Goal: Task Accomplishment & Management: Manage account settings

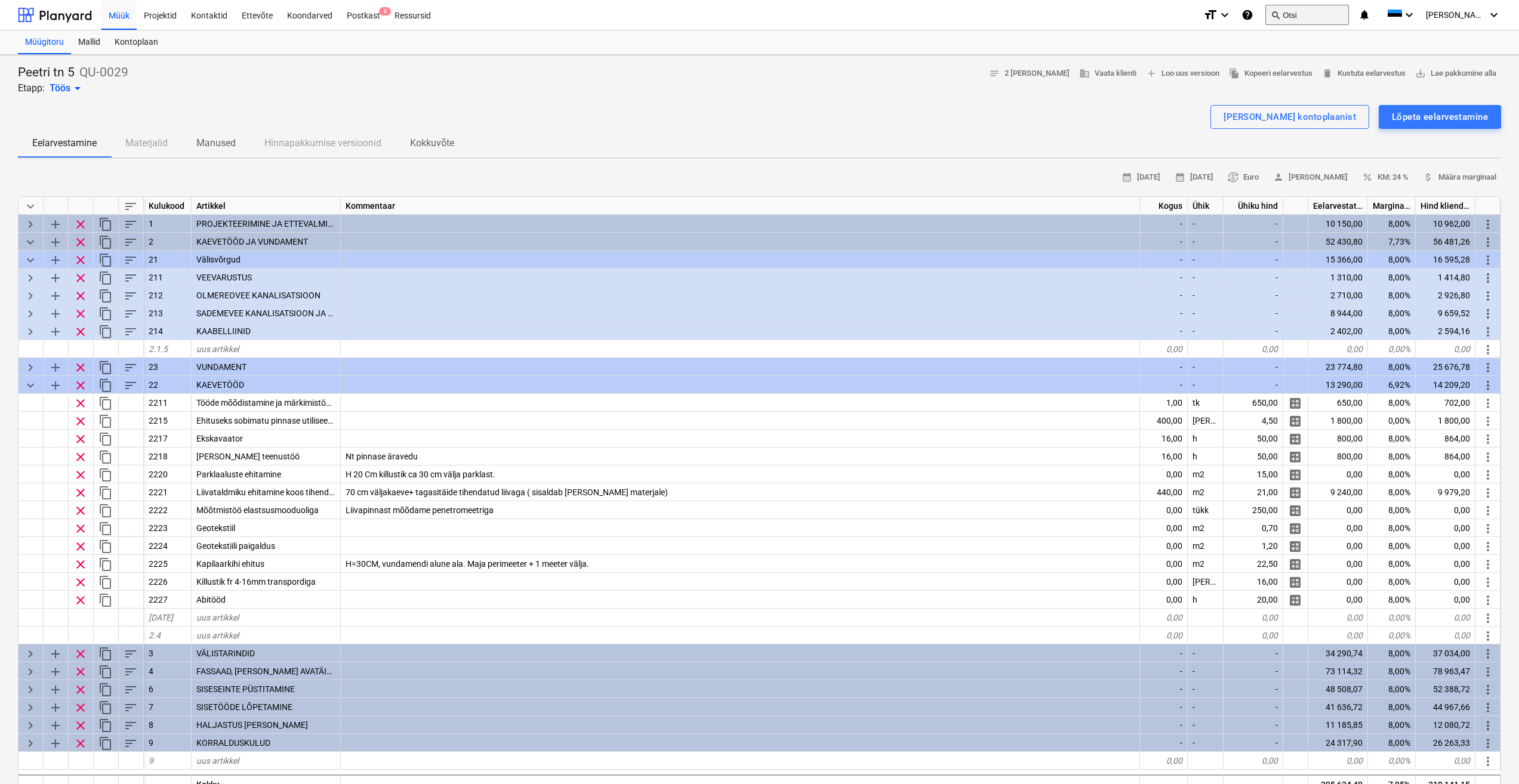
click at [1313, 10] on button "search Otsi" at bounding box center [1307, 15] width 84 height 20
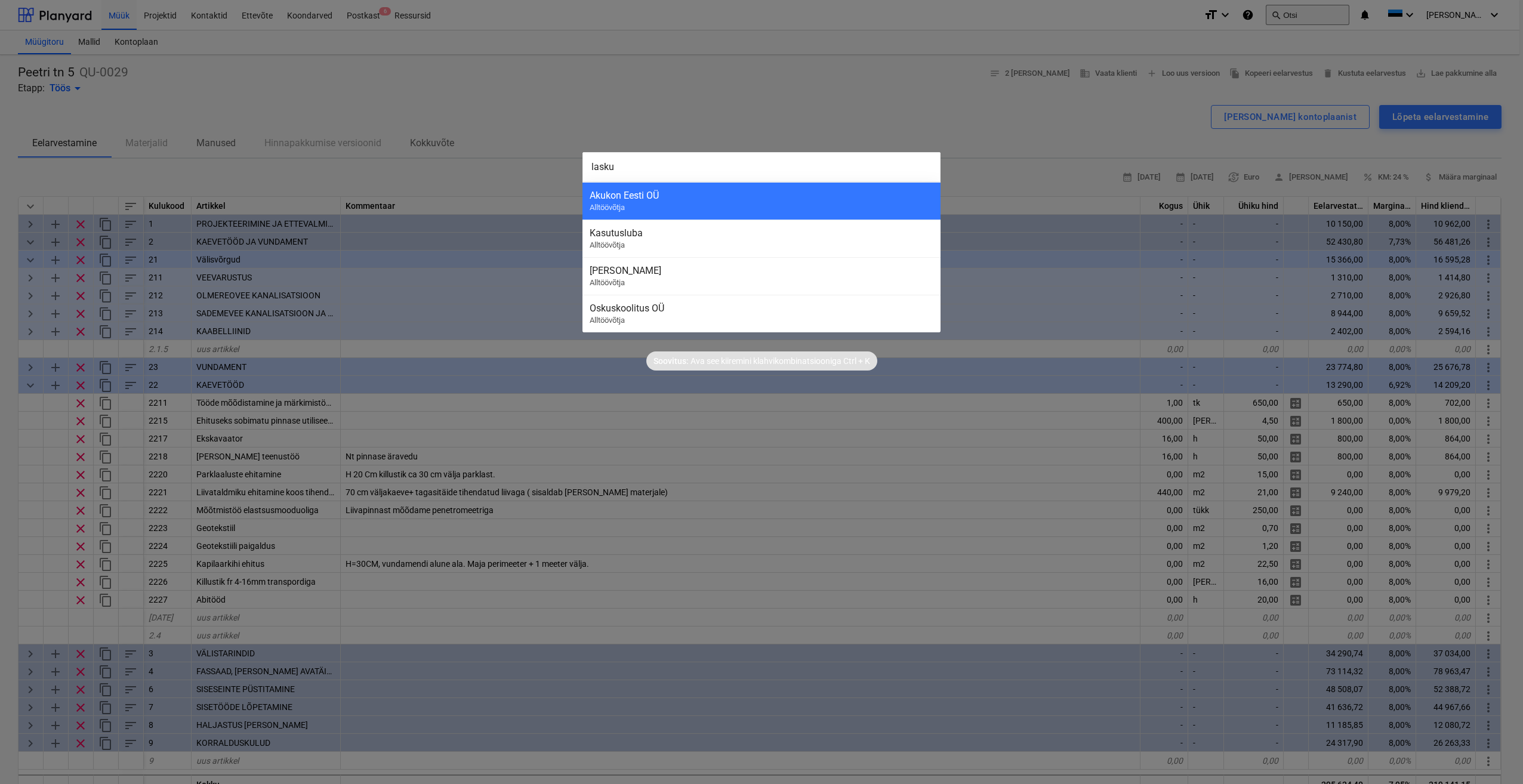
type input "laskuv"
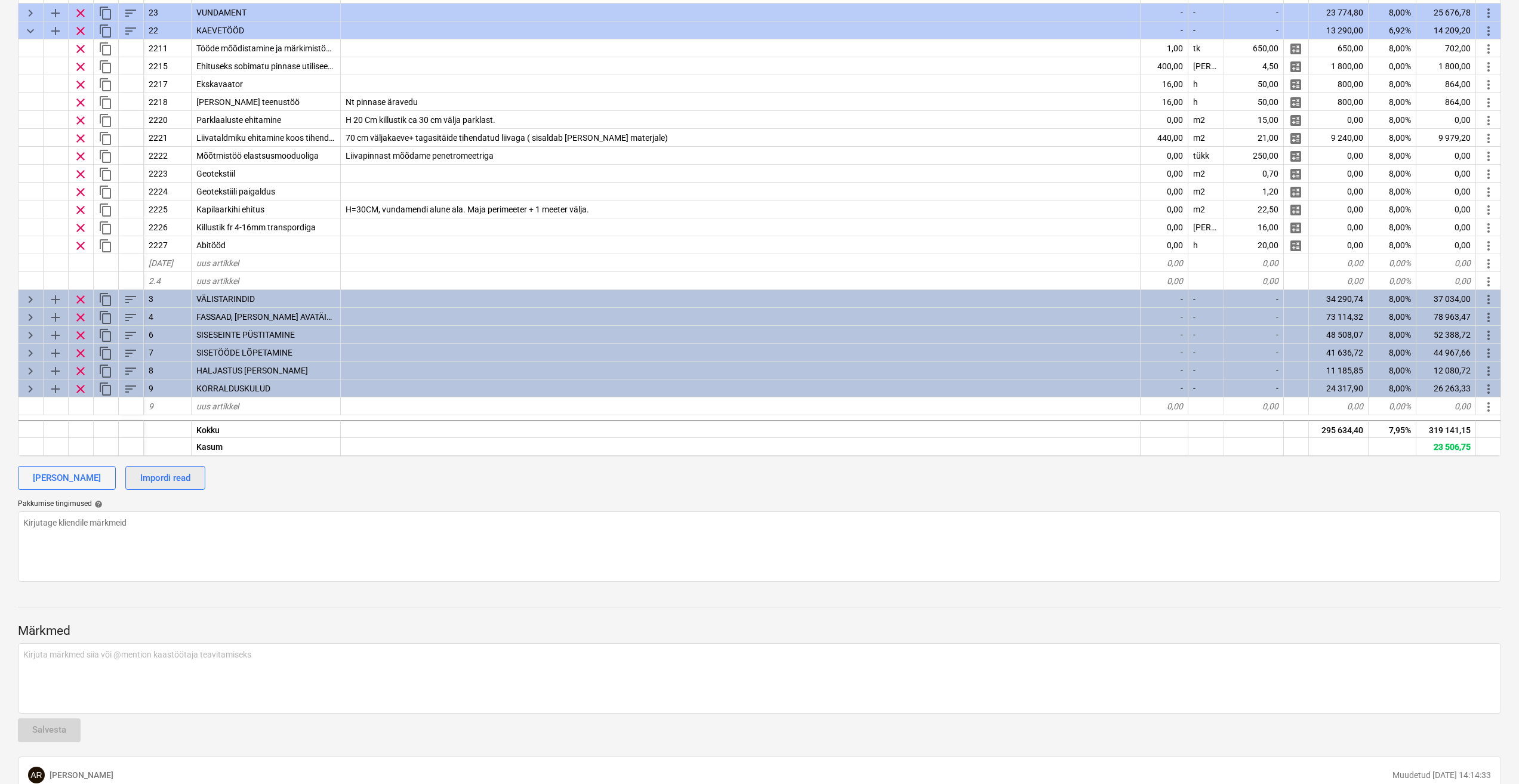
scroll to position [358, 0]
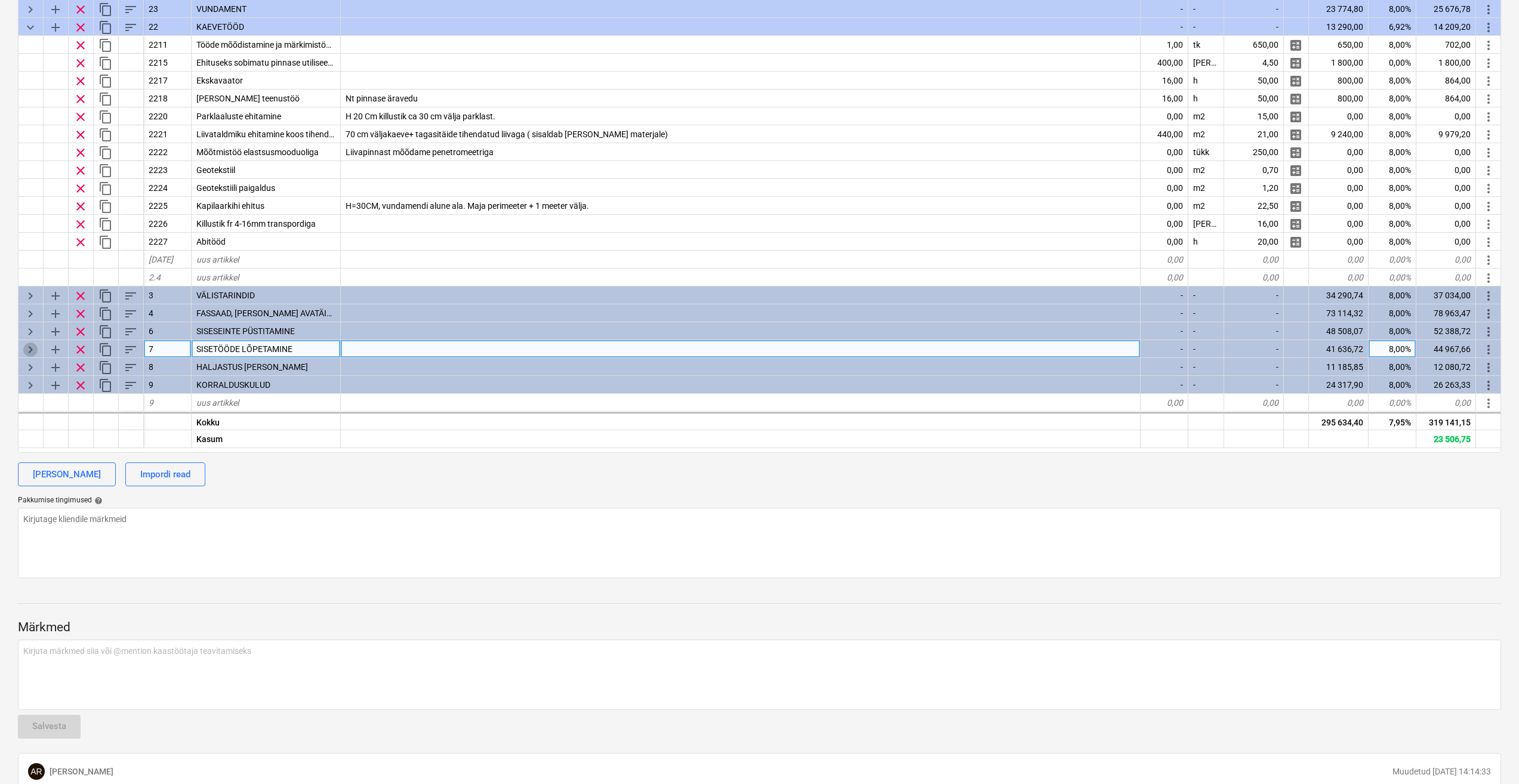
click at [31, 347] on span "keyboard_arrow_right" at bounding box center [30, 349] width 14 height 14
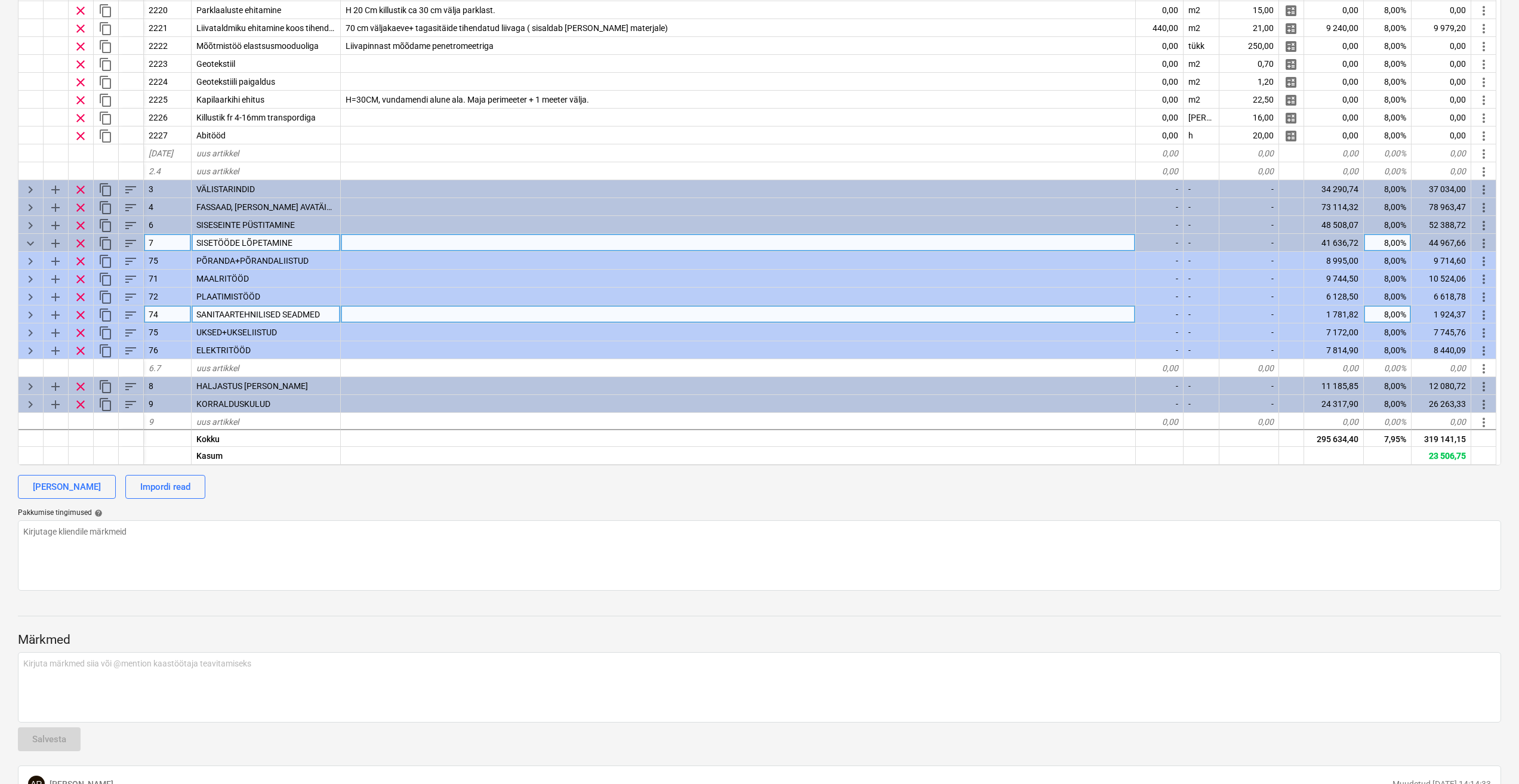
scroll to position [108, 0]
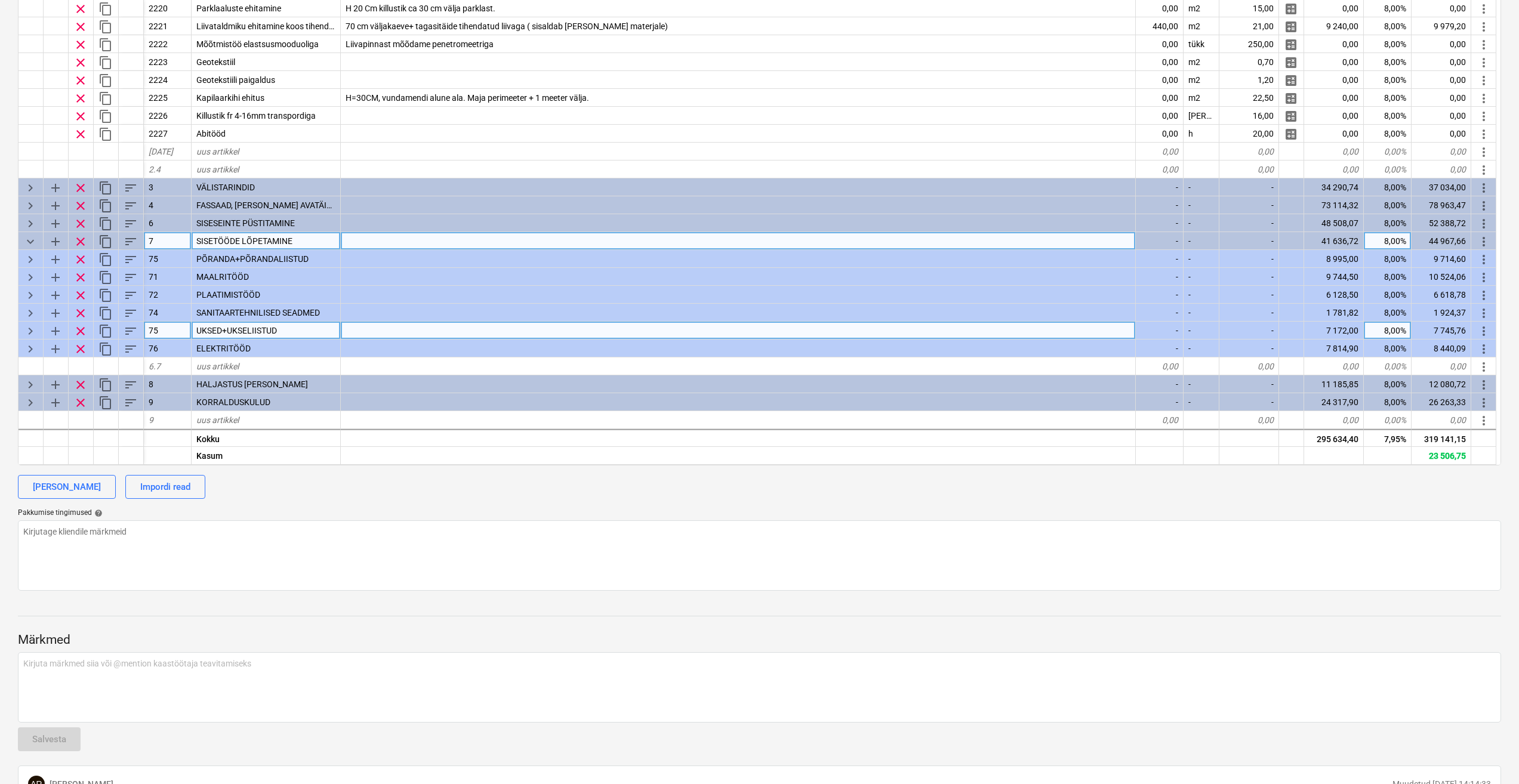
click at [29, 331] on span "keyboard_arrow_right" at bounding box center [30, 331] width 14 height 14
type textarea "x"
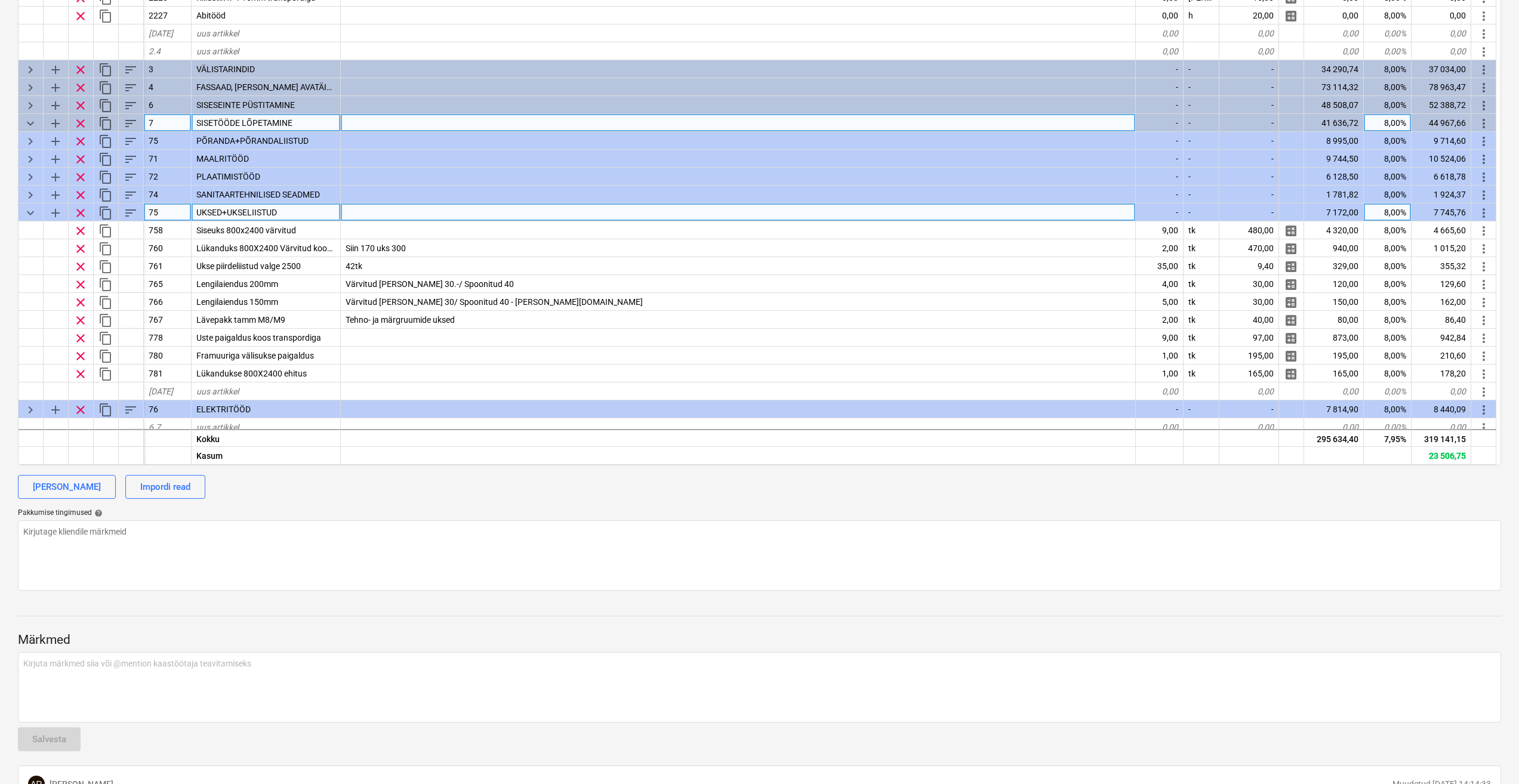
scroll to position [227, 0]
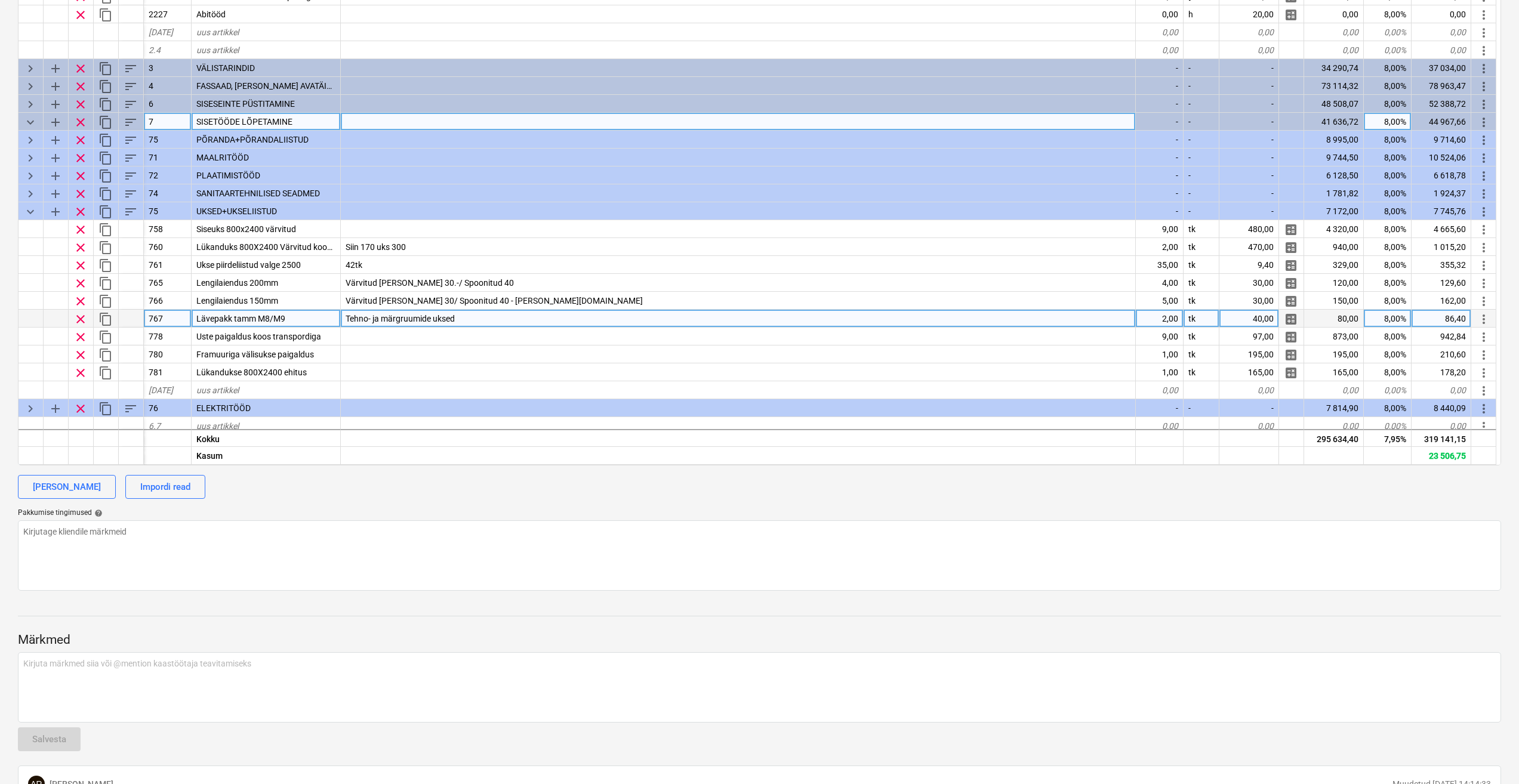
click at [302, 319] on div "Lävepakk tamm M8/M9" at bounding box center [266, 318] width 149 height 18
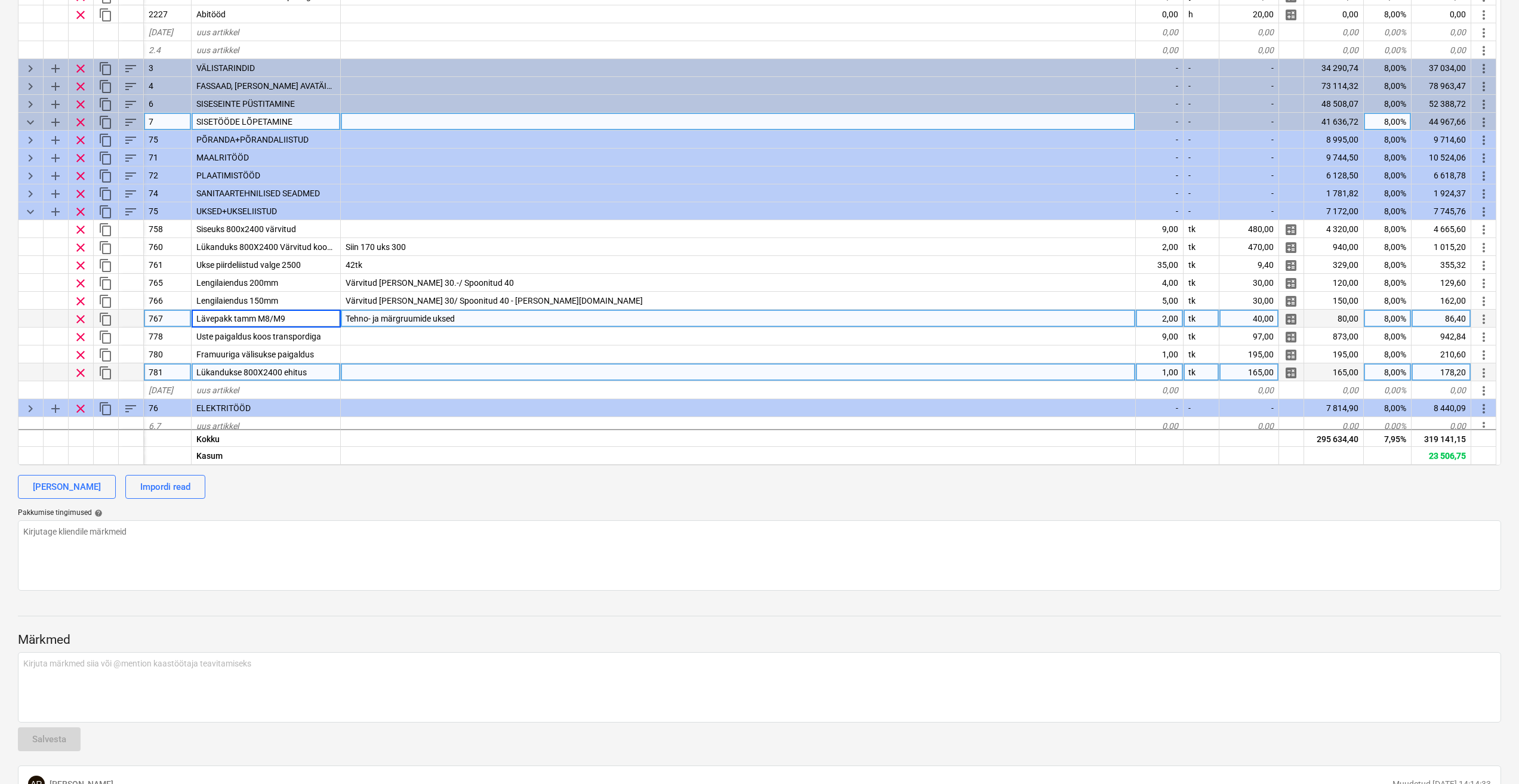
click at [317, 374] on div "Lükandukse 800X2400 ehitus" at bounding box center [266, 373] width 149 height 18
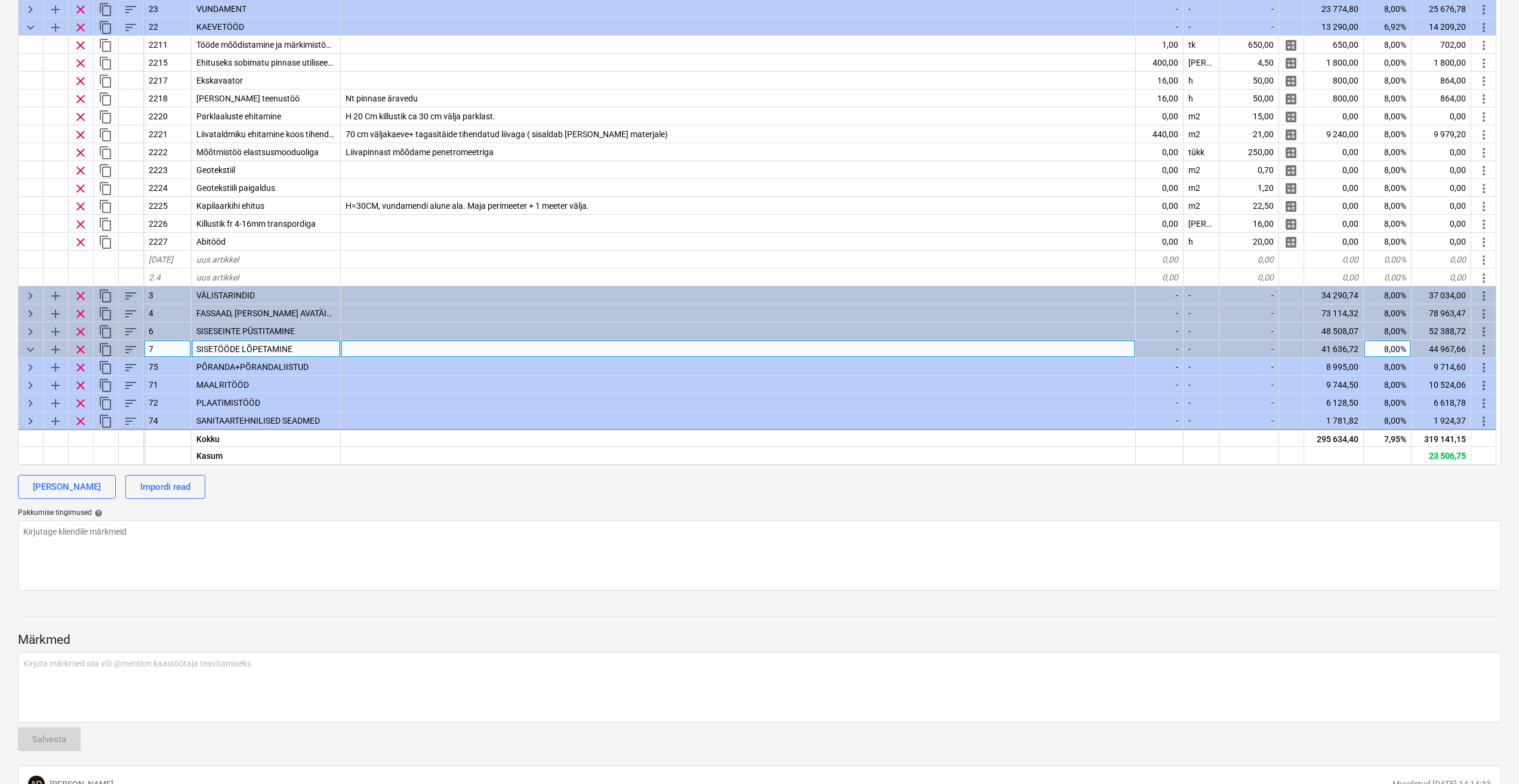
scroll to position [0, 0]
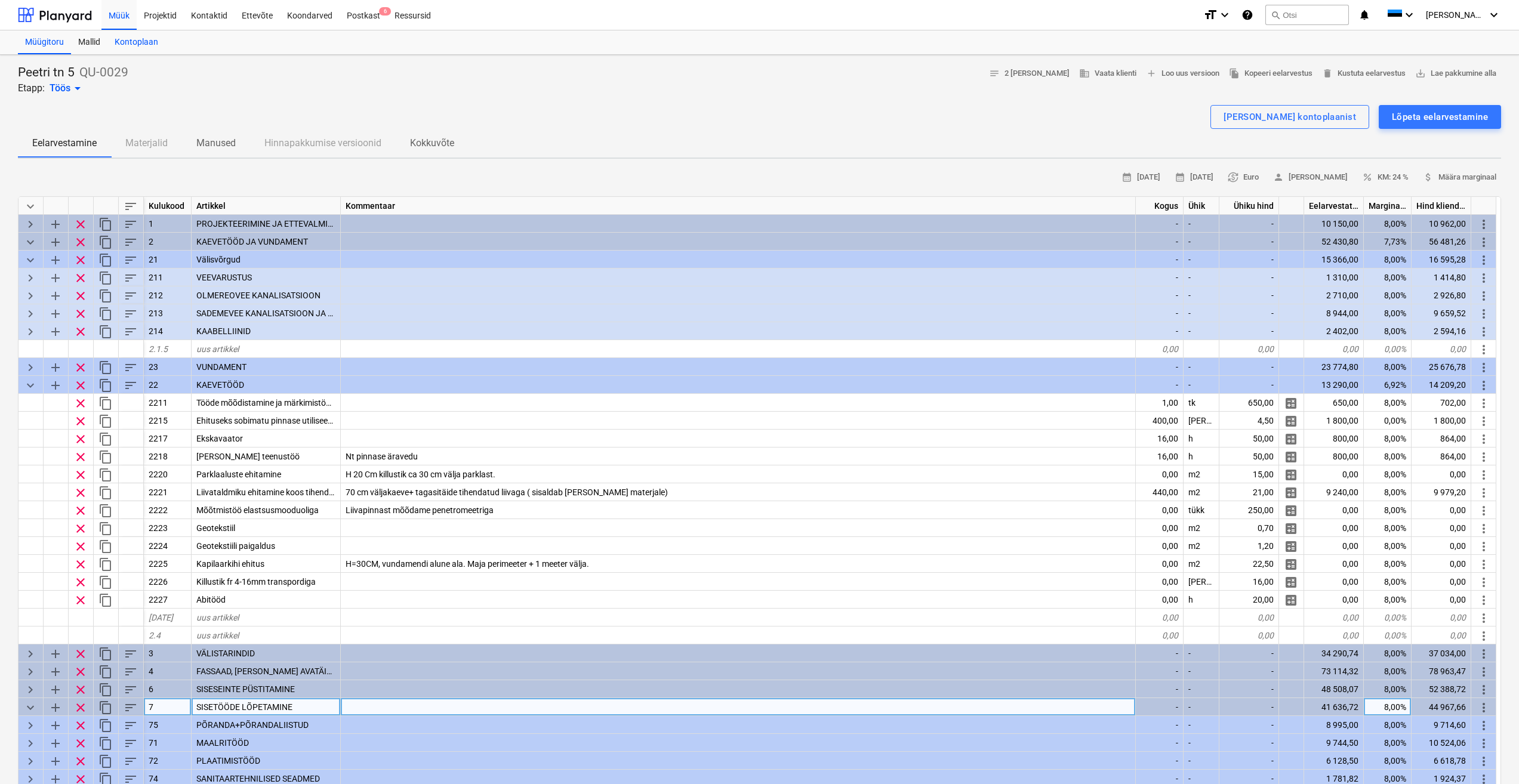
click at [141, 38] on div "Kontoplaan" at bounding box center [136, 42] width 58 height 24
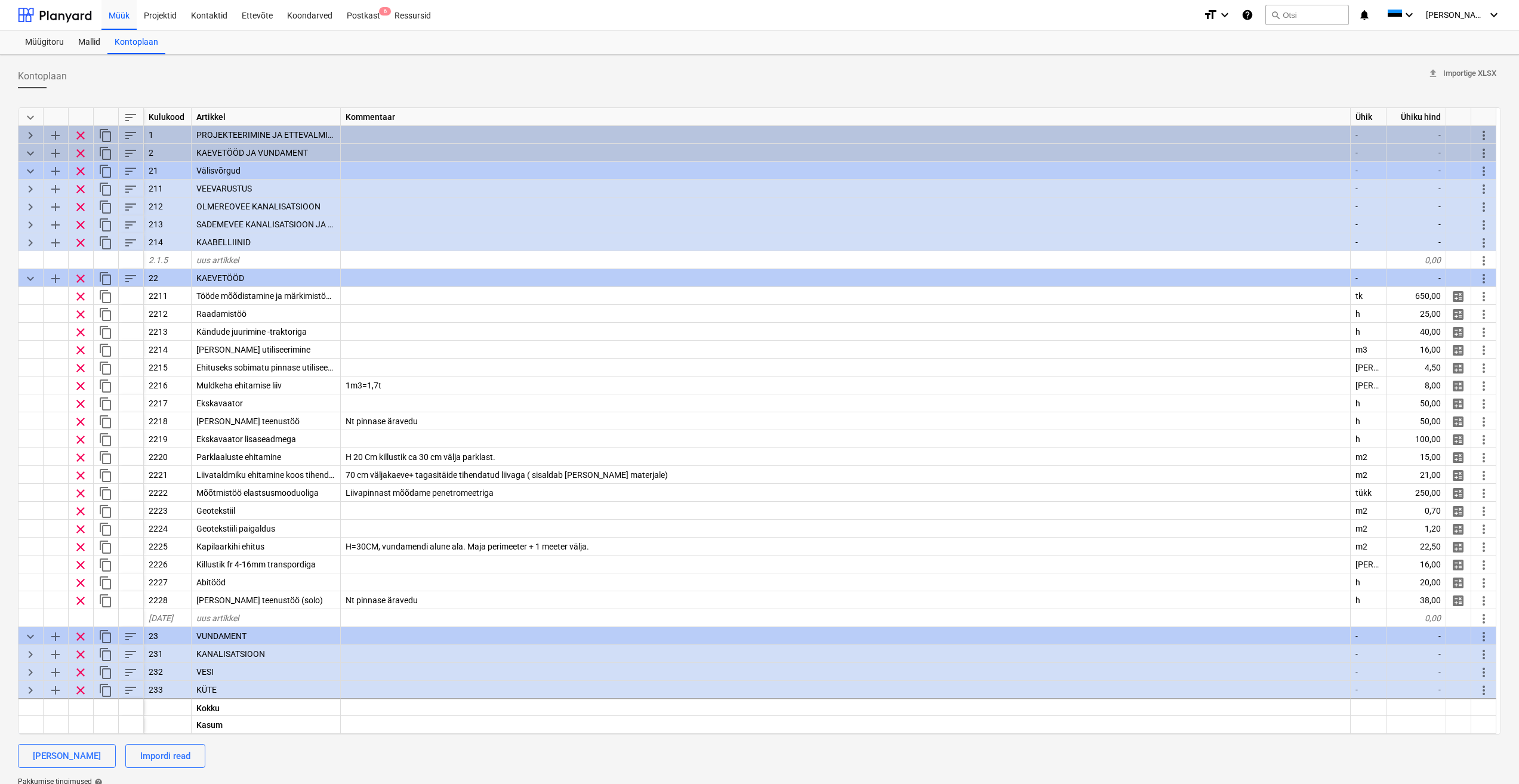
scroll to position [376, 0]
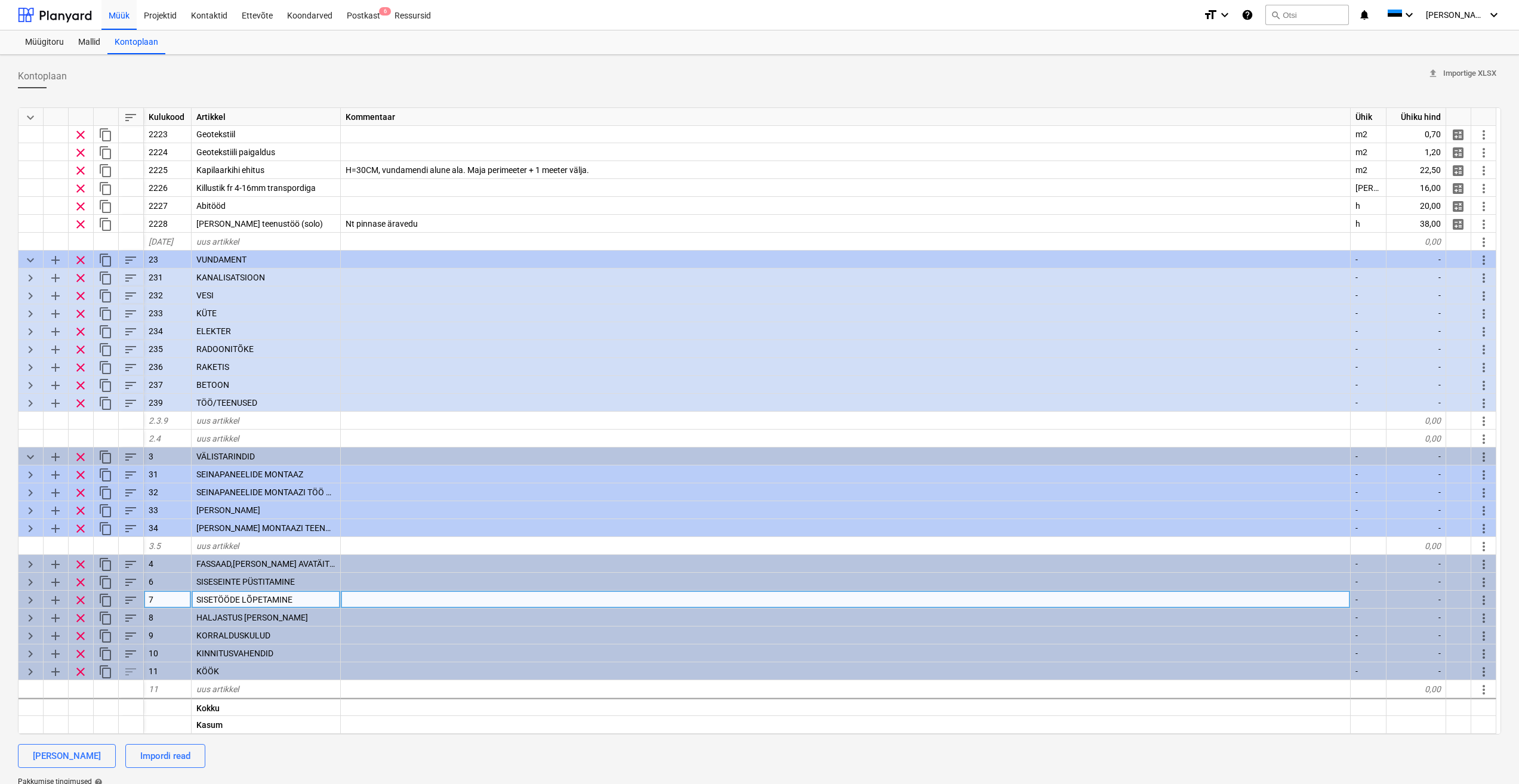
click at [30, 603] on span "keyboard_arrow_right" at bounding box center [30, 600] width 14 height 14
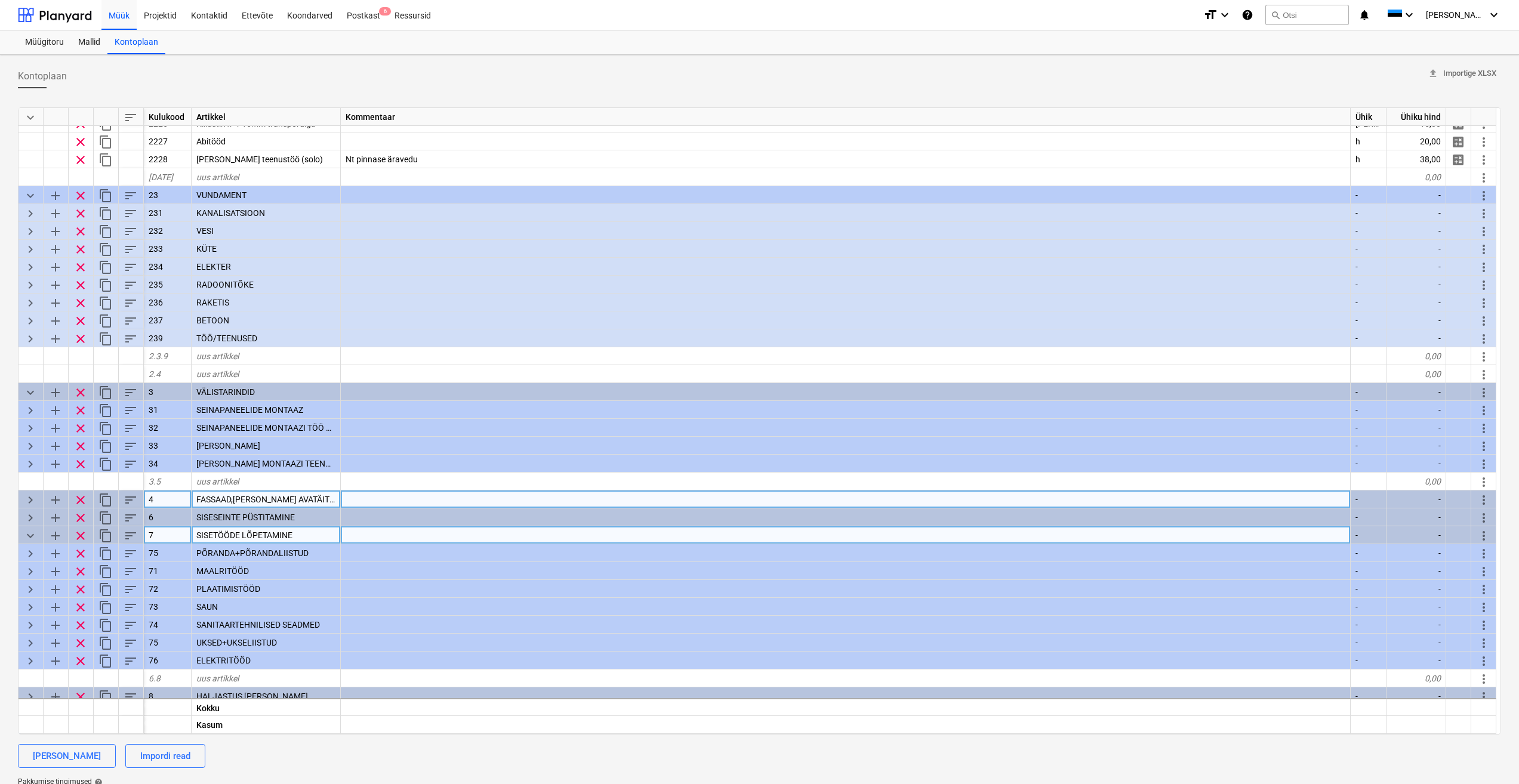
scroll to position [520, 0]
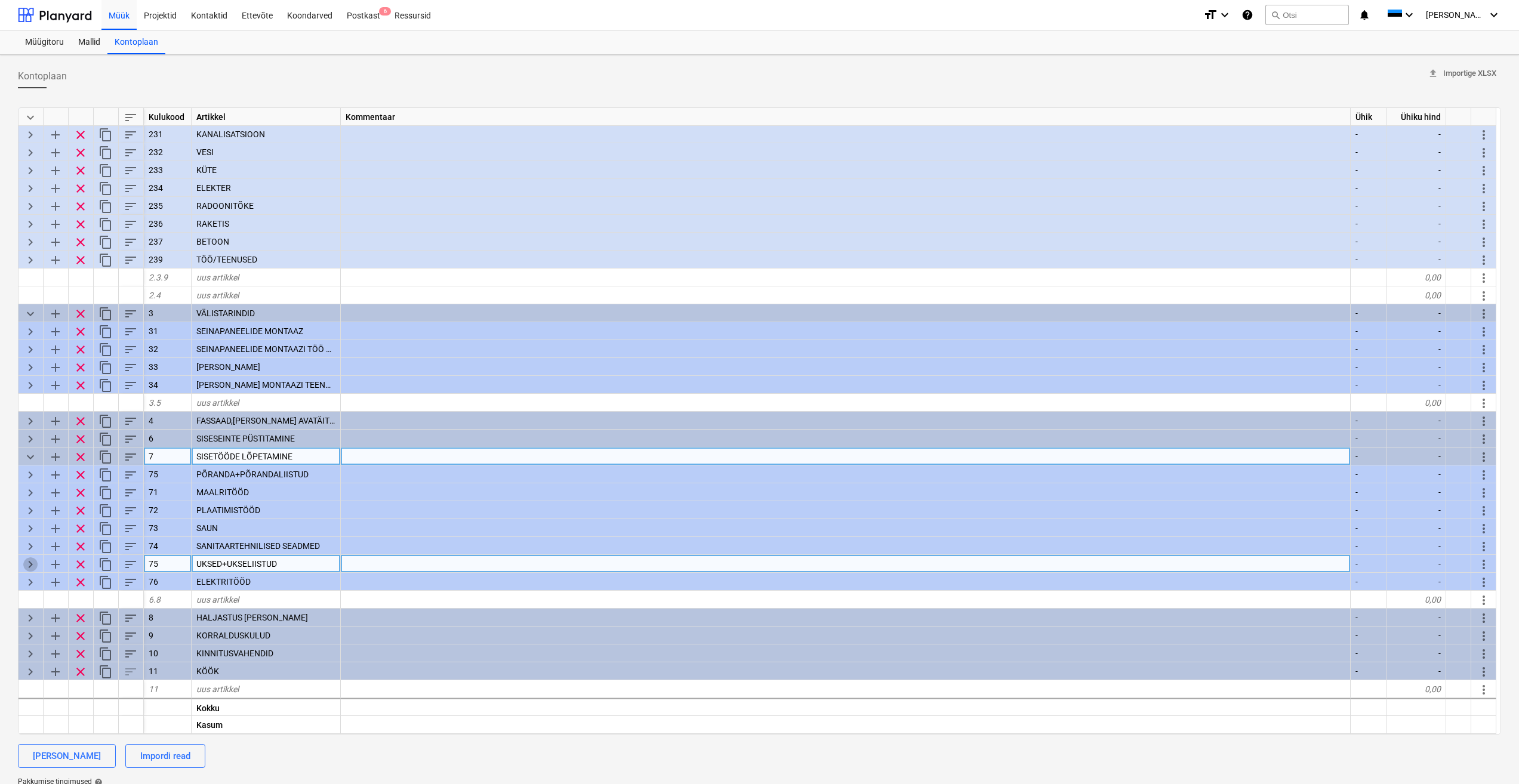
click at [27, 564] on span "keyboard_arrow_right" at bounding box center [30, 564] width 14 height 14
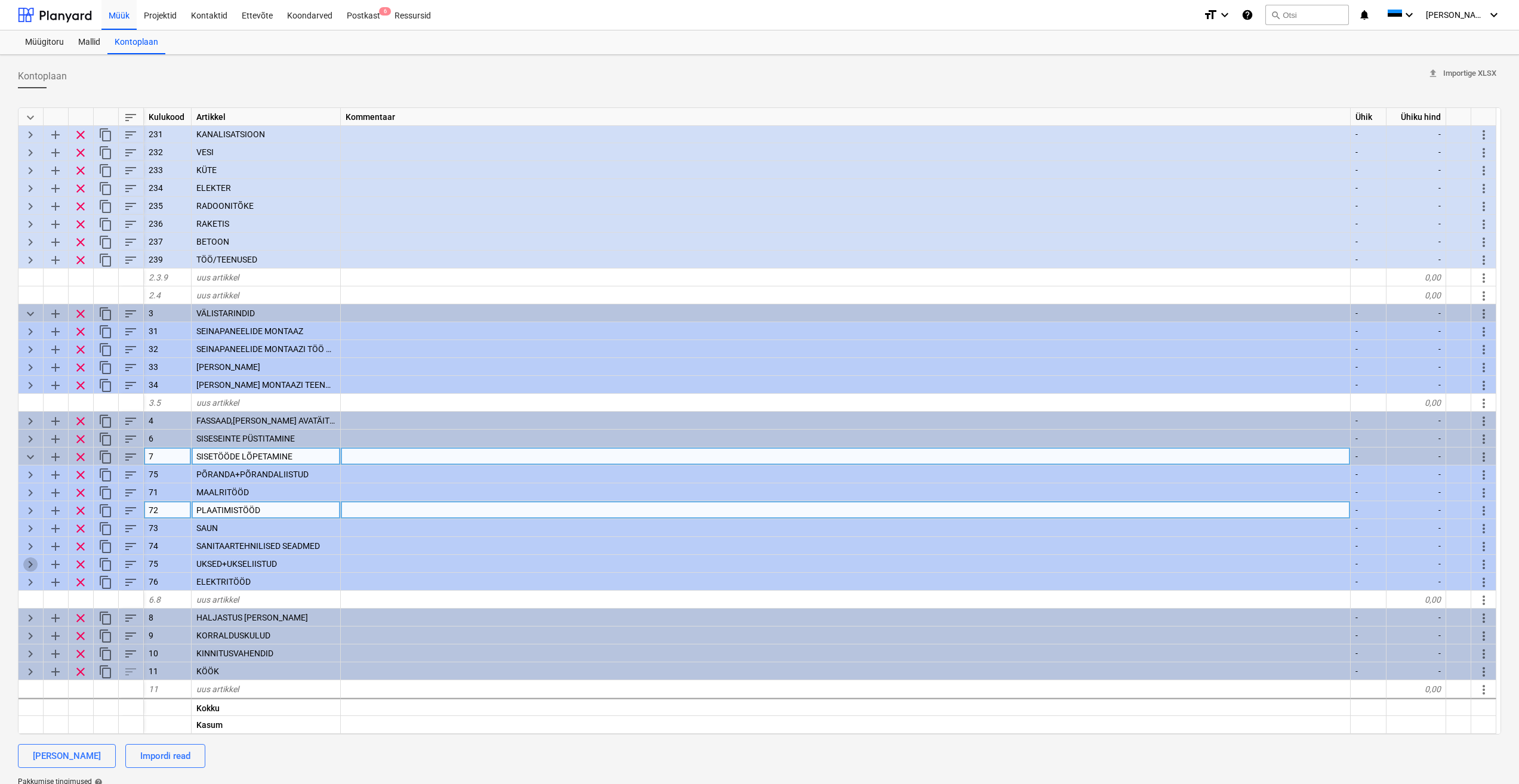
type textarea "x"
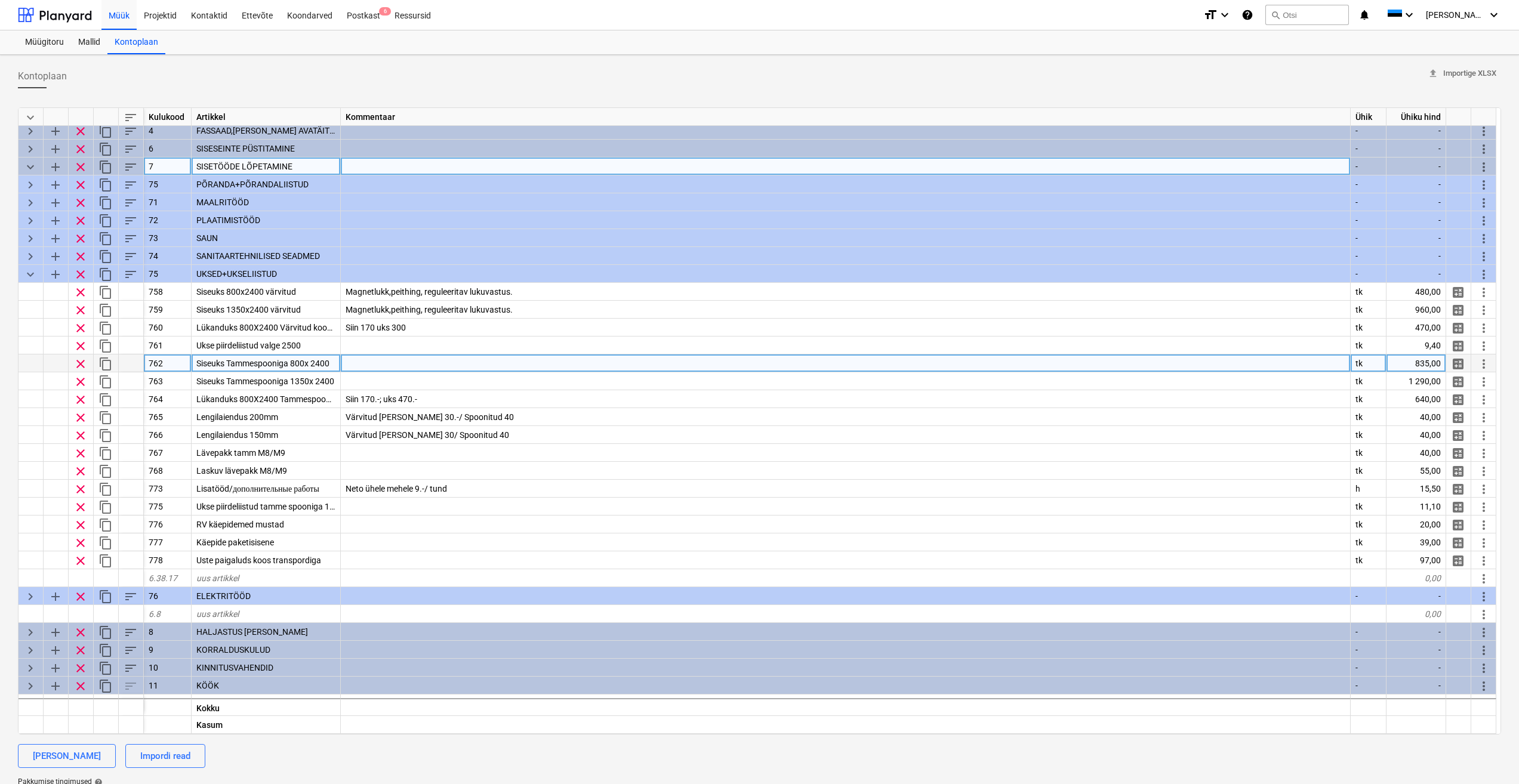
scroll to position [824, 0]
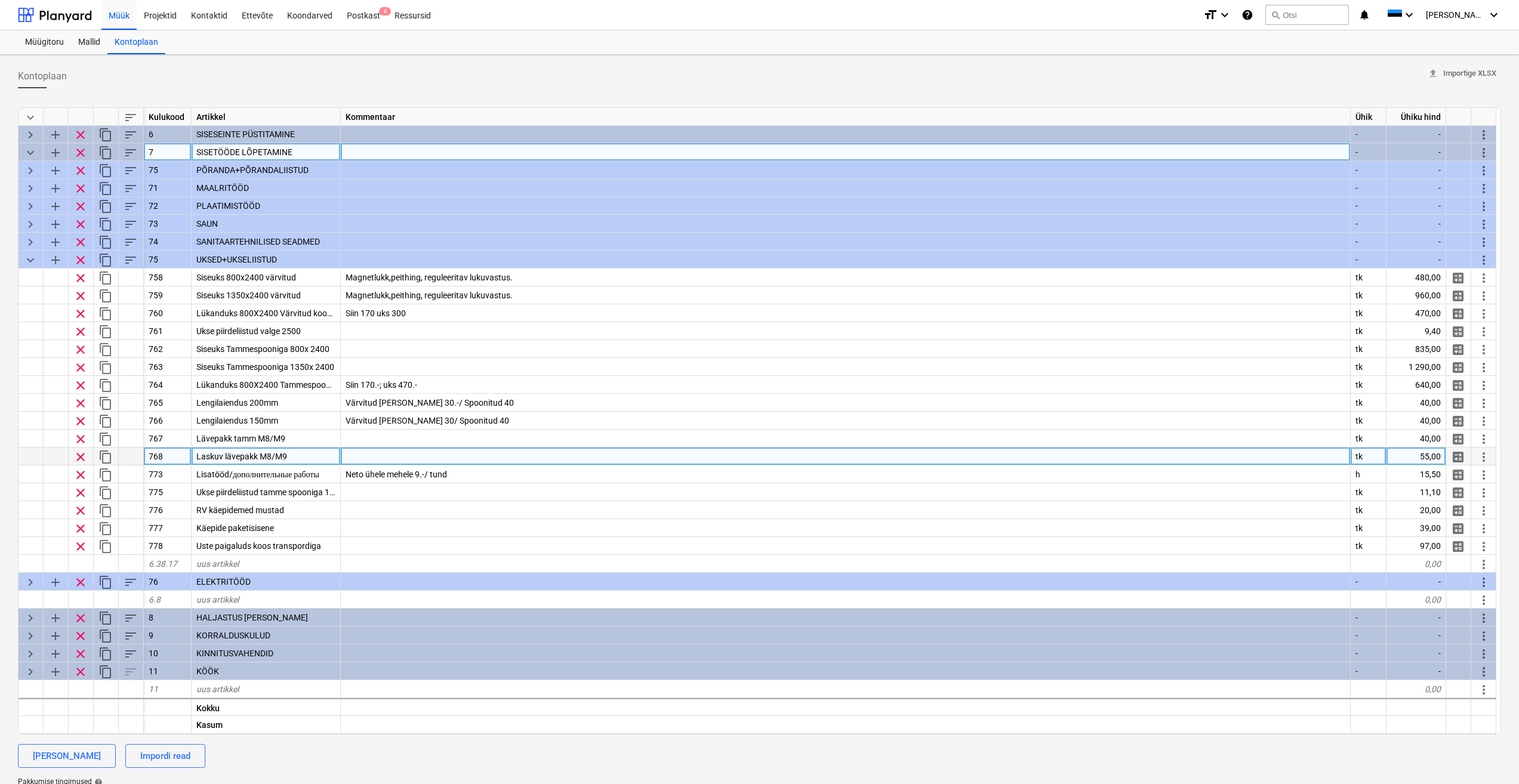
click at [298, 455] on div "Laskuv lävepakk M8/M9" at bounding box center [266, 456] width 149 height 18
click at [386, 457] on div at bounding box center [845, 456] width 1010 height 18
click at [279, 458] on span "Laskuv lävepakk M8/M9" at bounding box center [242, 456] width 90 height 9
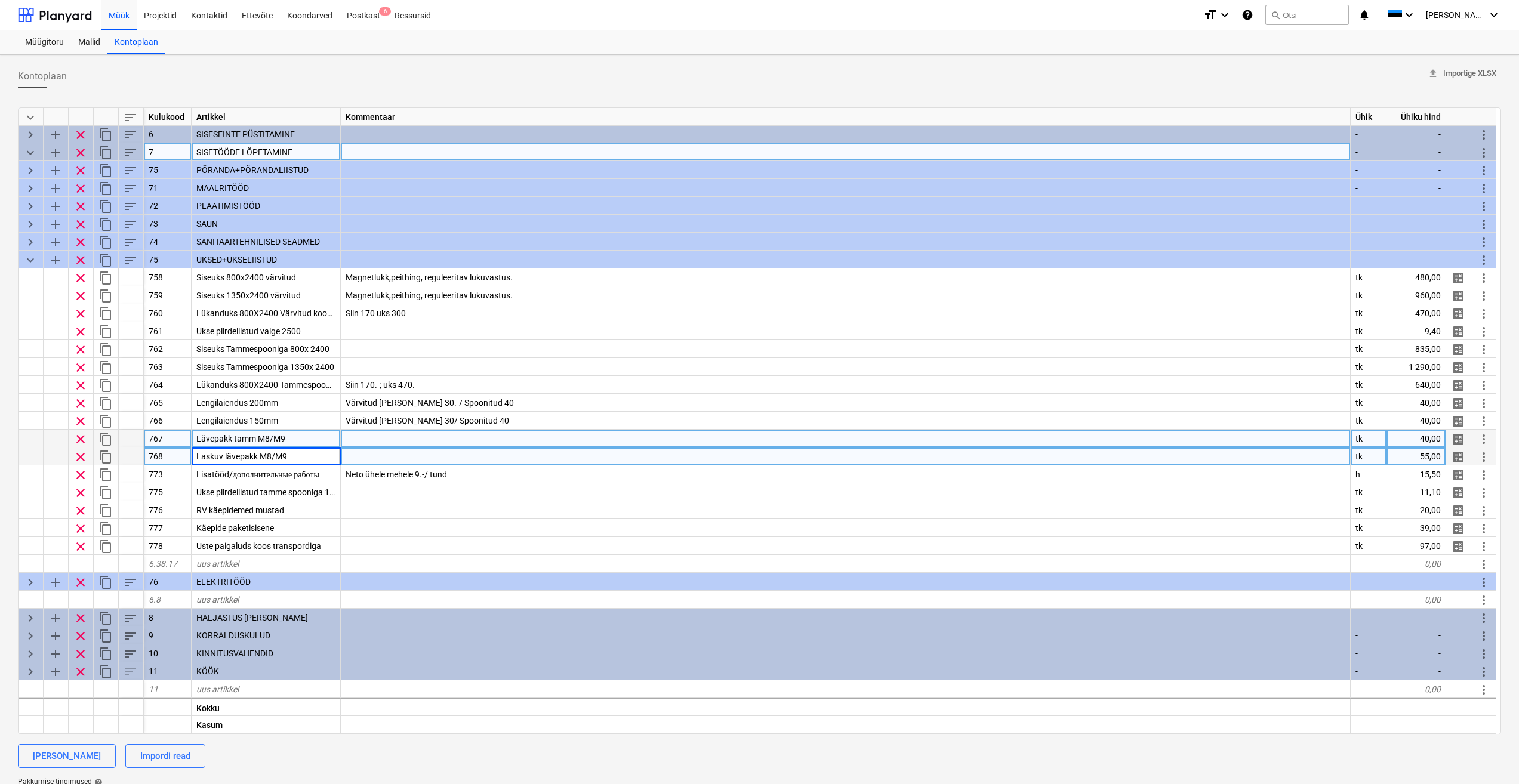
click at [313, 437] on div "Lävepakk tamm M8/M9" at bounding box center [266, 438] width 149 height 18
click at [167, 13] on div "Projektid" at bounding box center [160, 14] width 47 height 30
click at [161, 17] on div "Projektid" at bounding box center [160, 14] width 47 height 30
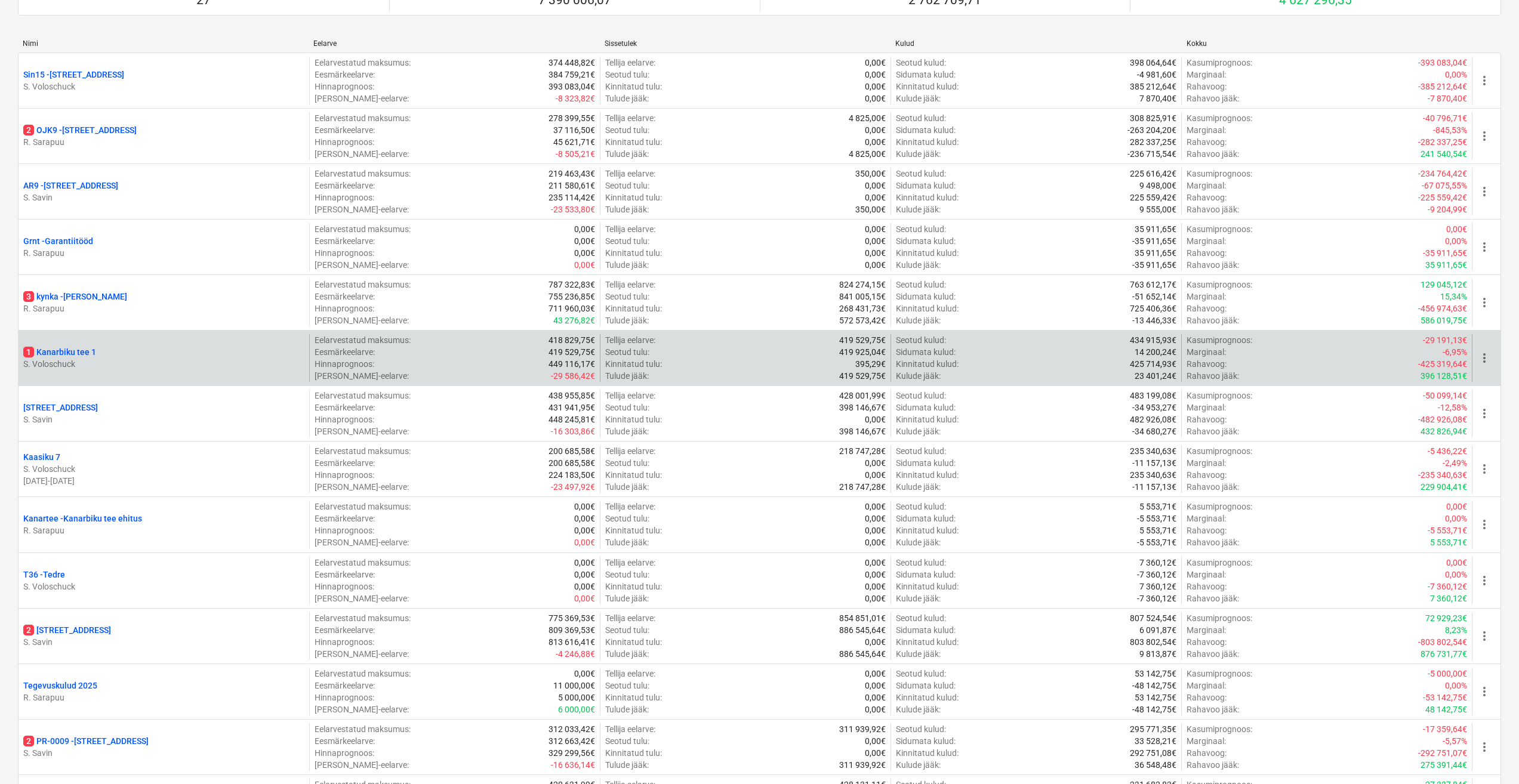
scroll to position [179, 0]
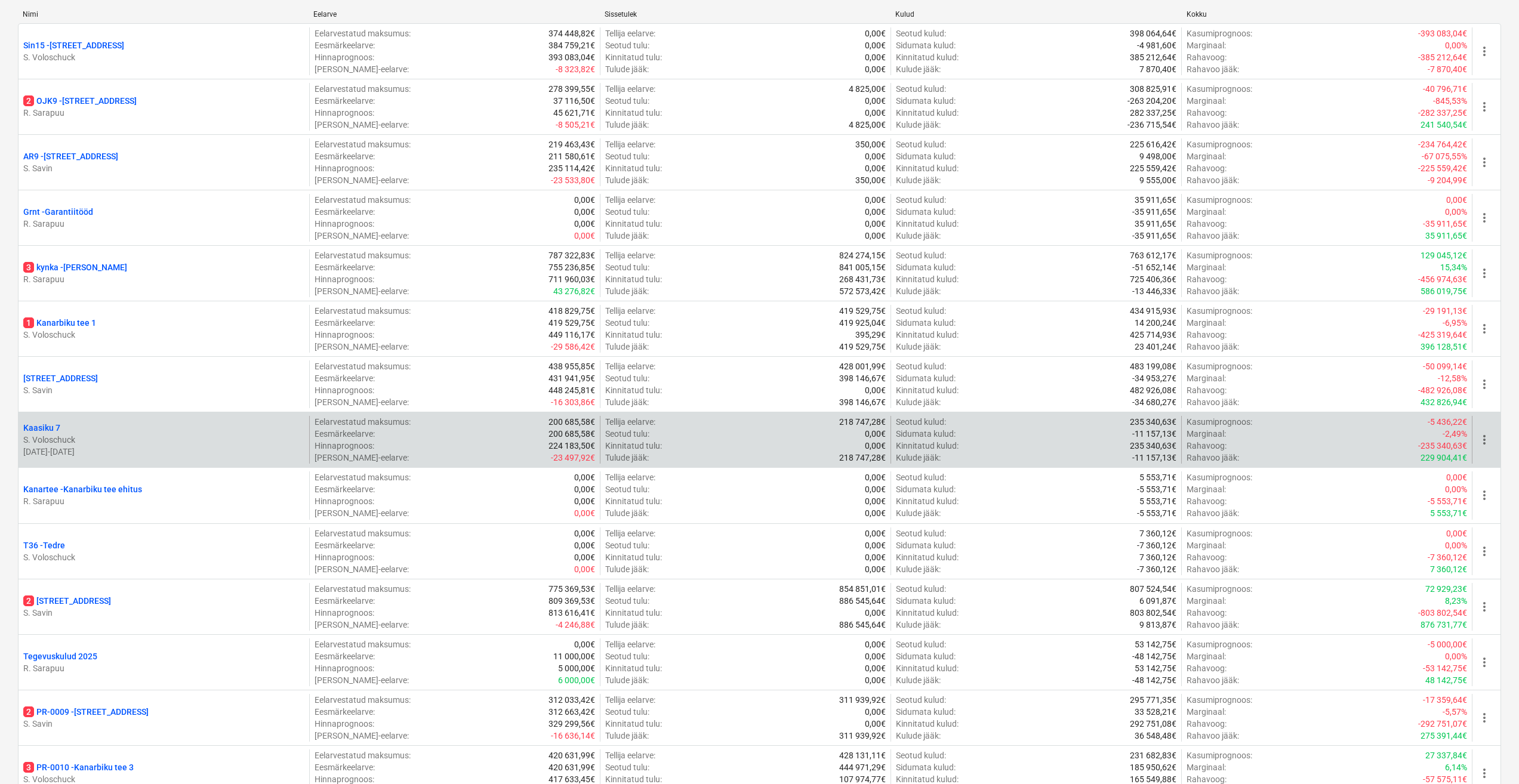
click at [40, 433] on p "Kaasiku 7" at bounding box center [41, 428] width 37 height 12
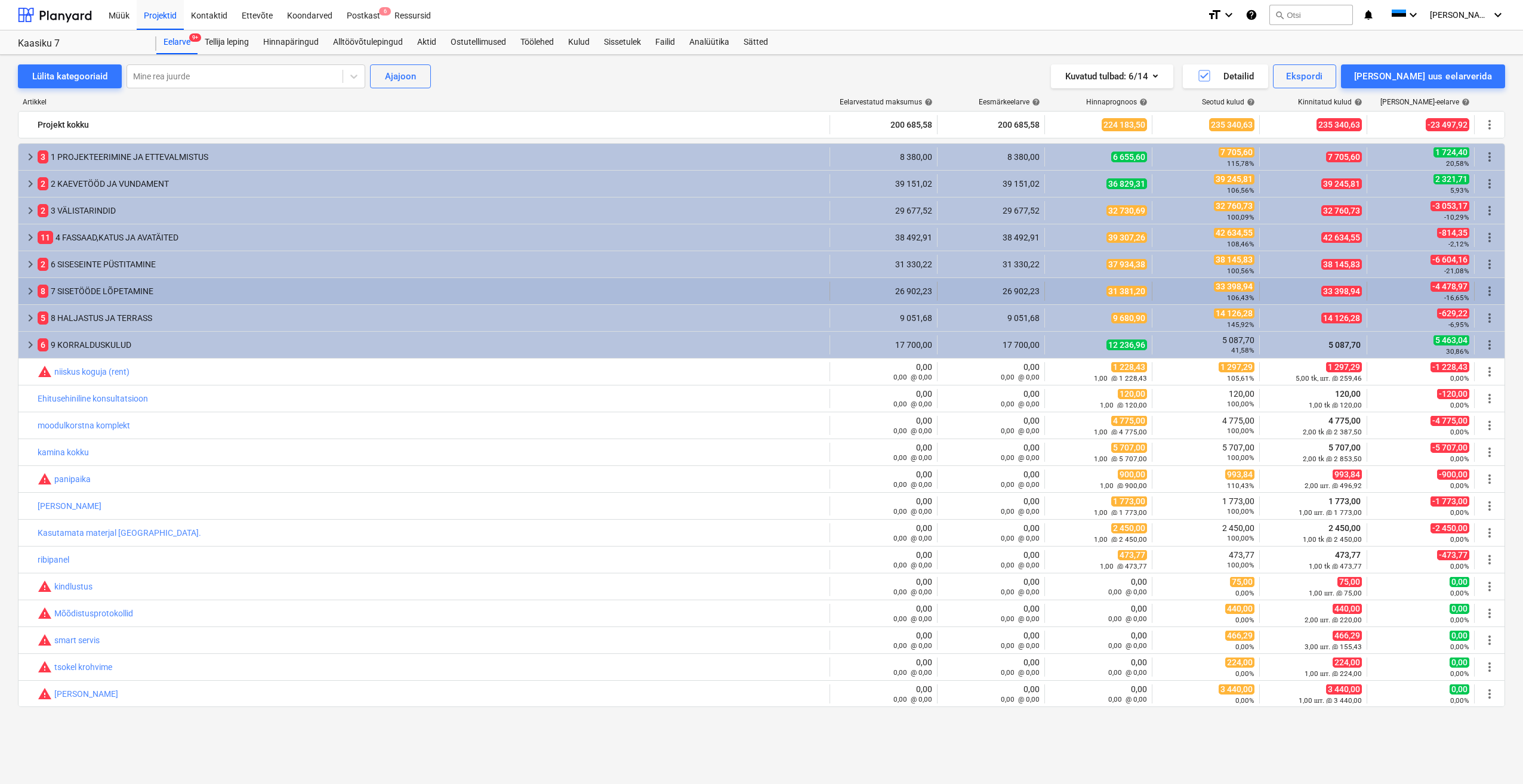
click at [32, 289] on span "keyboard_arrow_right" at bounding box center [30, 291] width 14 height 14
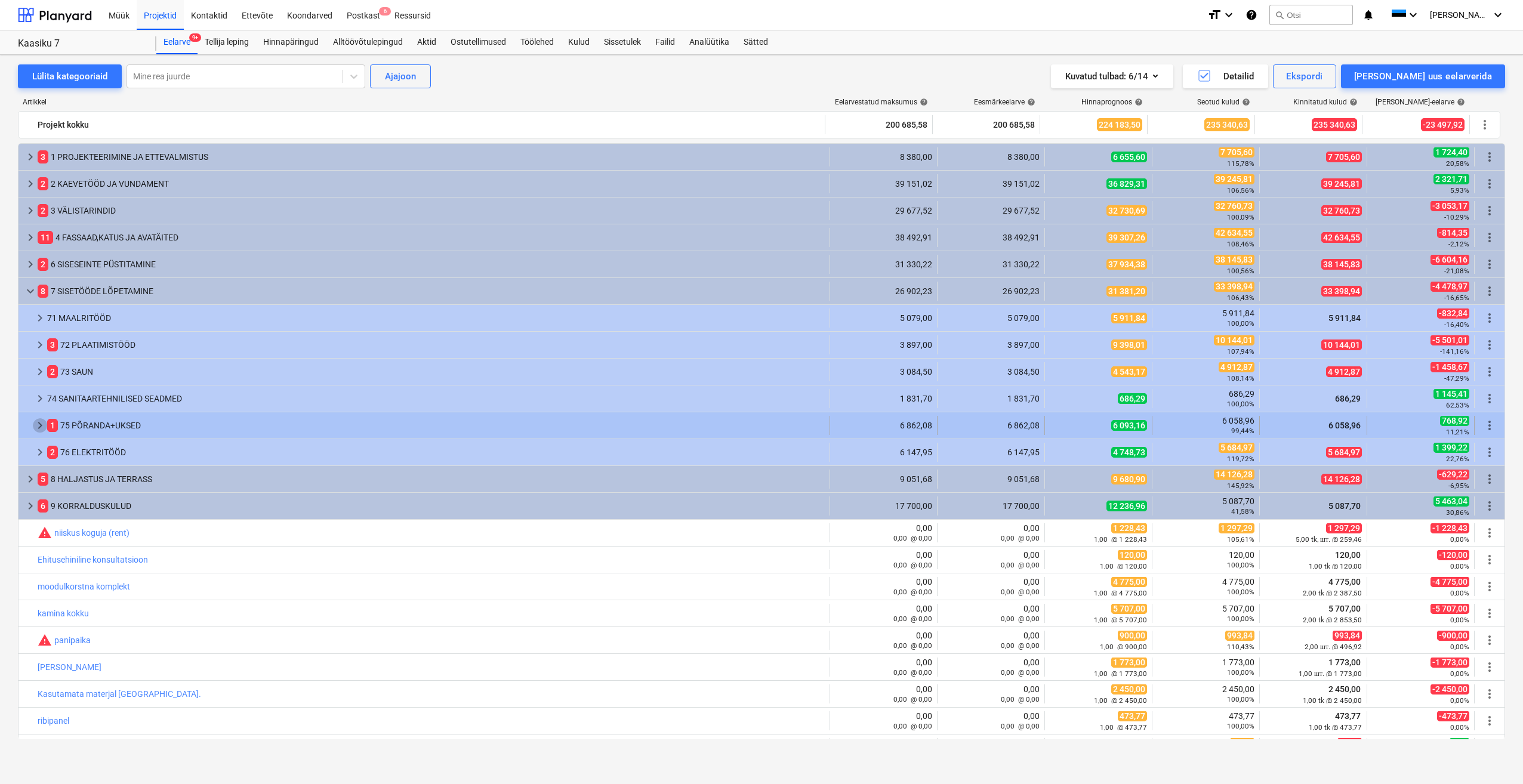
click at [41, 428] on span "keyboard_arrow_right" at bounding box center [40, 425] width 14 height 14
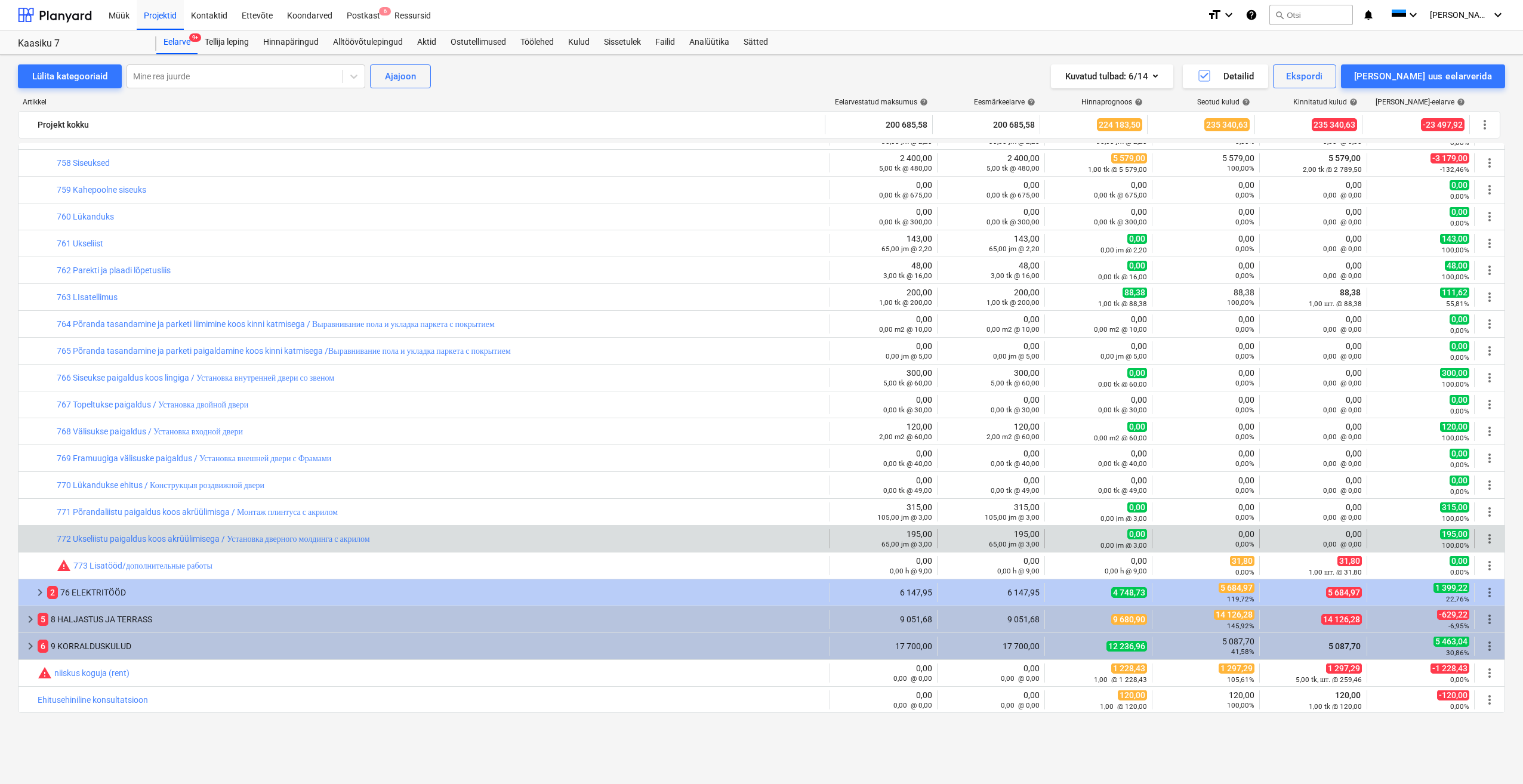
scroll to position [418, 0]
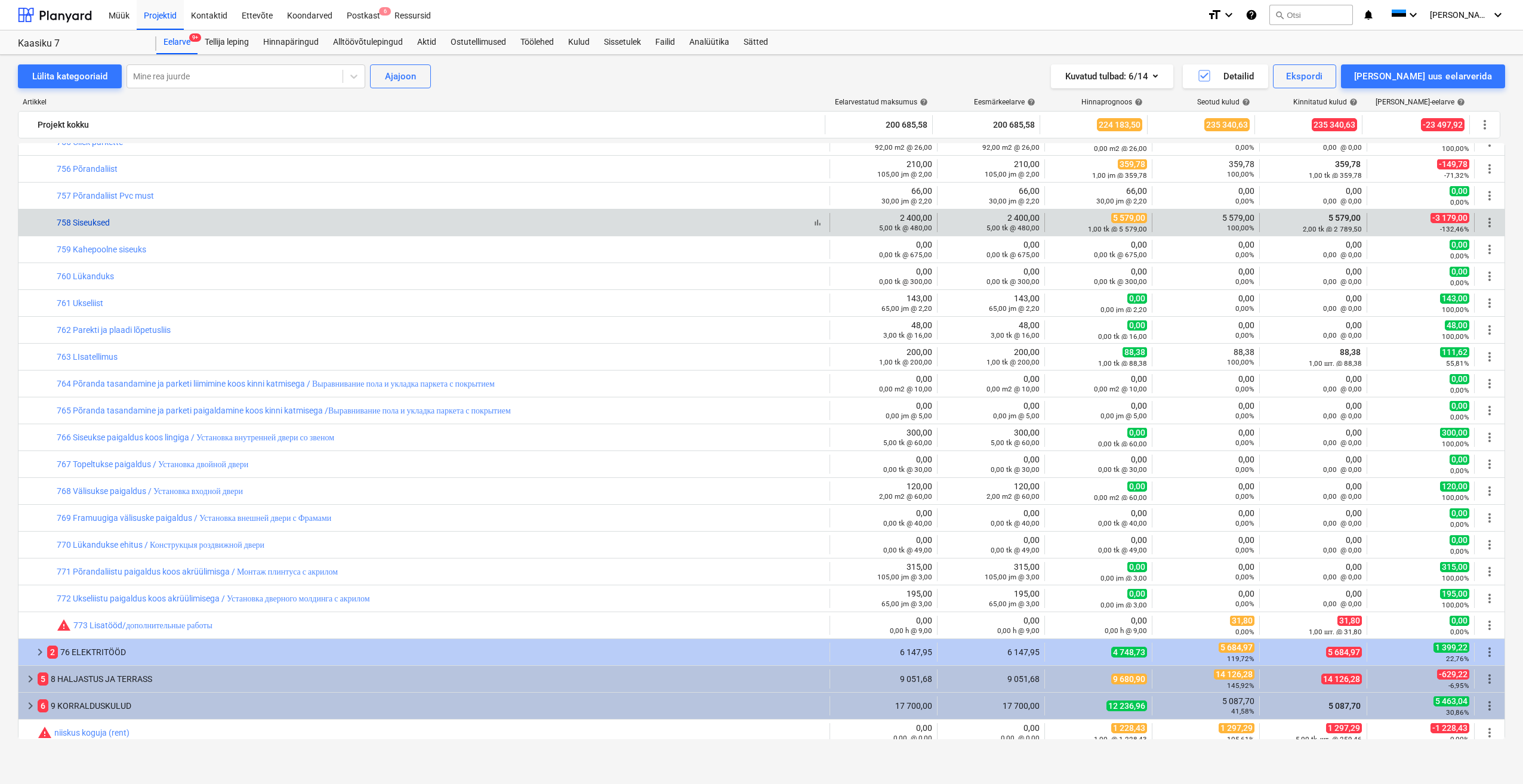
click at [94, 222] on link "758 Siseuksed" at bounding box center [83, 222] width 53 height 9
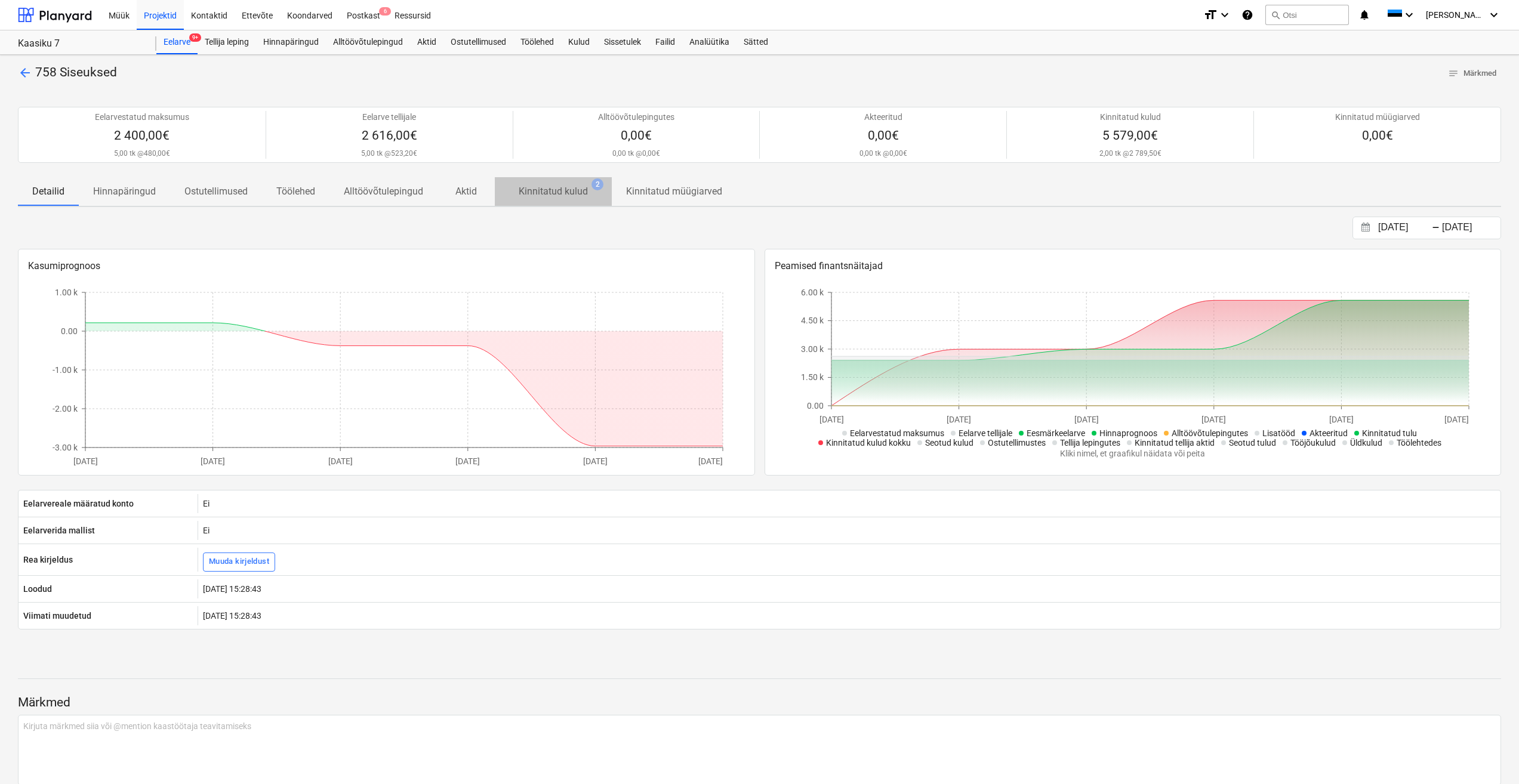
click at [551, 192] on p "Kinnitatud kulud" at bounding box center [553, 192] width 69 height 14
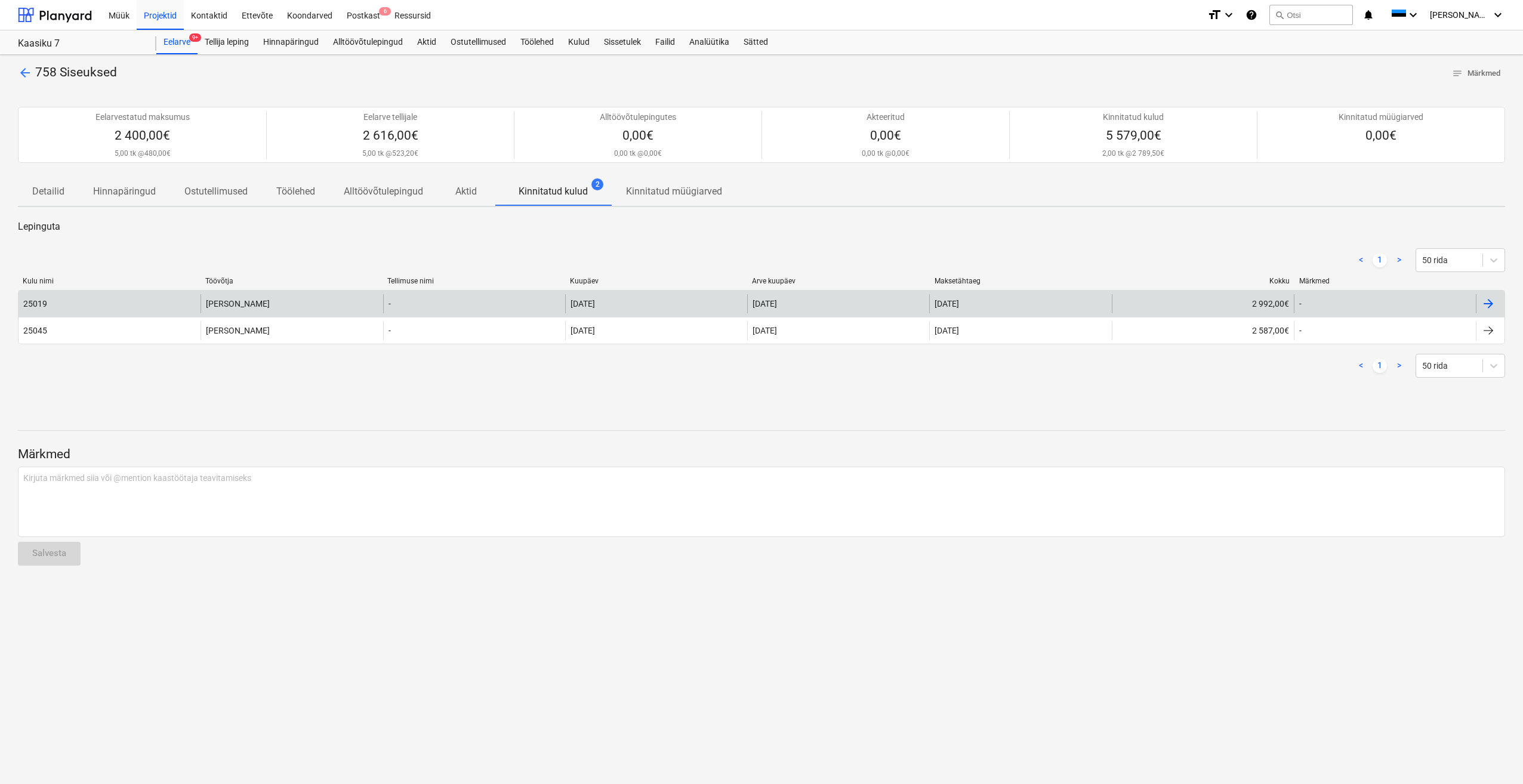
click at [137, 300] on div "25019" at bounding box center [109, 303] width 182 height 19
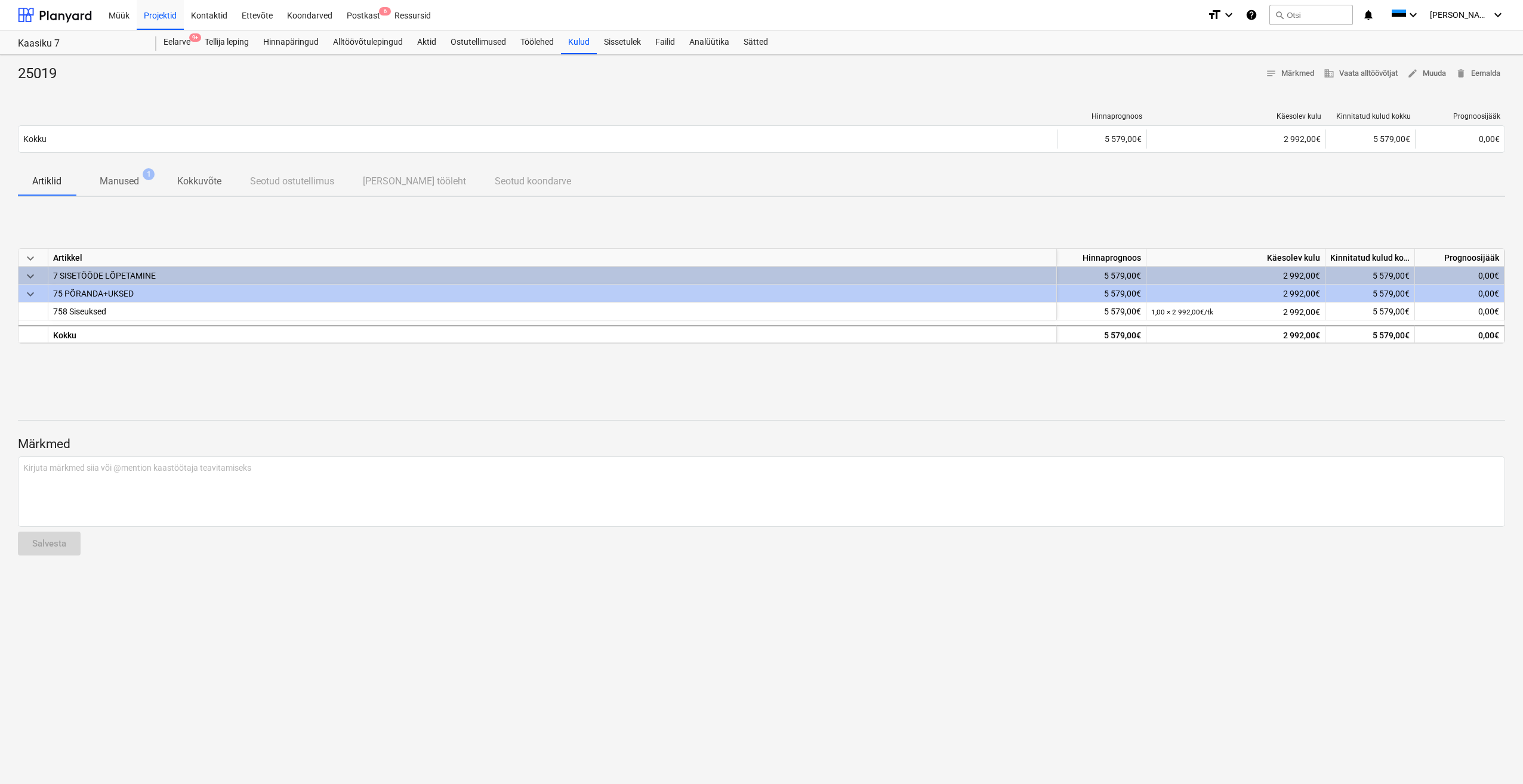
click at [113, 173] on span "Manused 1" at bounding box center [119, 182] width 87 height 22
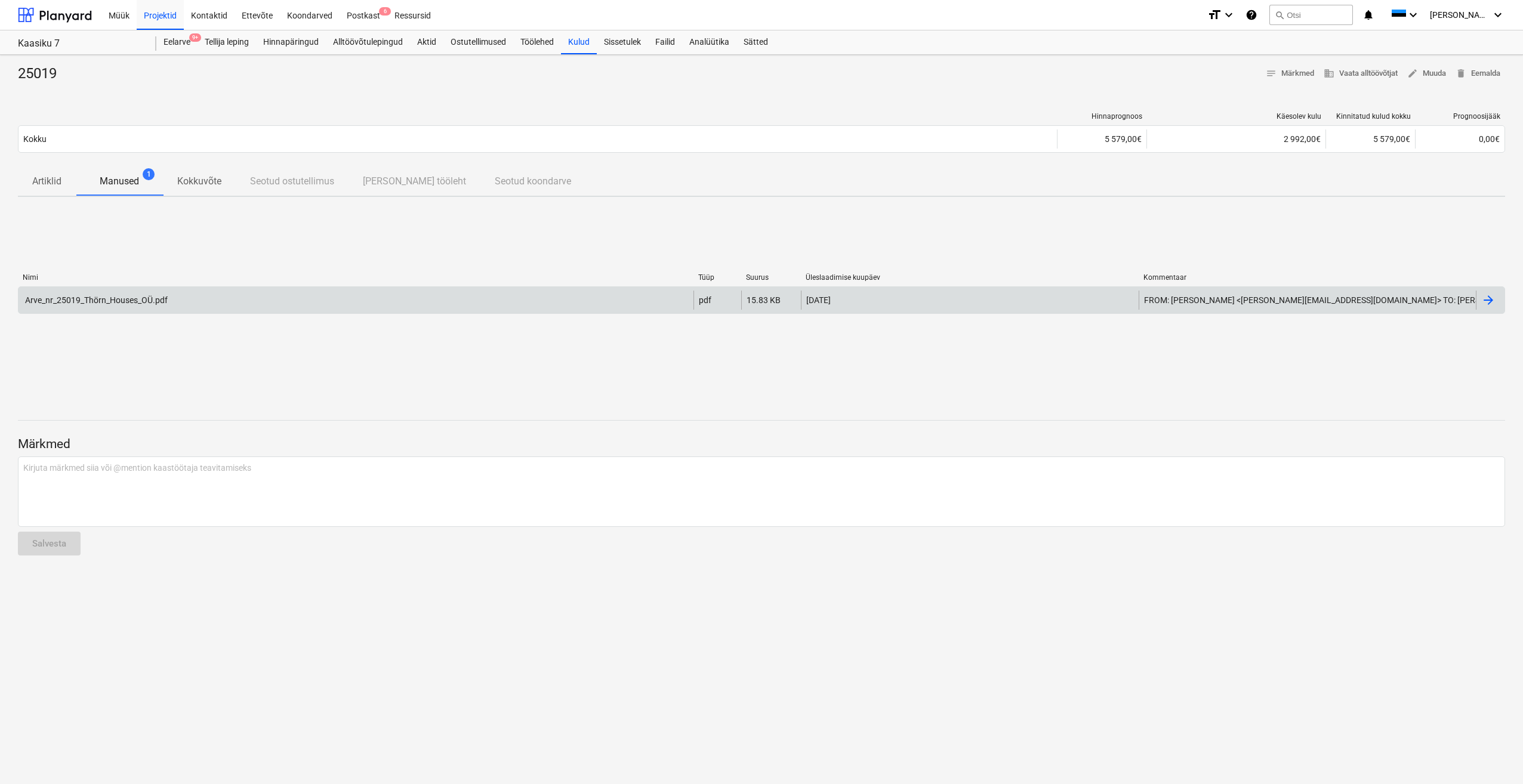
click at [100, 297] on div "Arve_nr_25019_Thörn_Houses_OÜ.pdf" at bounding box center [96, 300] width 145 height 9
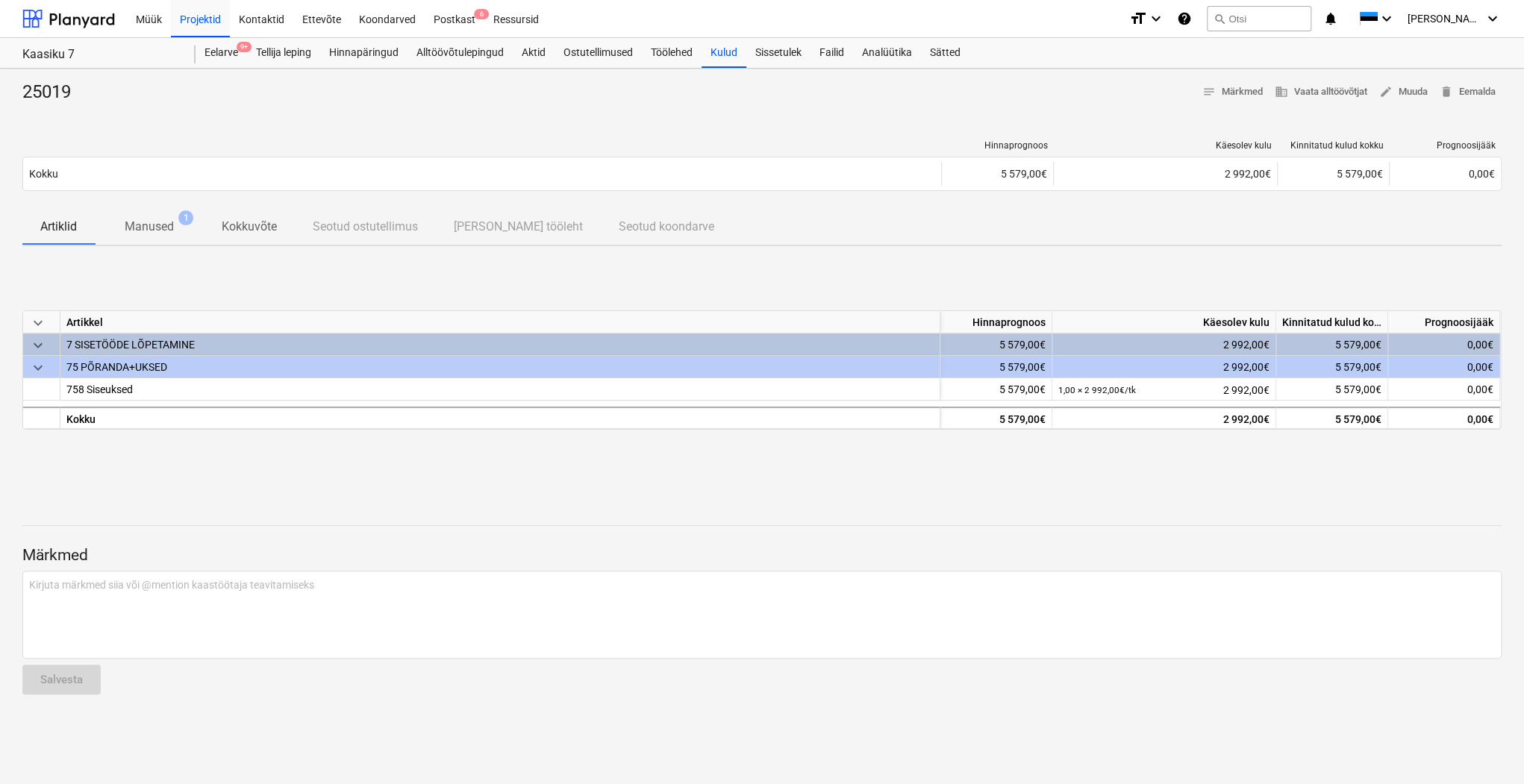
drag, startPoint x: 541, startPoint y: 269, endPoint x: 538, endPoint y: 261, distance: 8.5
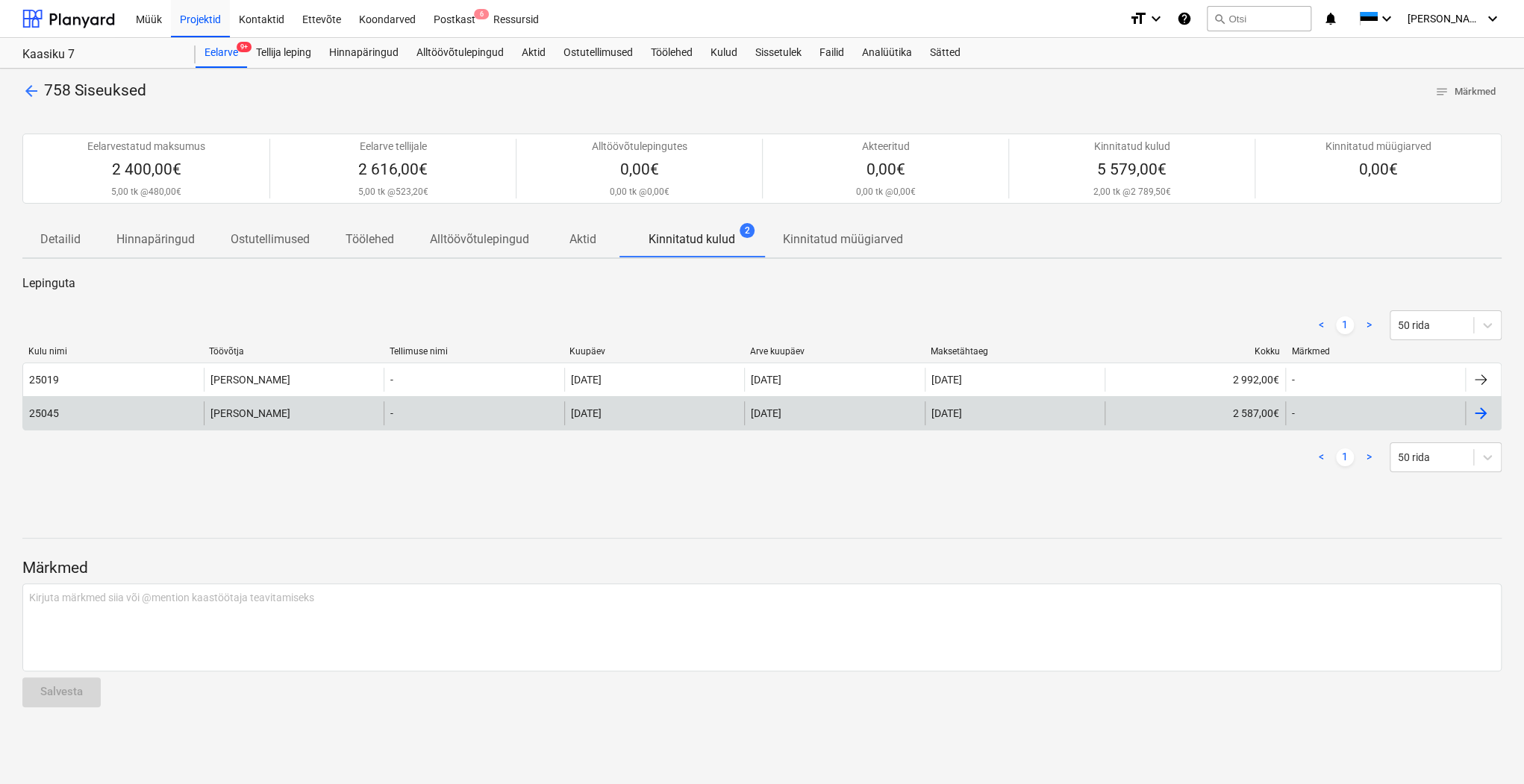
click at [245, 418] on div "[PERSON_NAME]" at bounding box center [294, 413] width 181 height 24
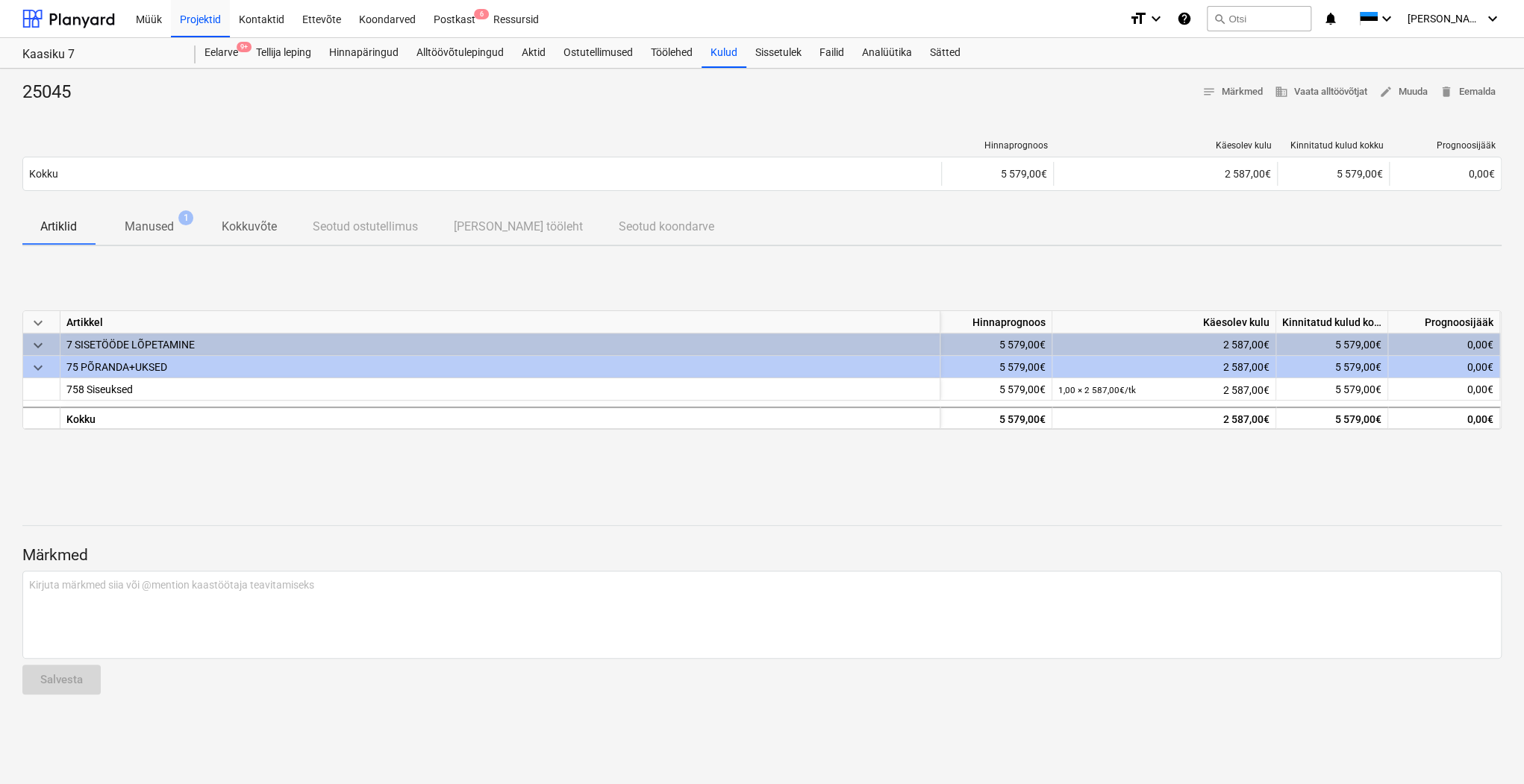
click at [164, 227] on p "Manused" at bounding box center [149, 226] width 49 height 18
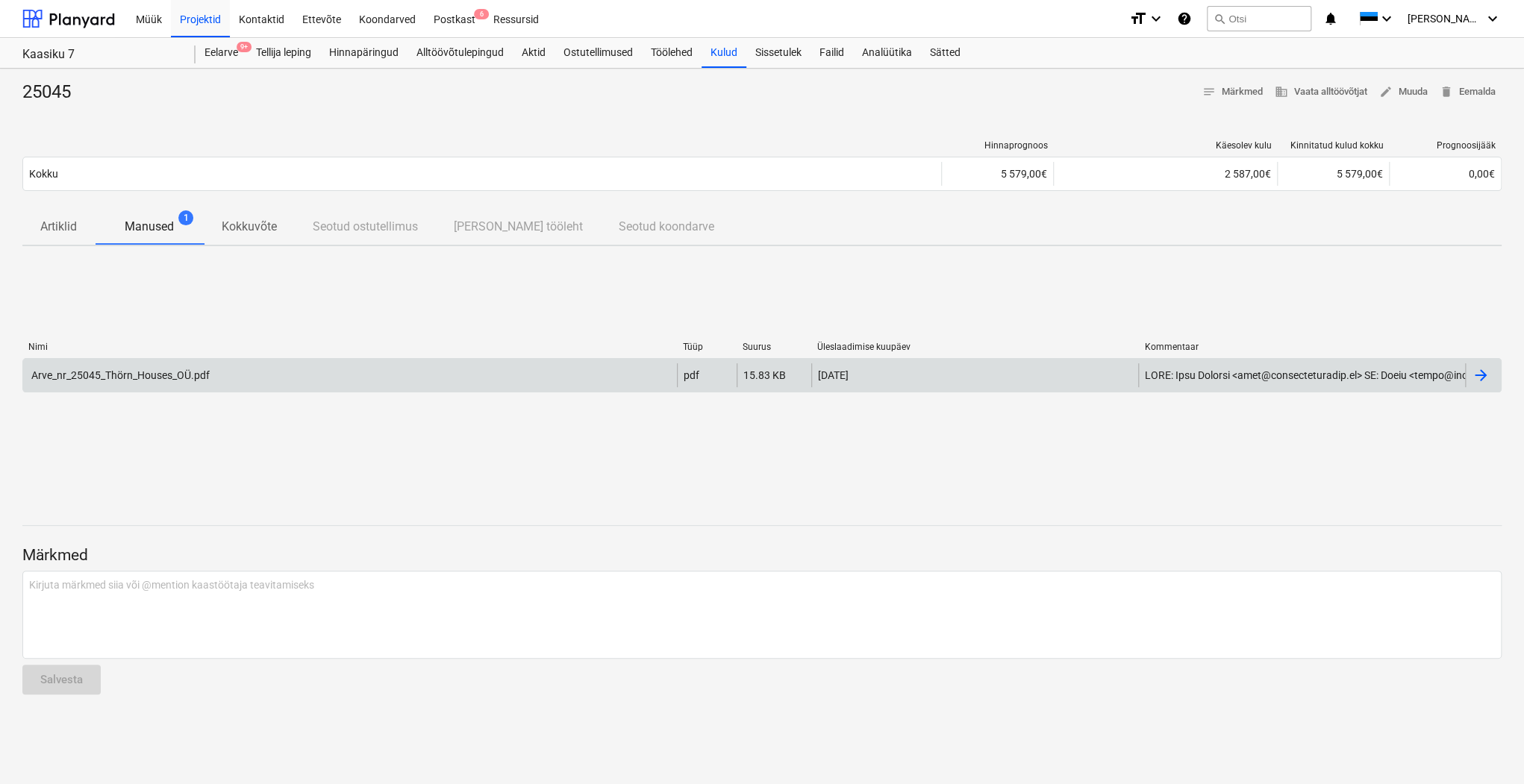
click at [523, 371] on div "Arve_nr_25045_Thörn_Houses_OÜ.pdf" at bounding box center [350, 376] width 654 height 24
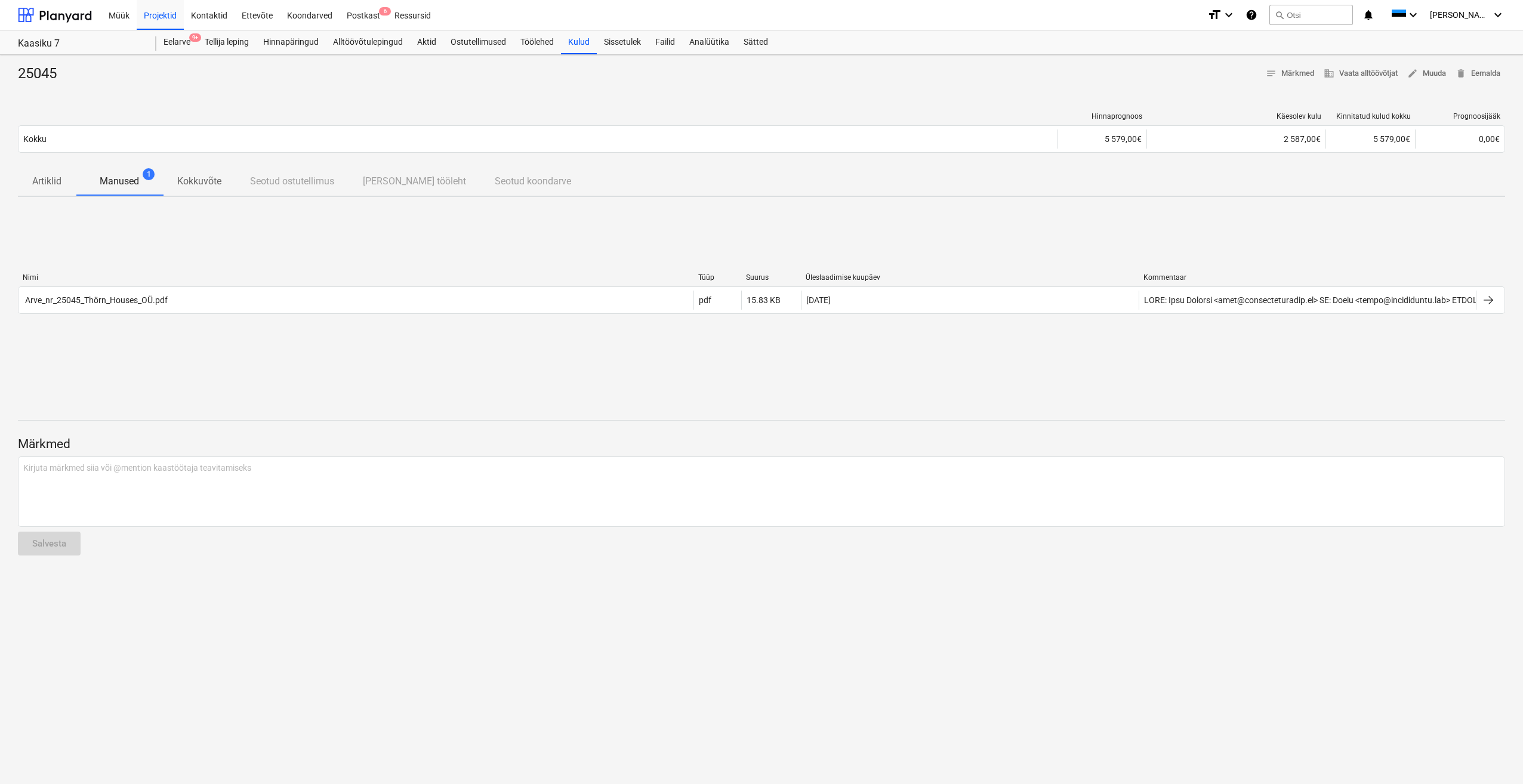
click at [348, 248] on div "Nimi Tüüp Suurus Üleslaadimise kuupäev Kommentaar Arve_nr_25045_Thörn_Houses_OÜ…" at bounding box center [761, 296] width 1487 height 179
click at [361, 241] on div "Nimi Tüüp Suurus Üleslaadimise kuupäev Kommentaar Arve_nr_25045_Thörn_Houses_OÜ…" at bounding box center [761, 296] width 1487 height 179
click at [383, 232] on div "Nimi Tüüp Suurus Üleslaadimise kuupäev Kommentaar Arve_nr_25045_Thörn_Houses_OÜ…" at bounding box center [761, 296] width 1487 height 179
click at [224, 236] on div "Nimi Tüüp Suurus Üleslaadimise kuupäev Kommentaar Arve_nr_25045_Thörn_Houses_OÜ…" at bounding box center [761, 296] width 1487 height 179
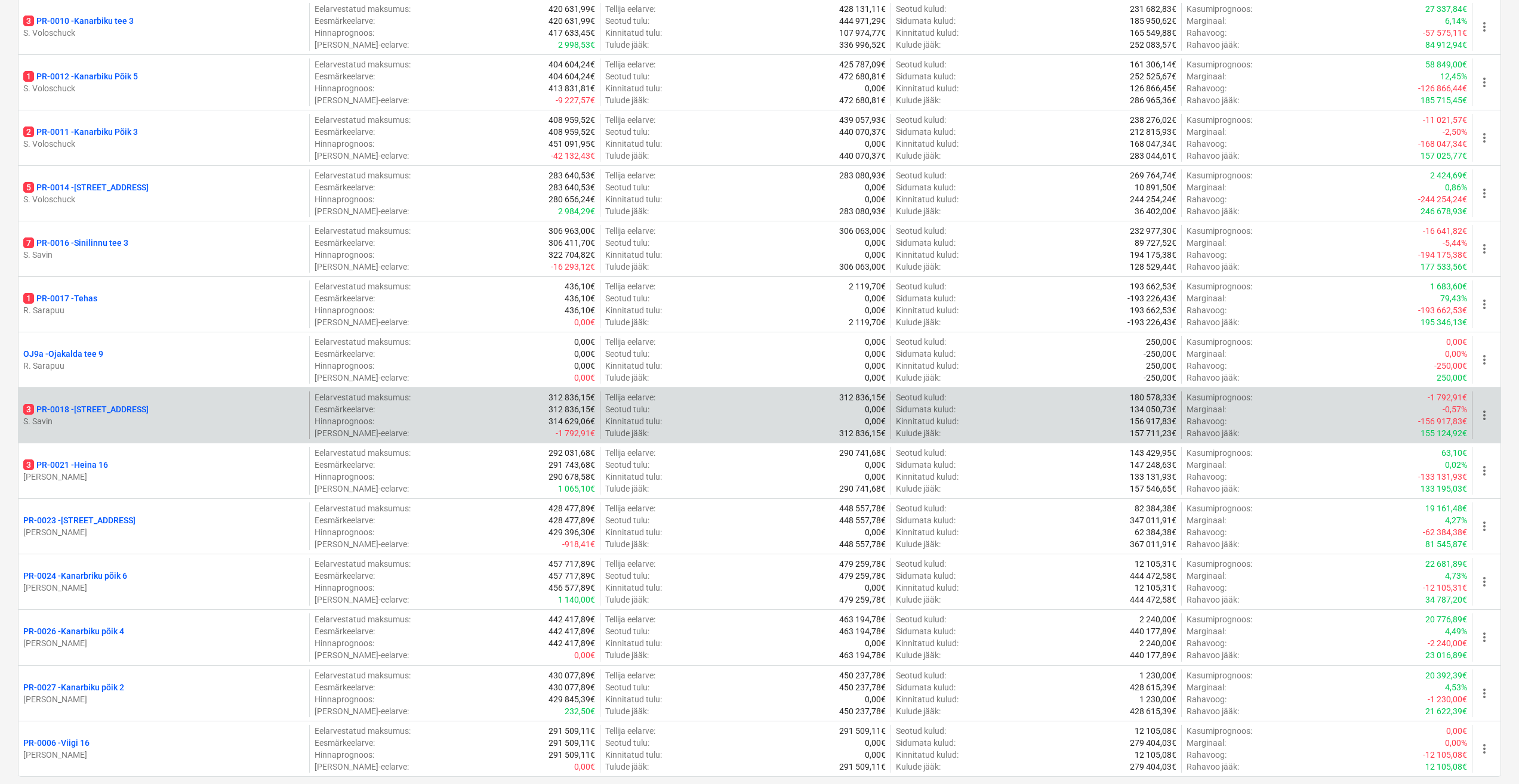
scroll to position [955, 0]
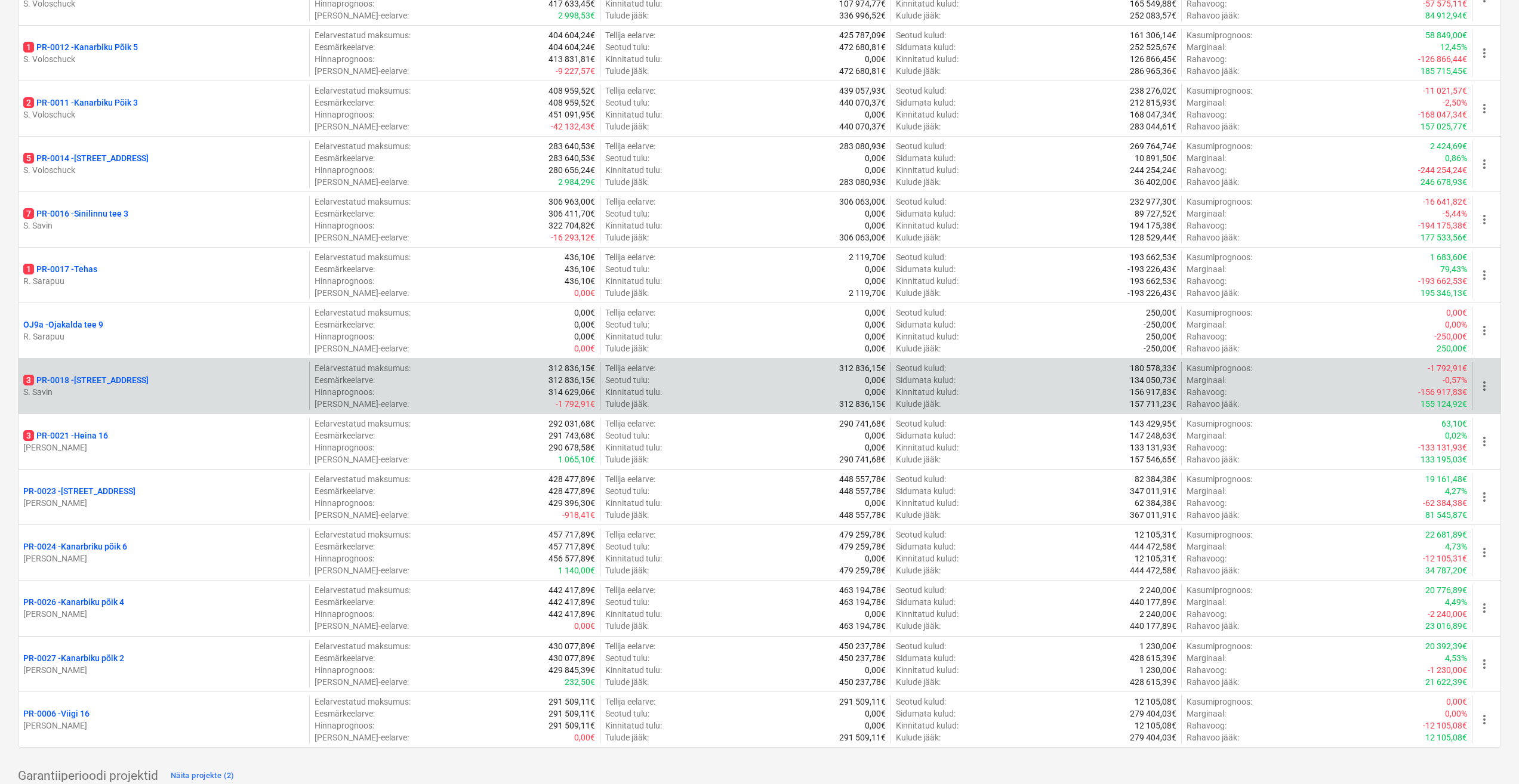
click at [114, 382] on p "3 PR-0018 - Matso tee 9" at bounding box center [85, 380] width 125 height 12
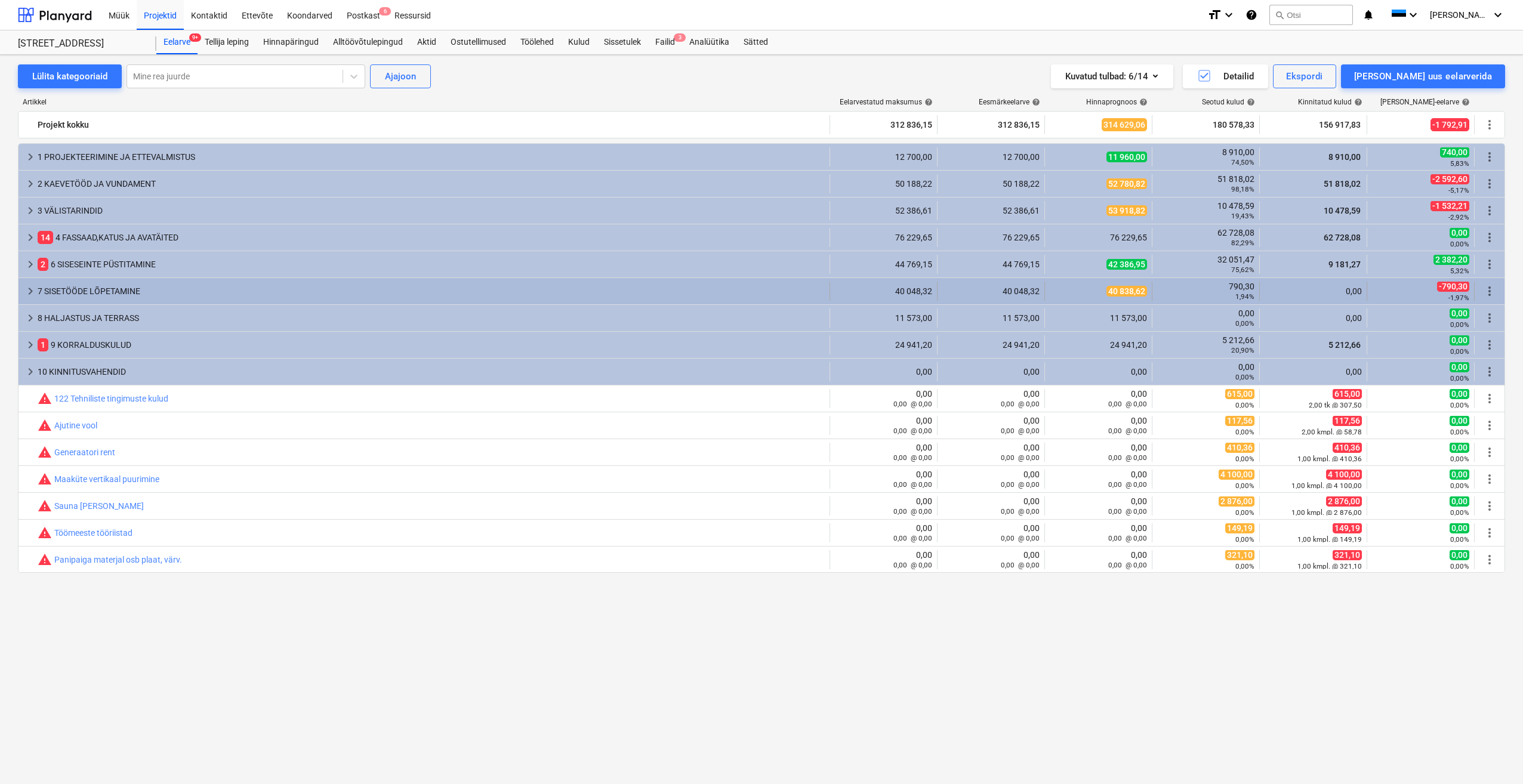
click at [29, 291] on span "keyboard_arrow_right" at bounding box center [30, 291] width 14 height 14
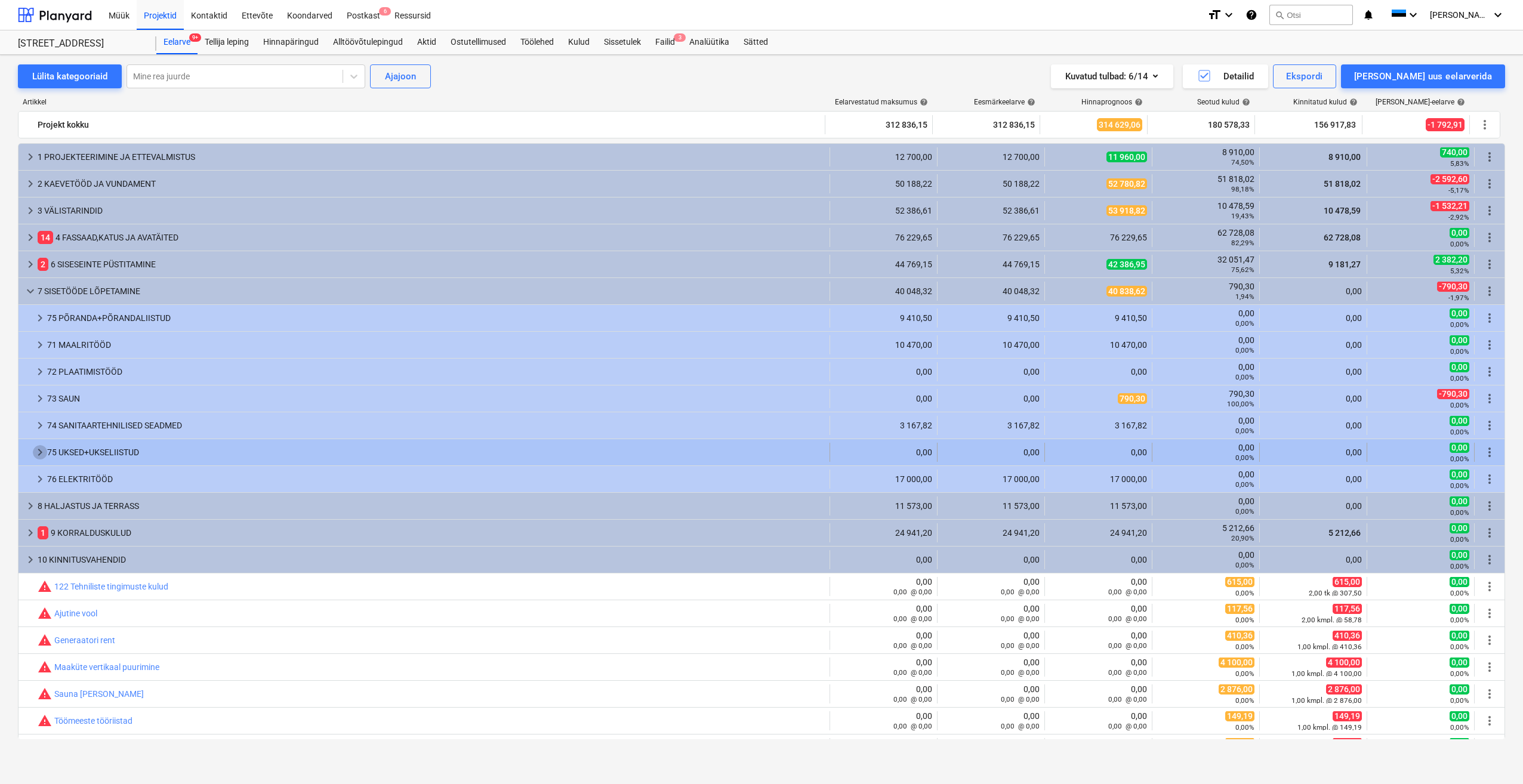
click at [40, 455] on span "keyboard_arrow_right" at bounding box center [40, 452] width 14 height 14
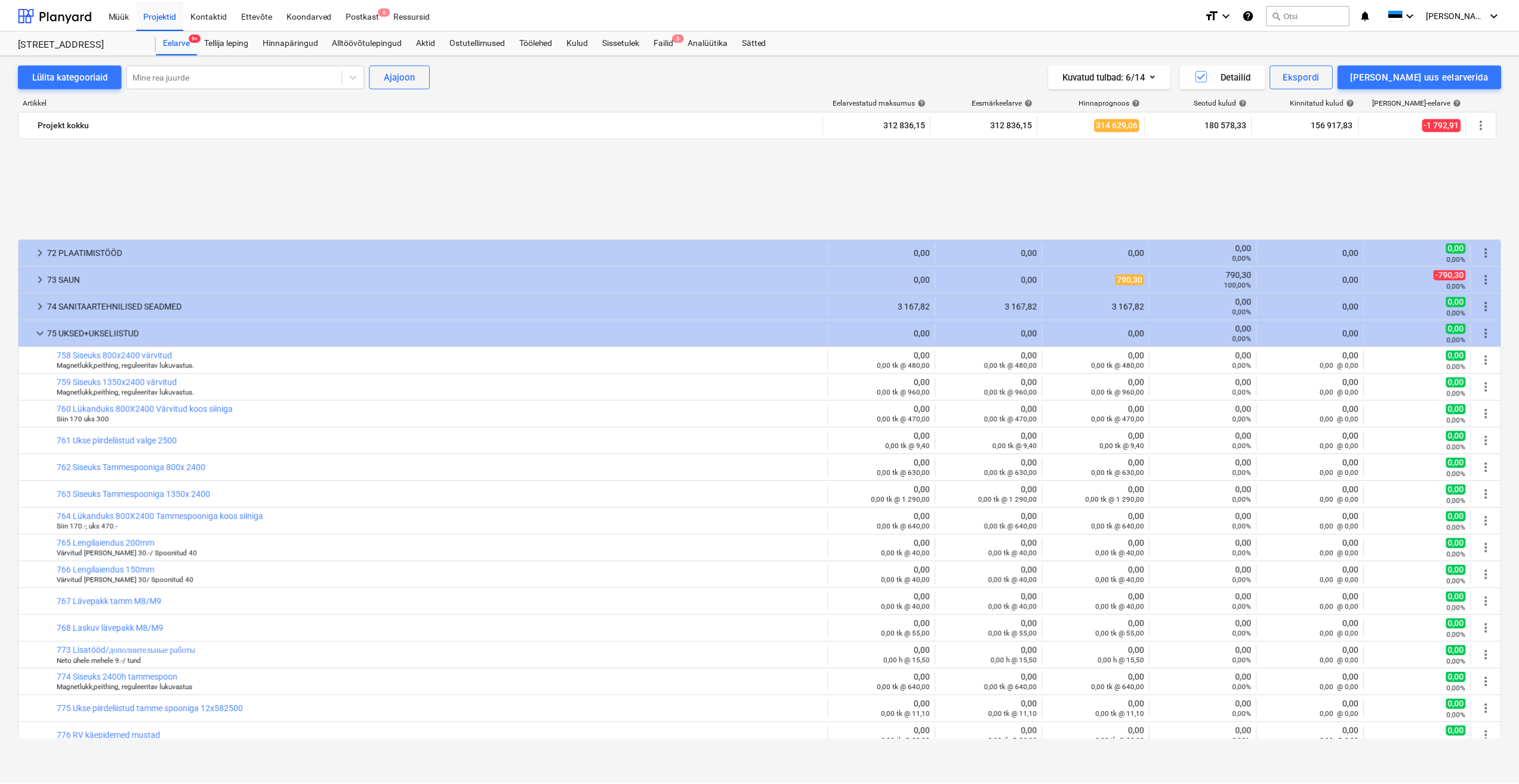
scroll to position [358, 0]
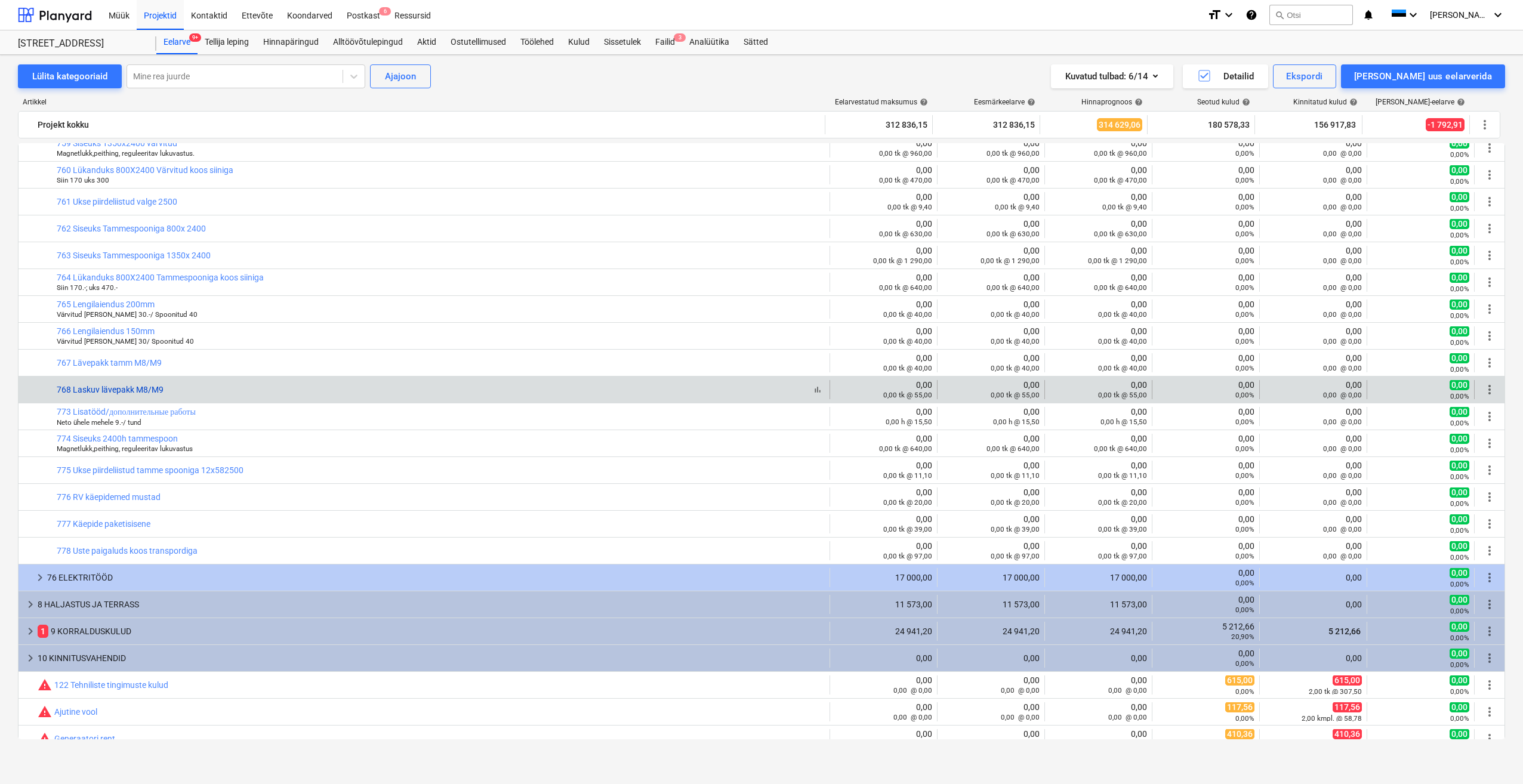
click at [149, 388] on link "768 Laskuv lävepakk M8/M9" at bounding box center [110, 389] width 107 height 9
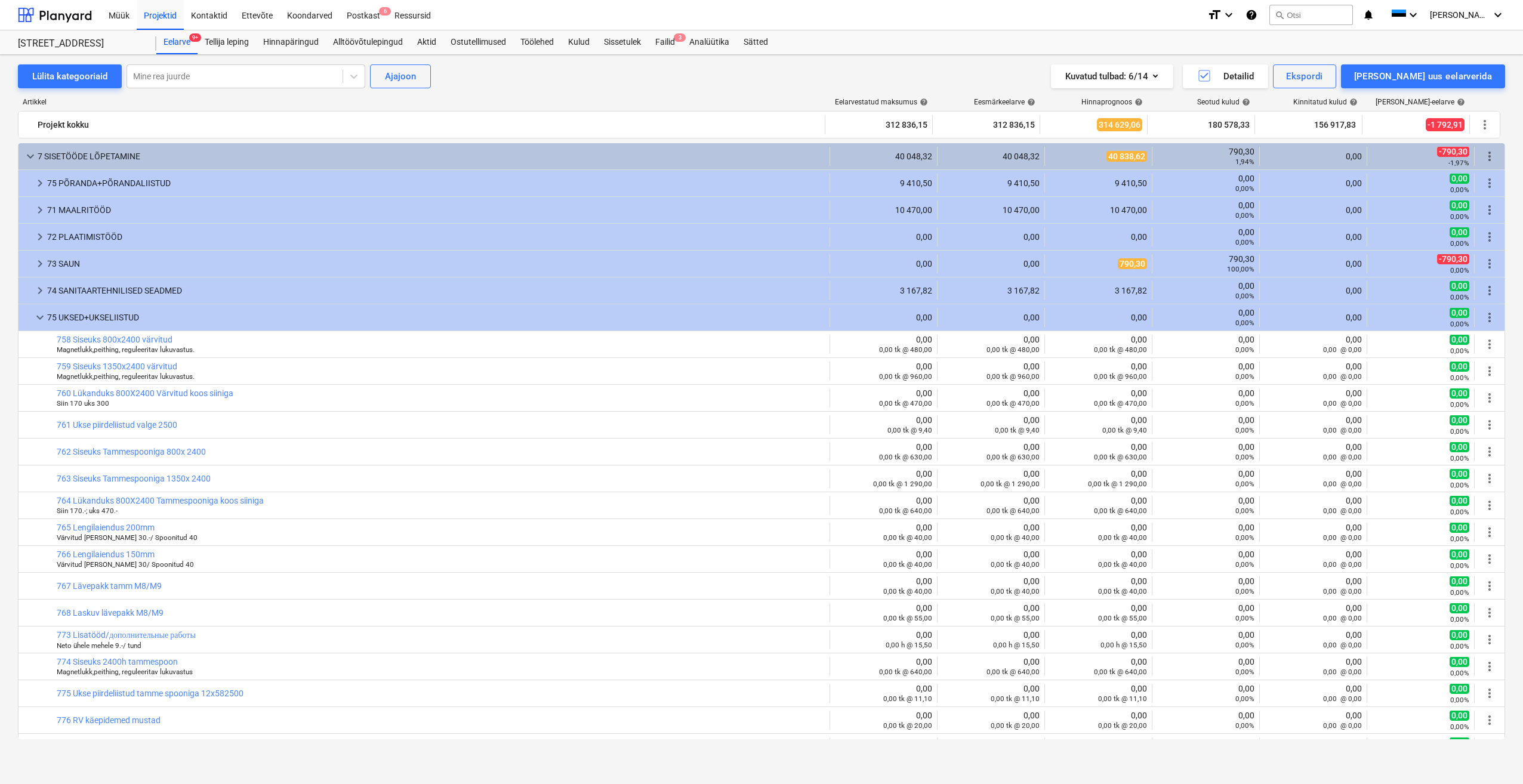
scroll to position [119, 0]
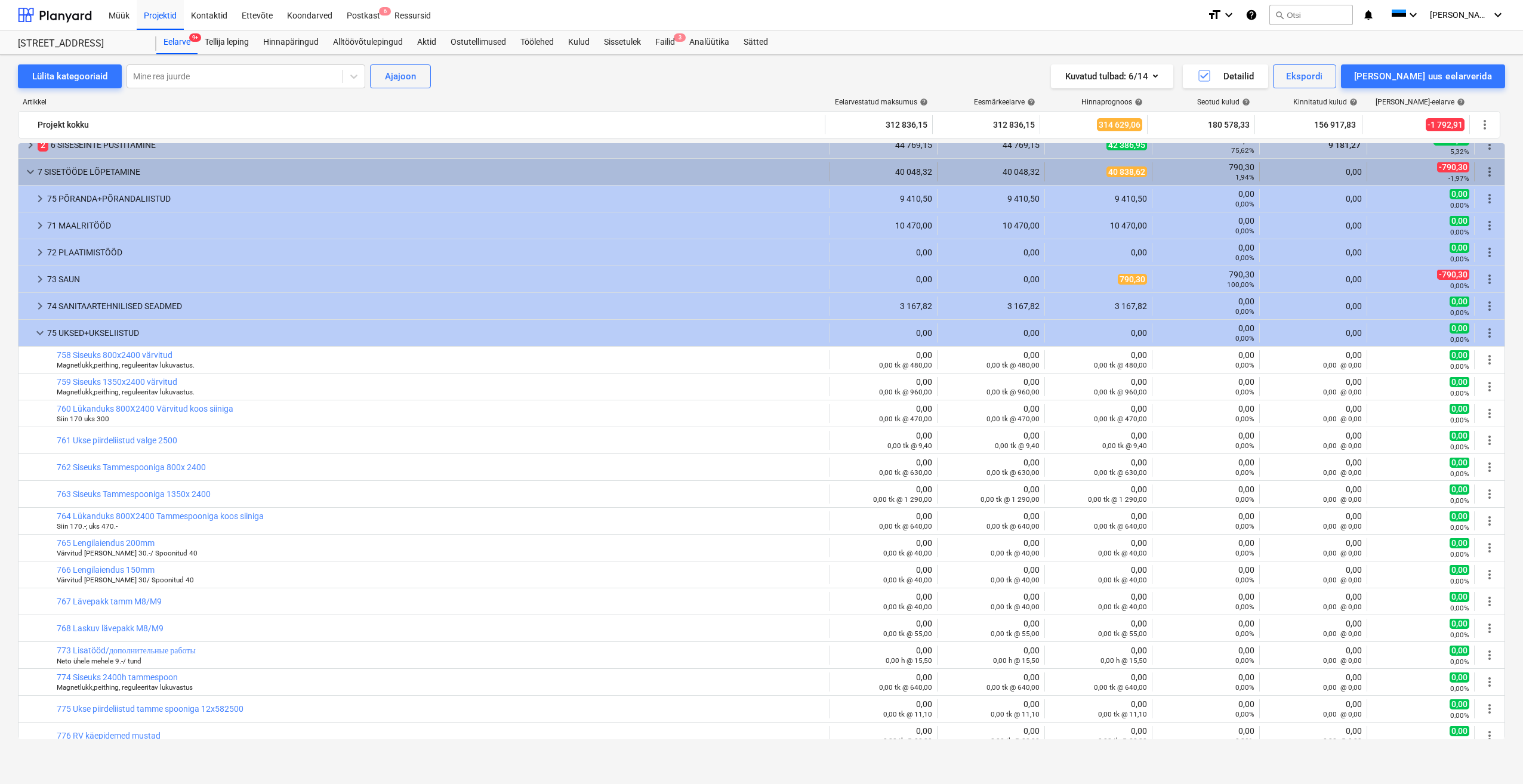
click at [1113, 170] on span "40 838,62" at bounding box center [1127, 172] width 41 height 11
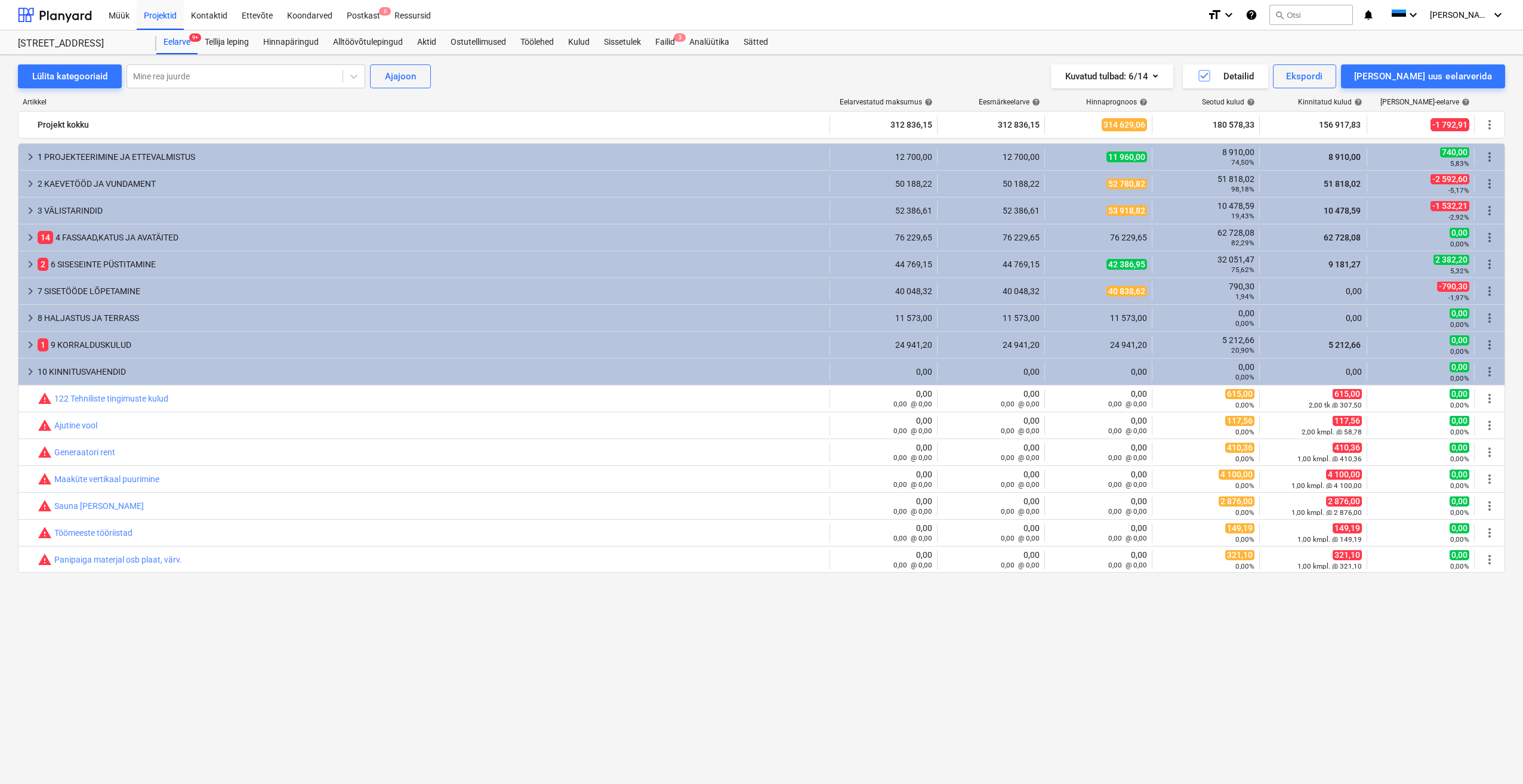
scroll to position [0, 0]
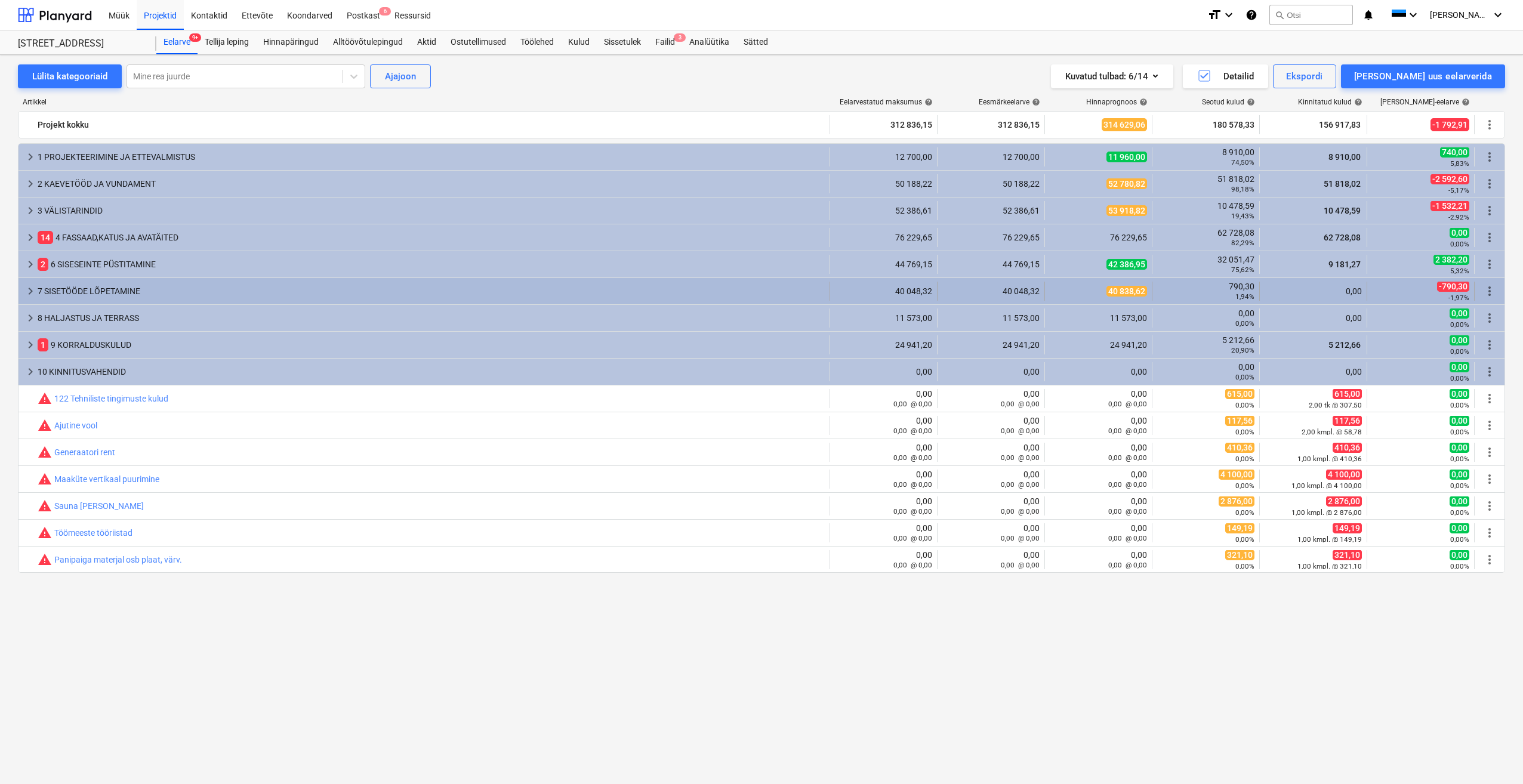
click at [35, 288] on span "keyboard_arrow_right" at bounding box center [30, 291] width 14 height 14
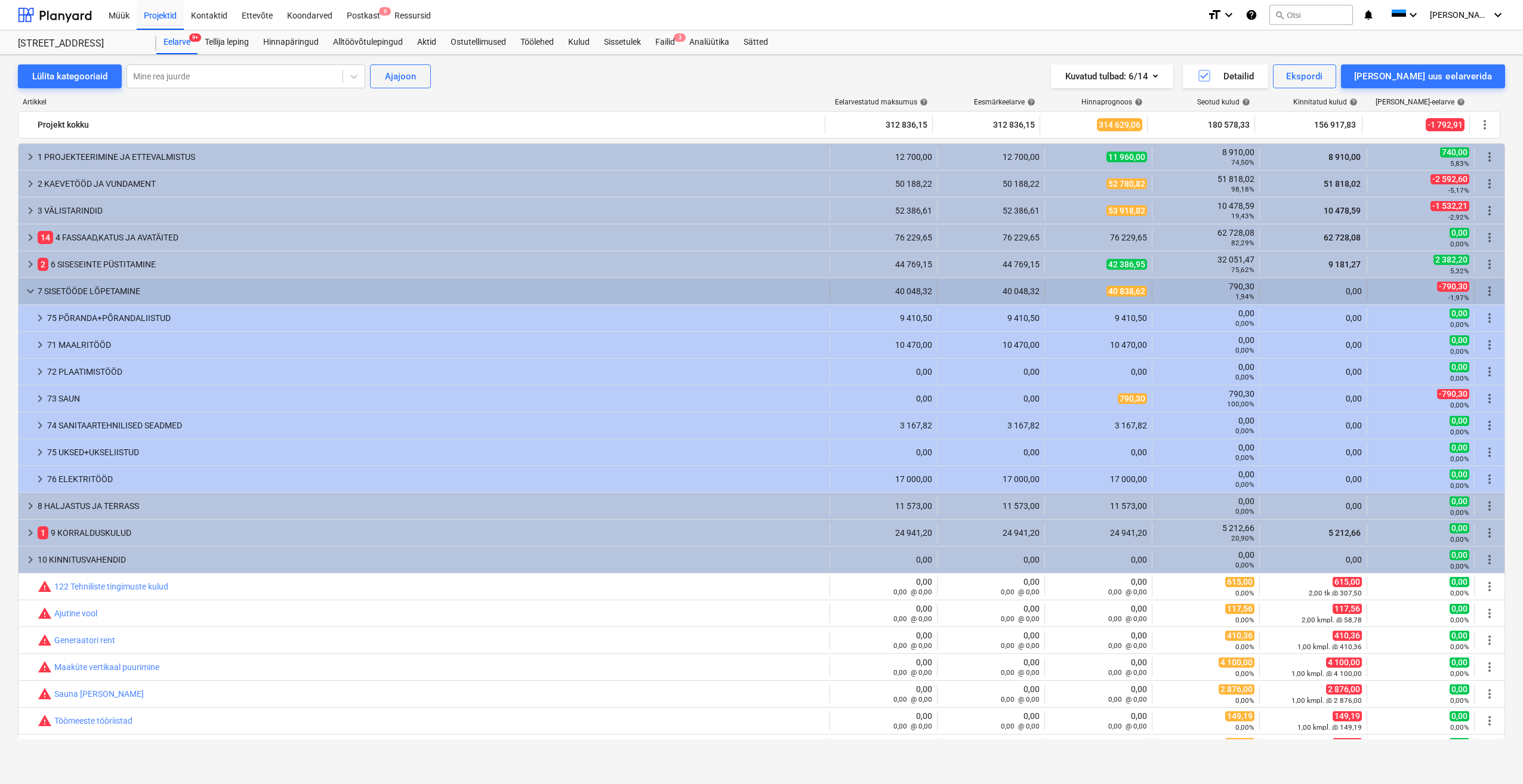
click at [114, 288] on div "7 SISETÖÖDE LÕPETAMINE" at bounding box center [431, 291] width 787 height 19
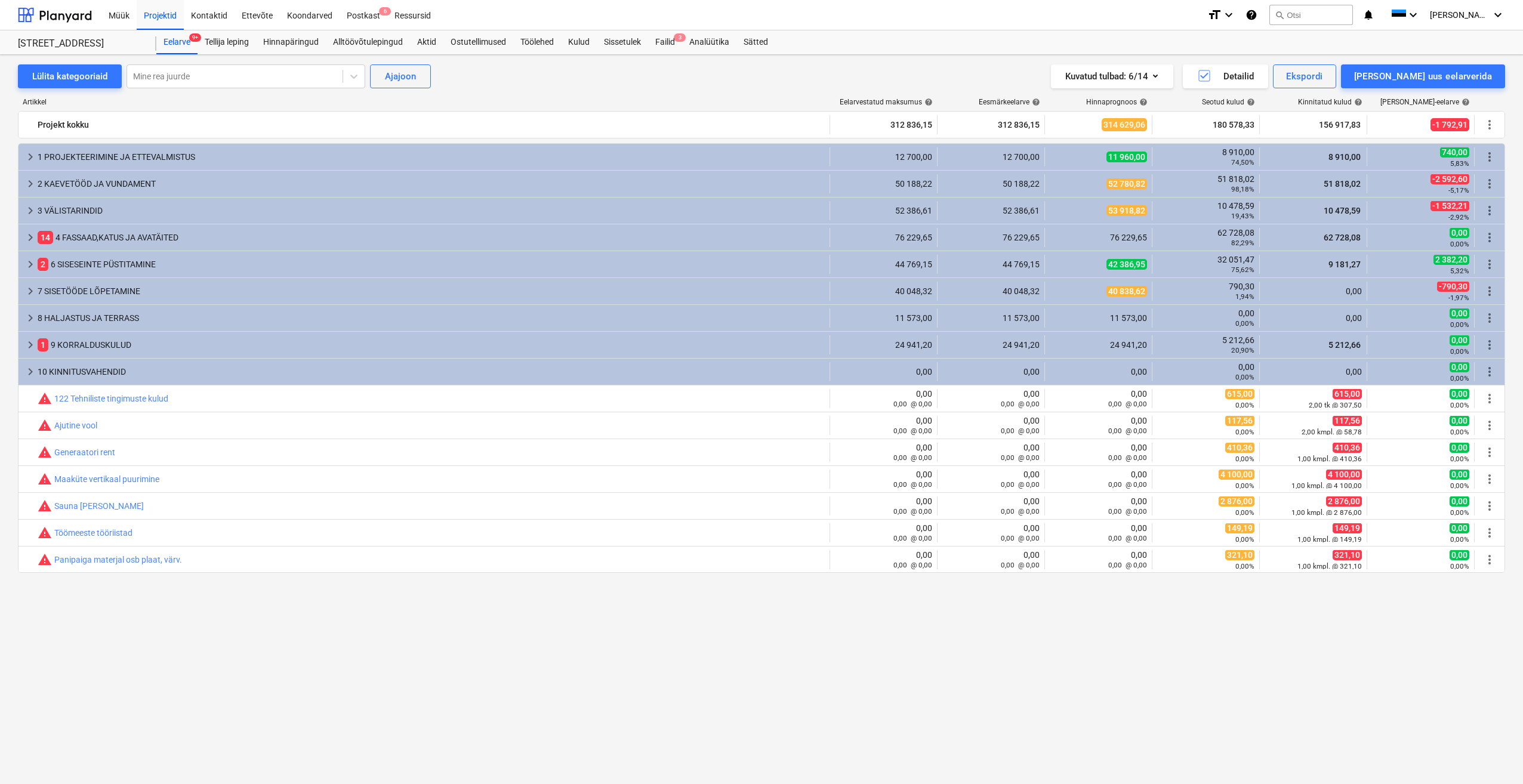
click at [114, 288] on div "7 SISETÖÖDE LÕPETAMINE" at bounding box center [431, 291] width 787 height 19
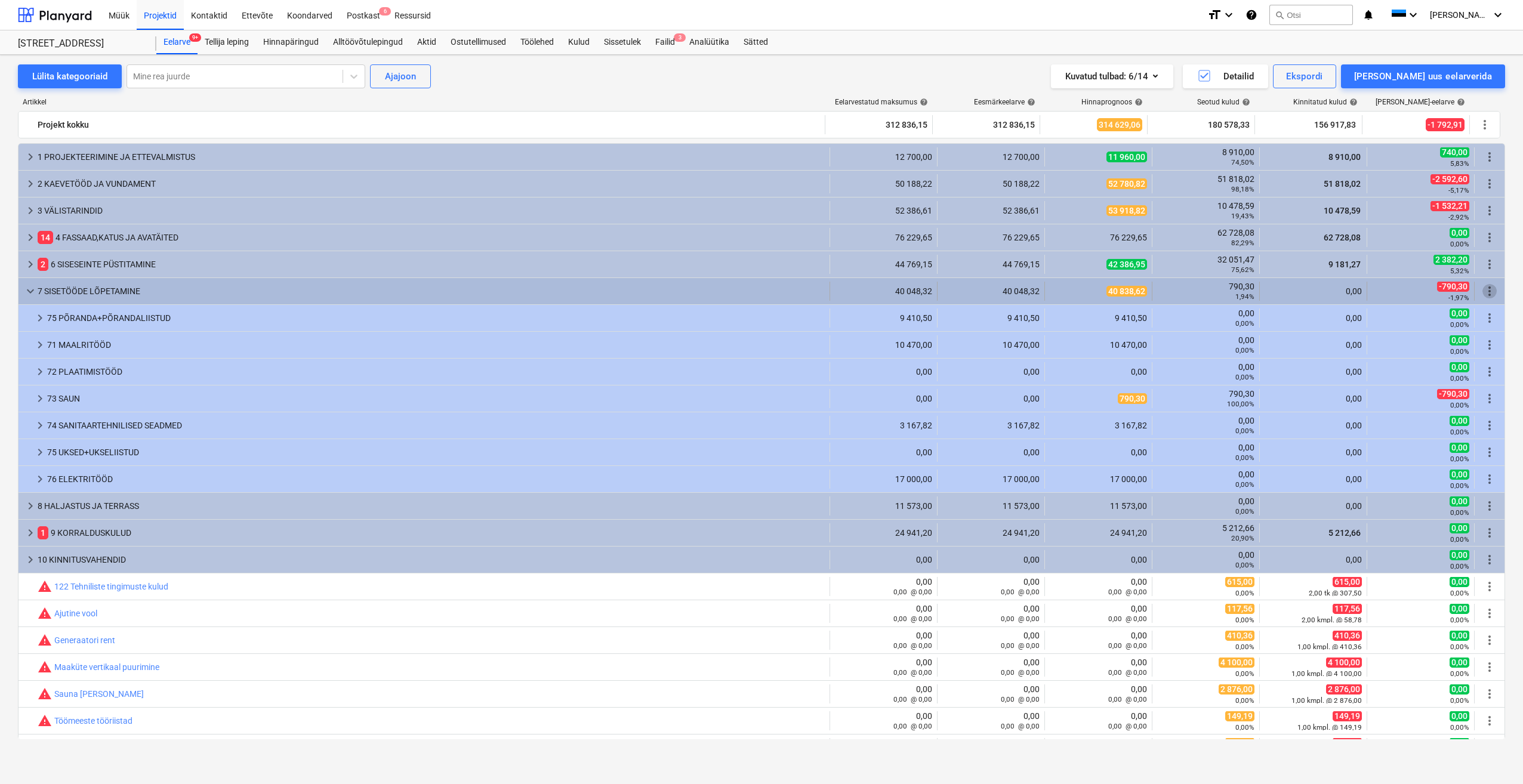
click at [1487, 293] on span "more_vert" at bounding box center [1490, 291] width 14 height 14
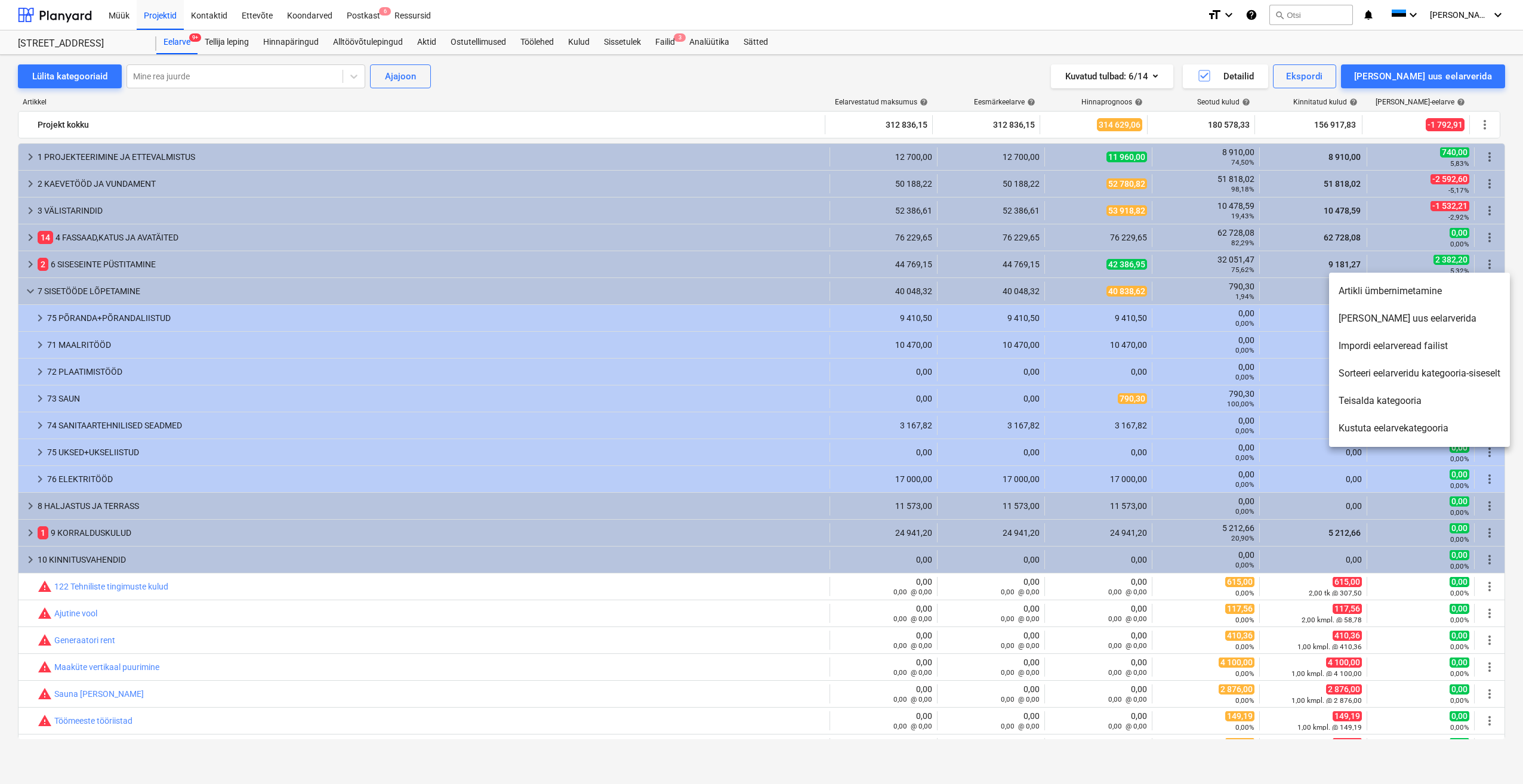
click at [1008, 325] on div at bounding box center [762, 392] width 1523 height 784
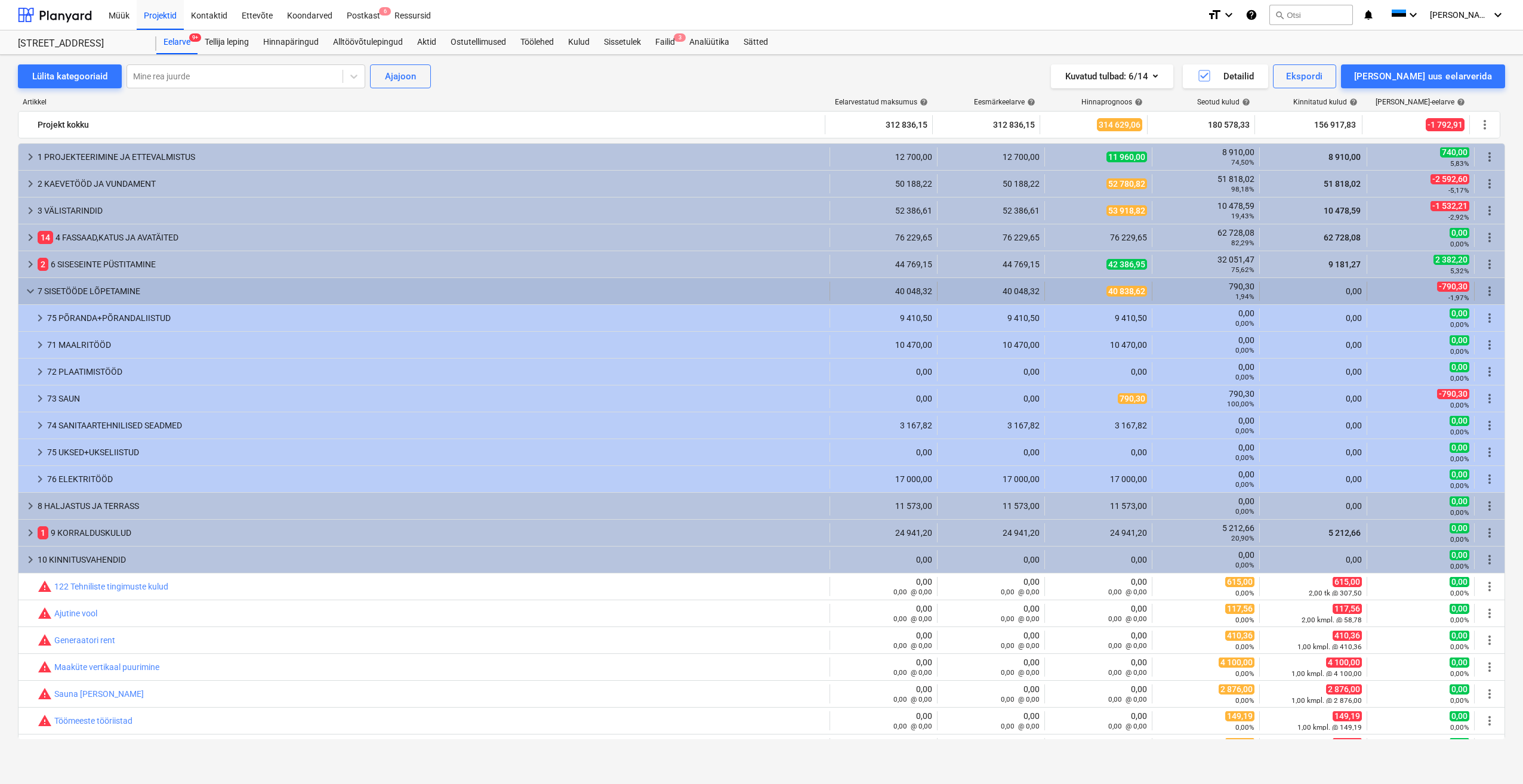
click at [1125, 293] on span "40 838,62" at bounding box center [1127, 291] width 41 height 11
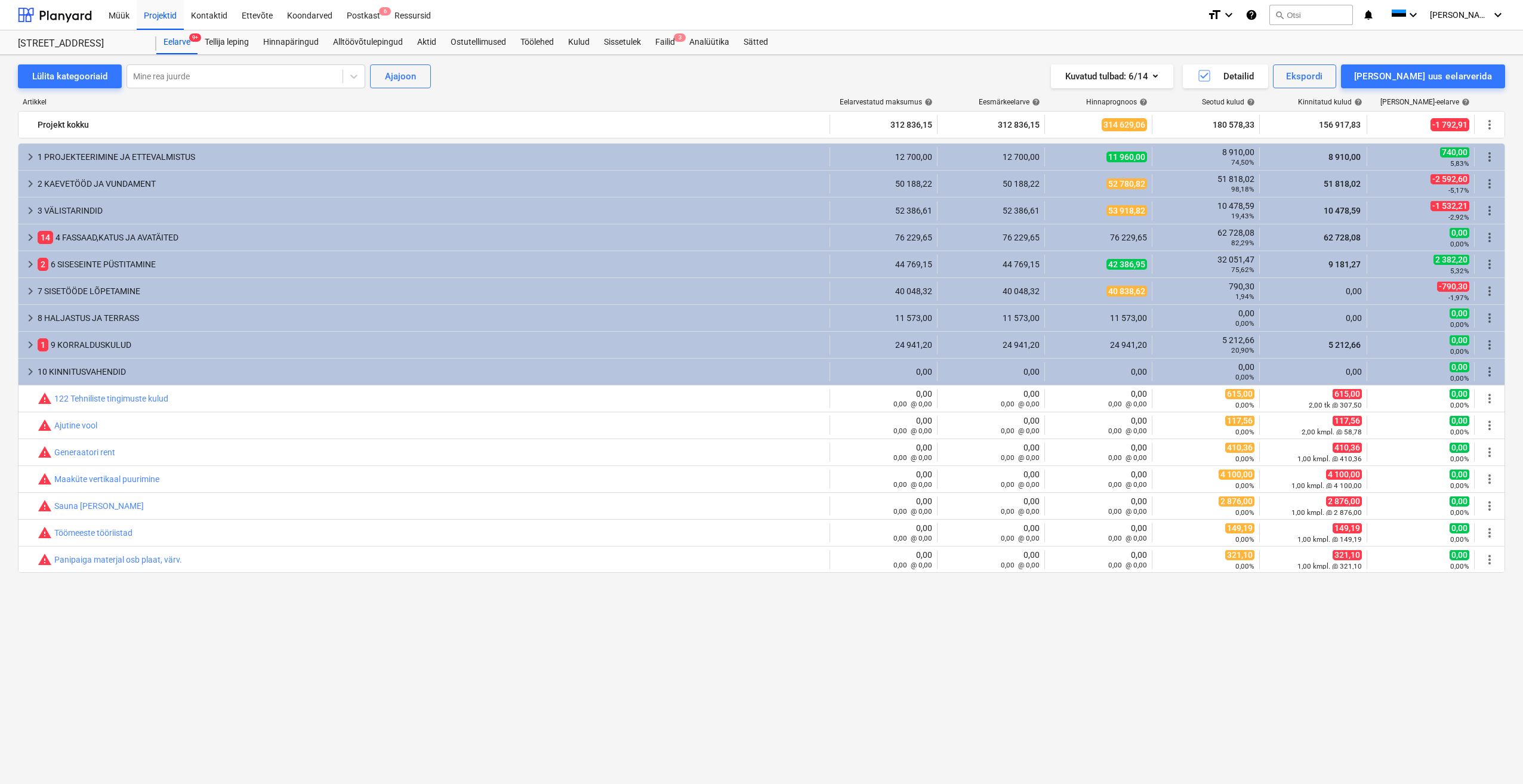
click at [1125, 293] on span "40 838,62" at bounding box center [1127, 291] width 41 height 11
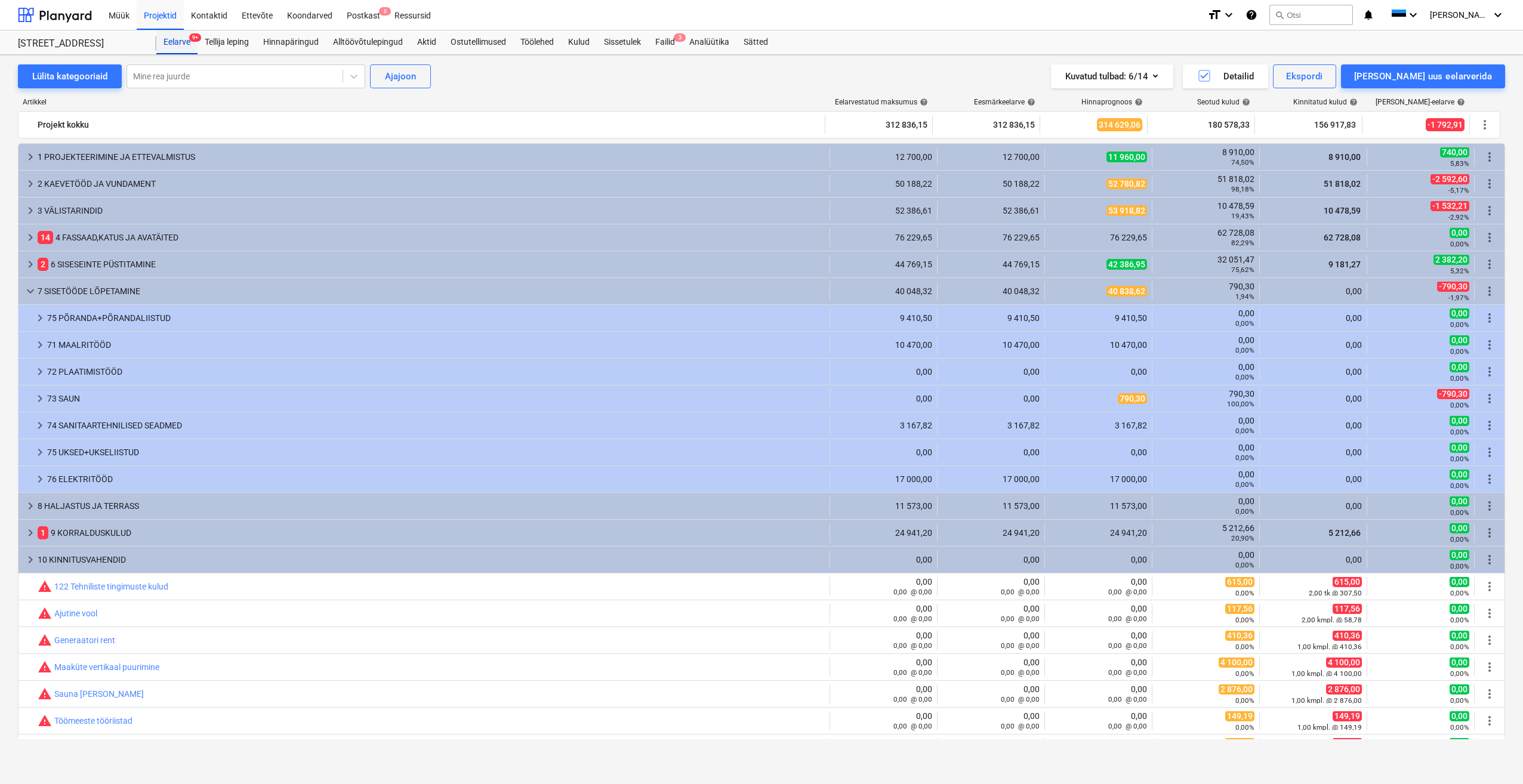
click at [175, 45] on div "Eelarve 9+" at bounding box center [177, 42] width 41 height 24
click at [582, 43] on div "Kulud" at bounding box center [579, 42] width 36 height 24
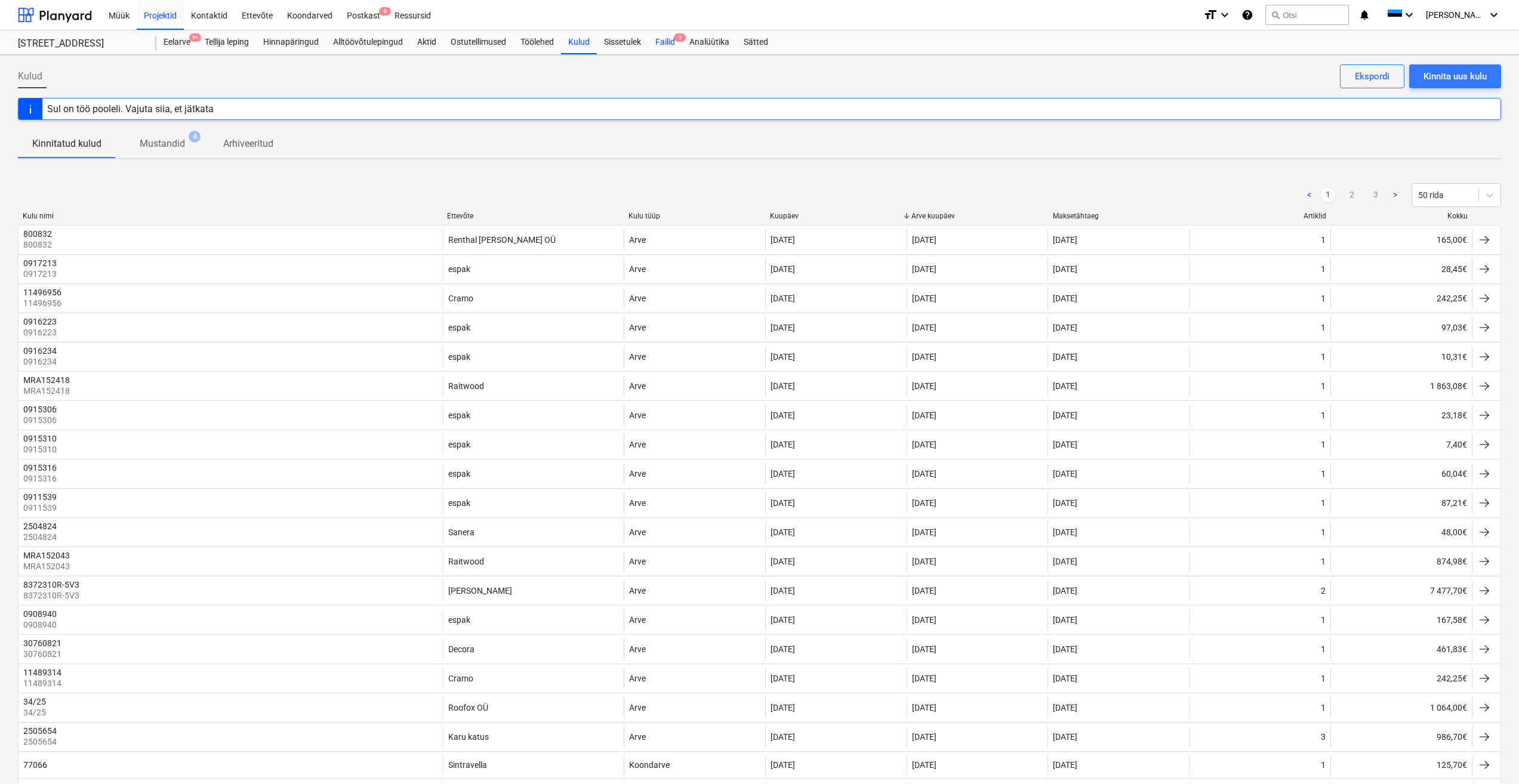
click at [670, 45] on div "Failid 3" at bounding box center [665, 42] width 34 height 24
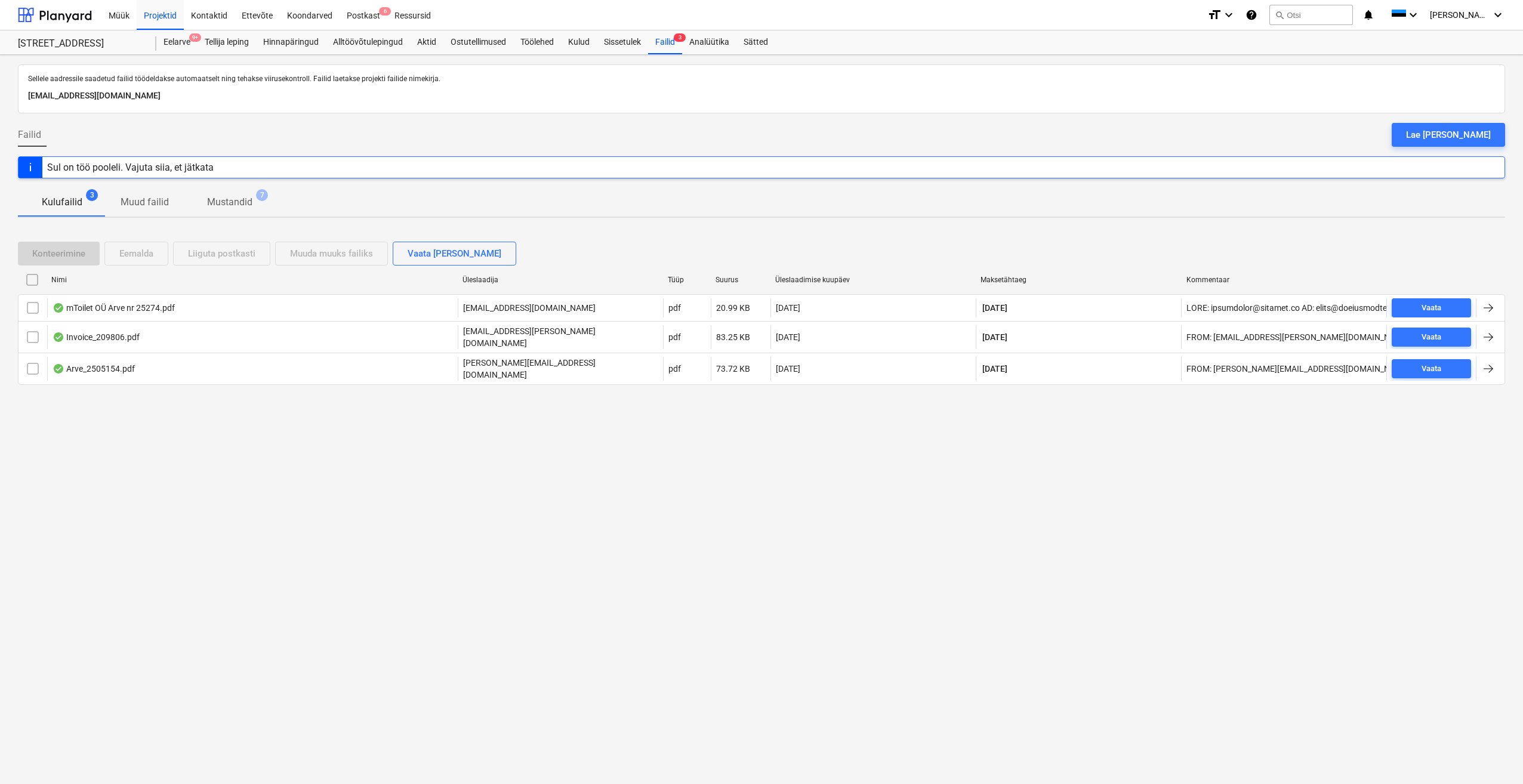
click at [143, 418] on div "Sellele aadressile saadetud failid töödeldakse automaatselt ning tehakse viirus…" at bounding box center [762, 419] width 1523 height 729
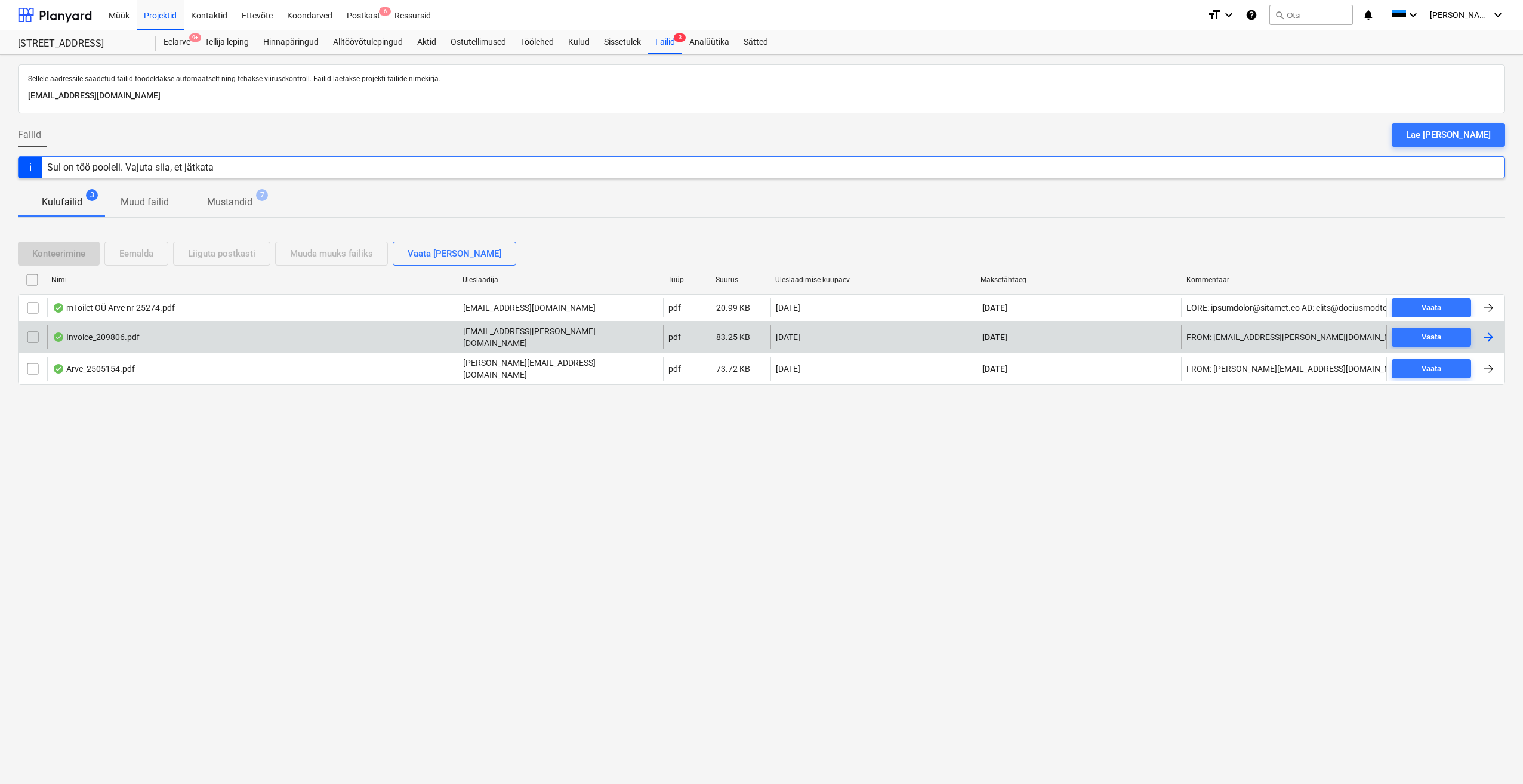
click at [120, 337] on div "Invoice_209806.pdf" at bounding box center [96, 337] width 87 height 9
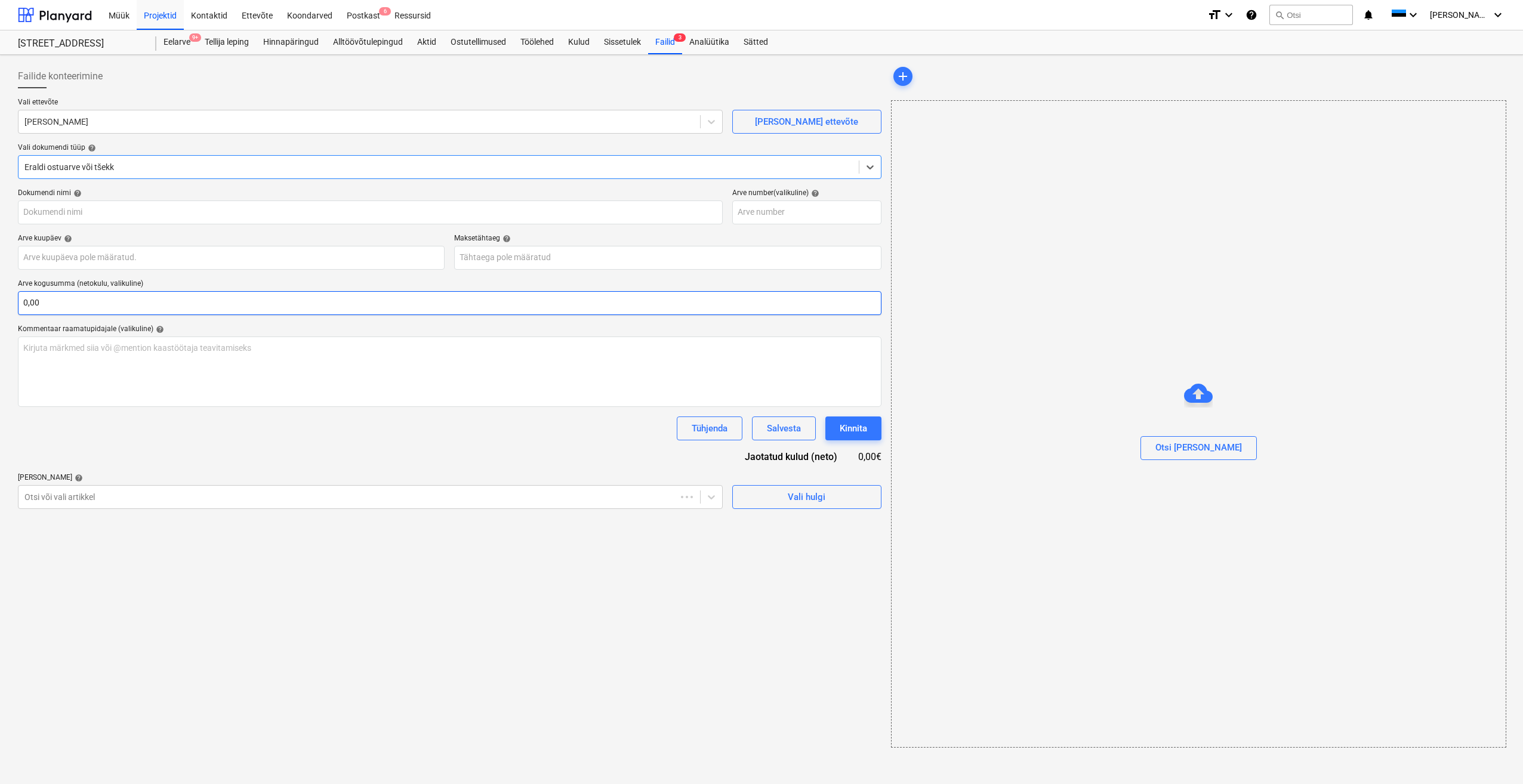
type input "209806"
type input "[DATE]"
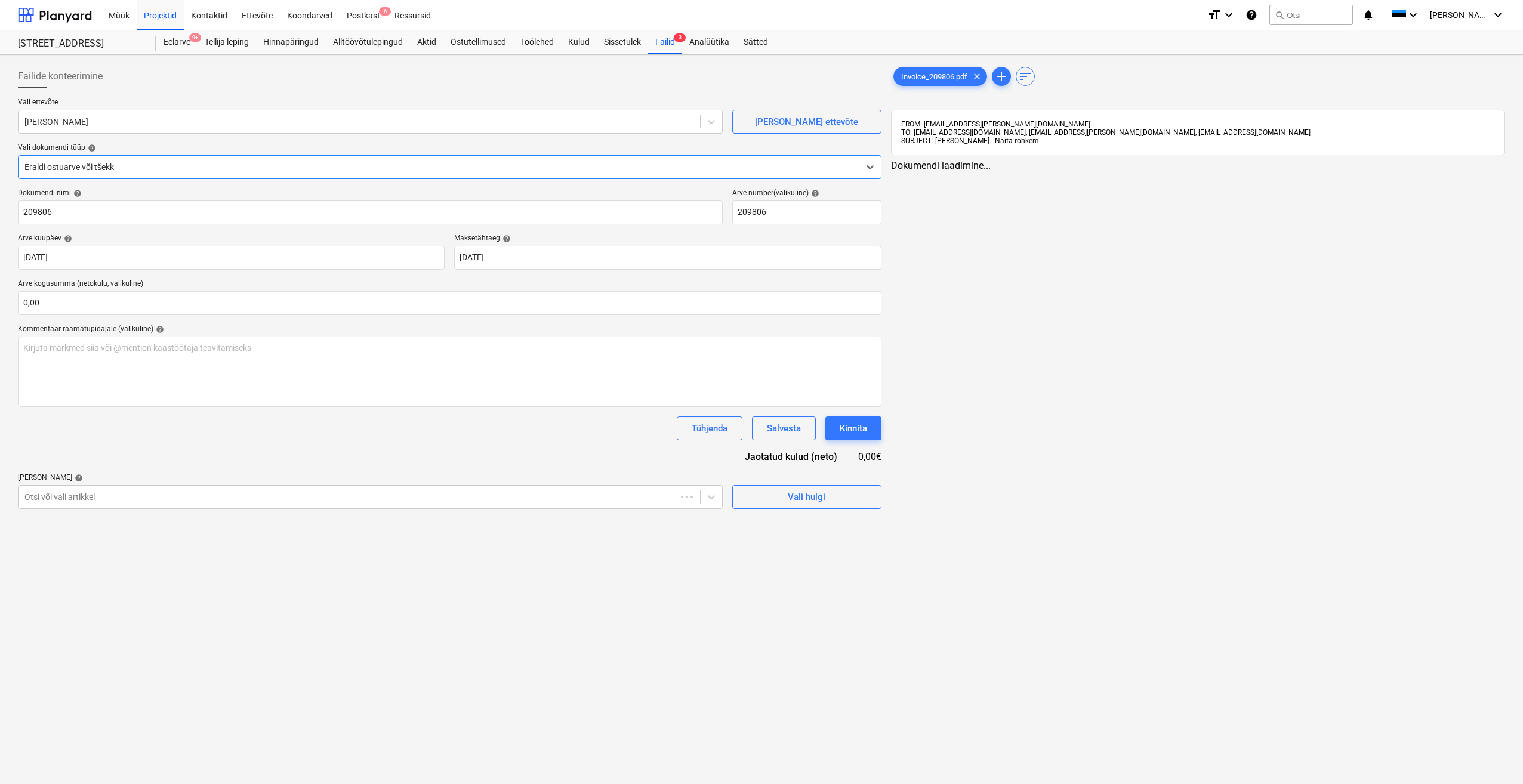
drag, startPoint x: 373, startPoint y: 325, endPoint x: 388, endPoint y: 320, distance: 15.8
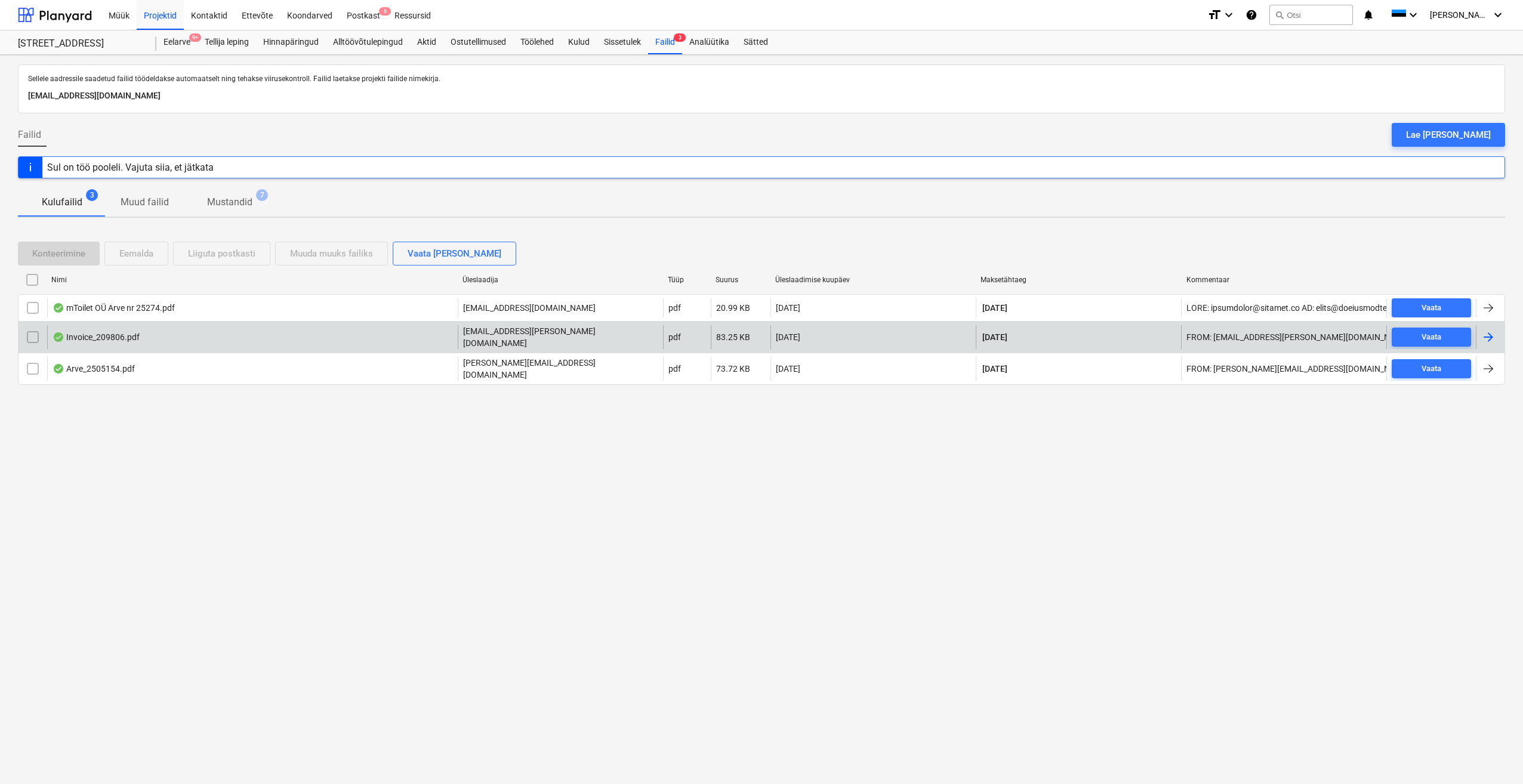
click at [119, 344] on div "Invoice_209806.pdf" at bounding box center [253, 337] width 411 height 24
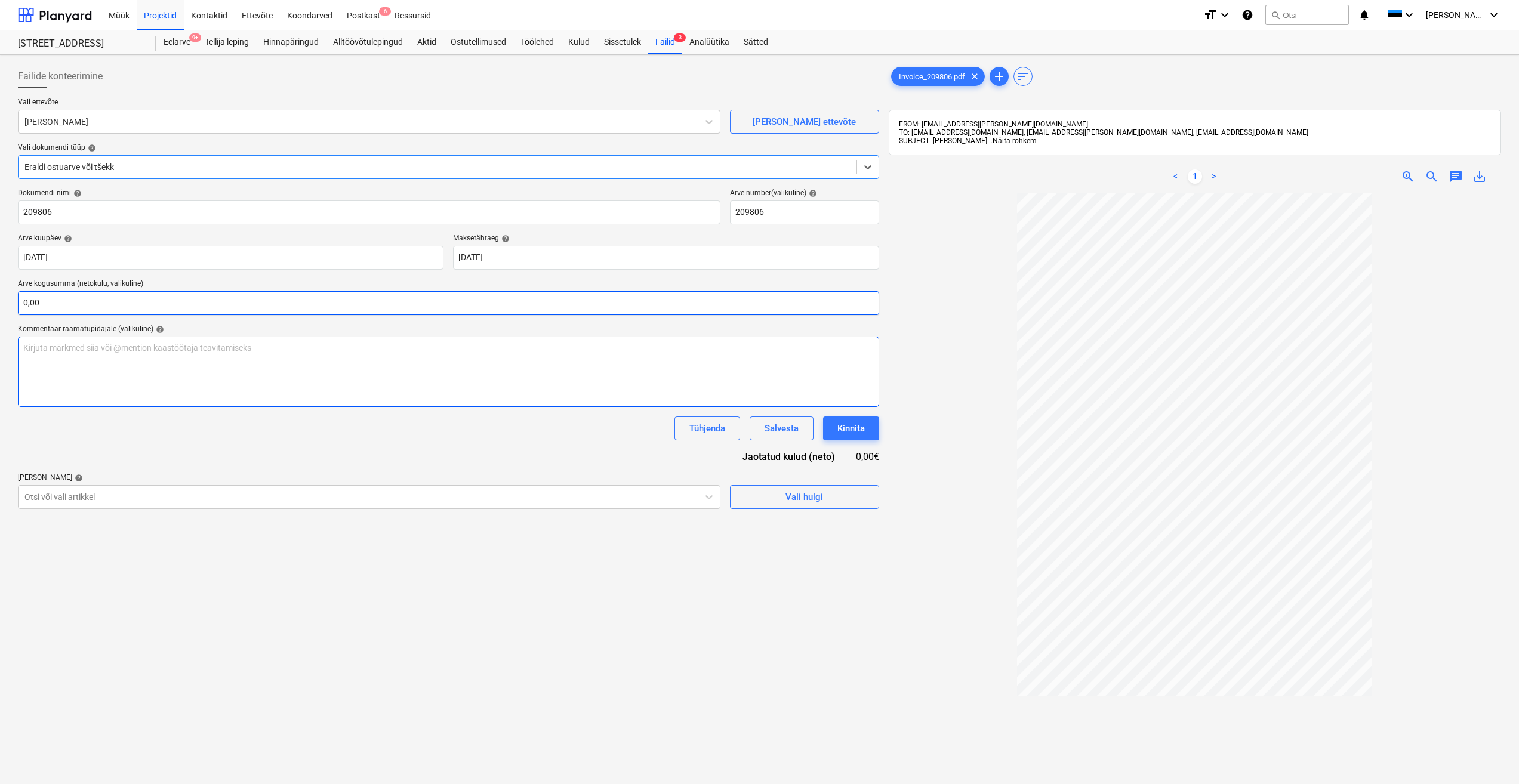
drag, startPoint x: 581, startPoint y: 341, endPoint x: 591, endPoint y: 315, distance: 27.9
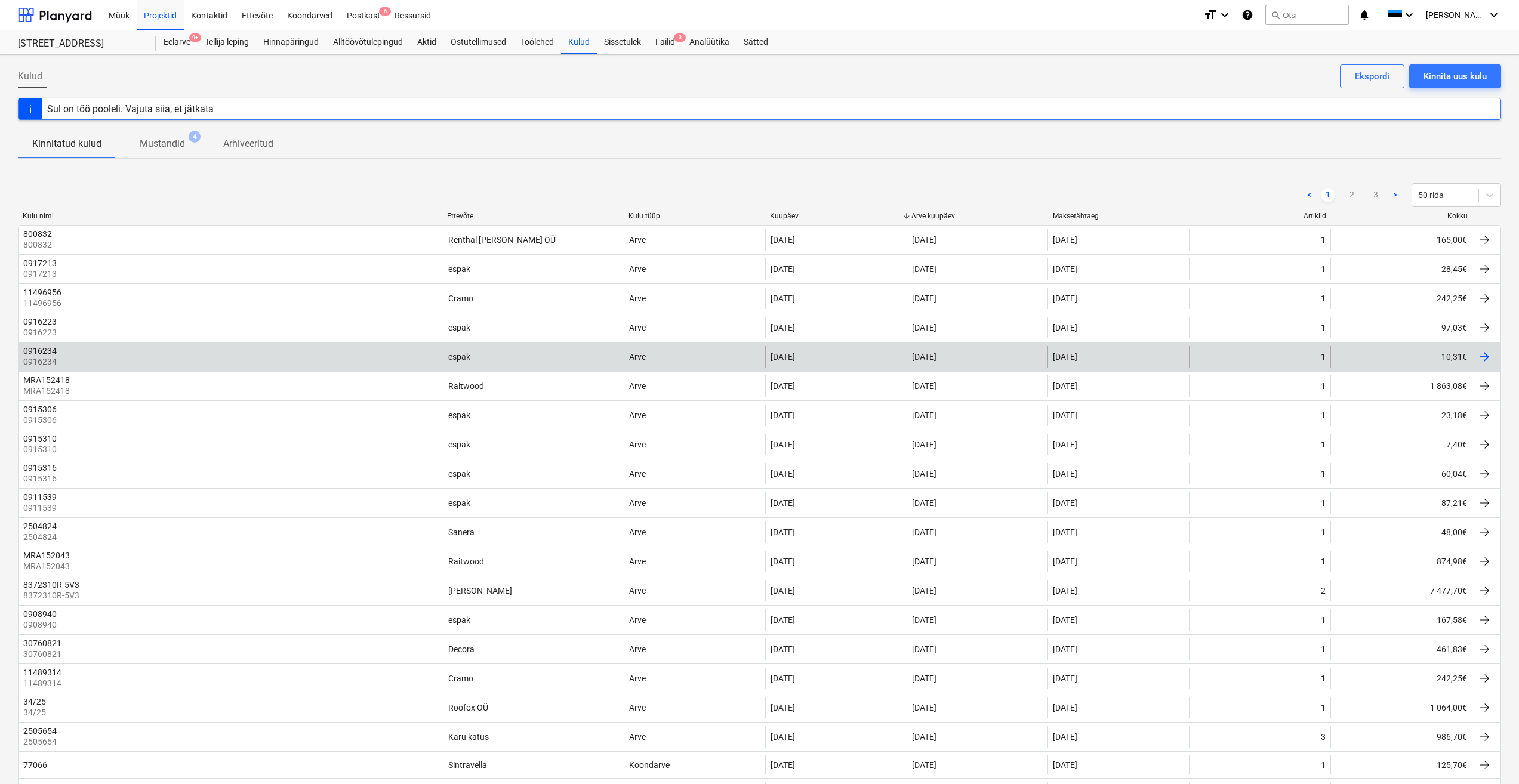
drag, startPoint x: 390, startPoint y: 411, endPoint x: 398, endPoint y: 347, distance: 64.5
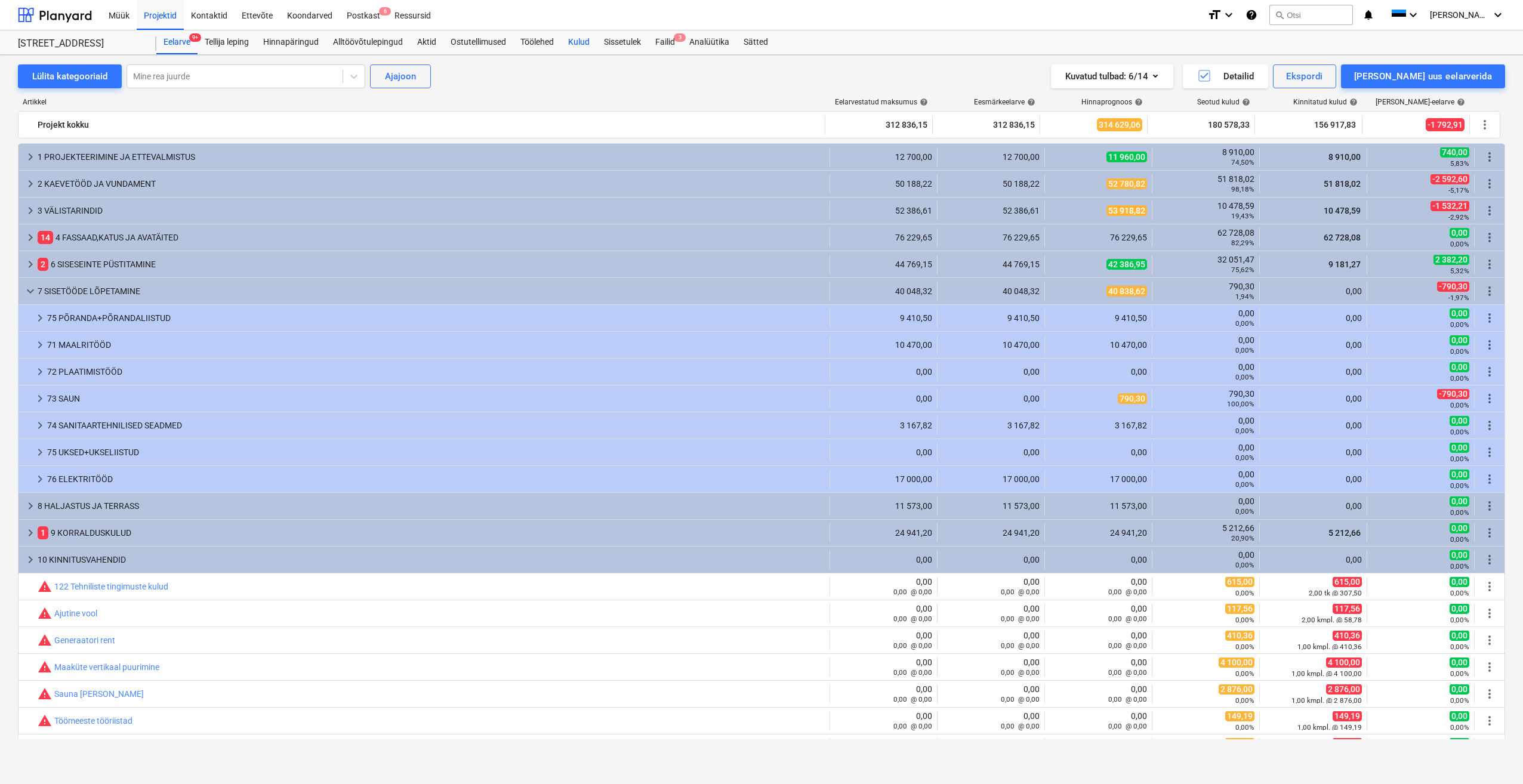
click at [589, 43] on div "Kulud" at bounding box center [579, 42] width 36 height 24
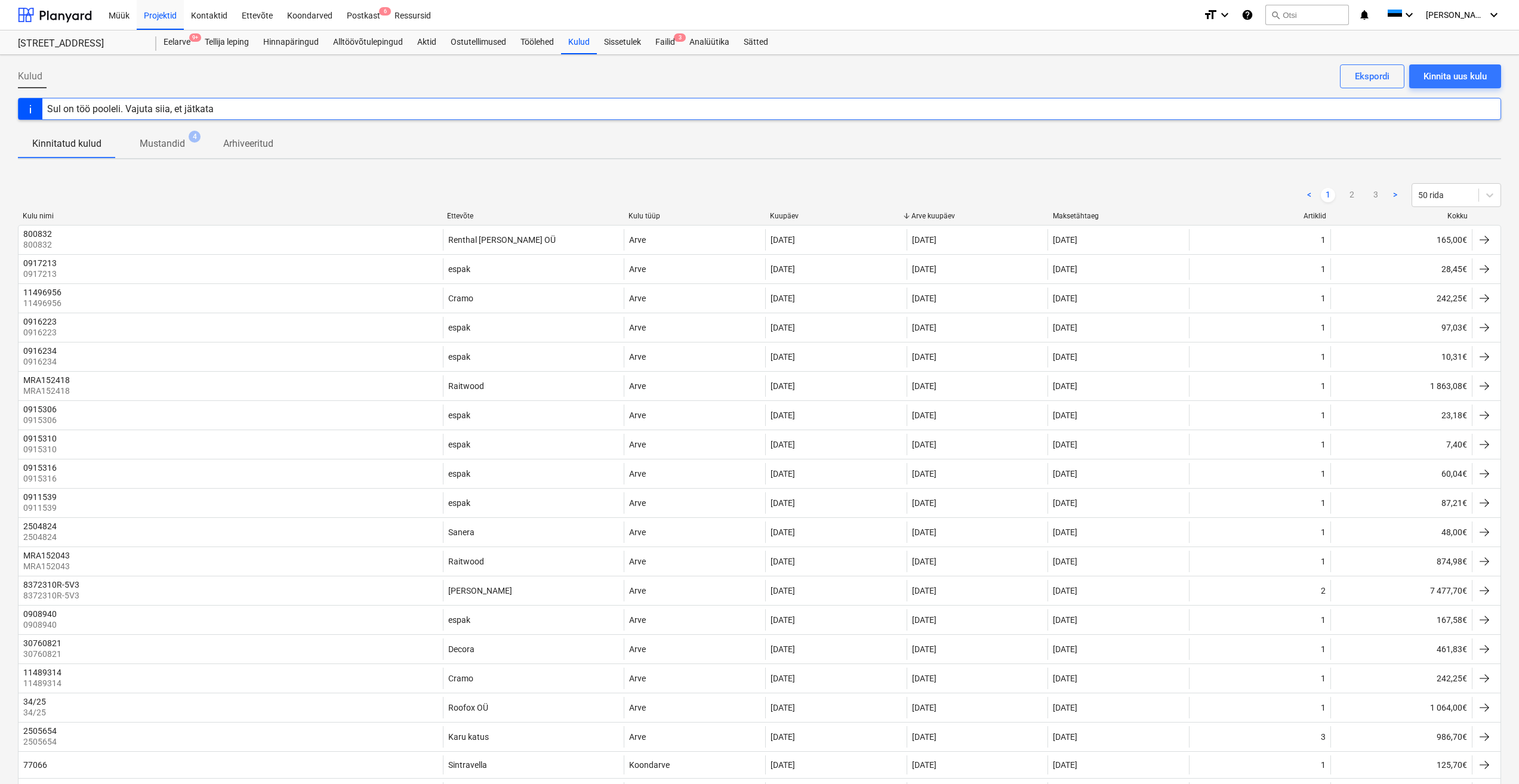
click at [119, 113] on div "Sul on töö pooleli. Vajuta siia, et jätkata" at bounding box center [130, 109] width 166 height 11
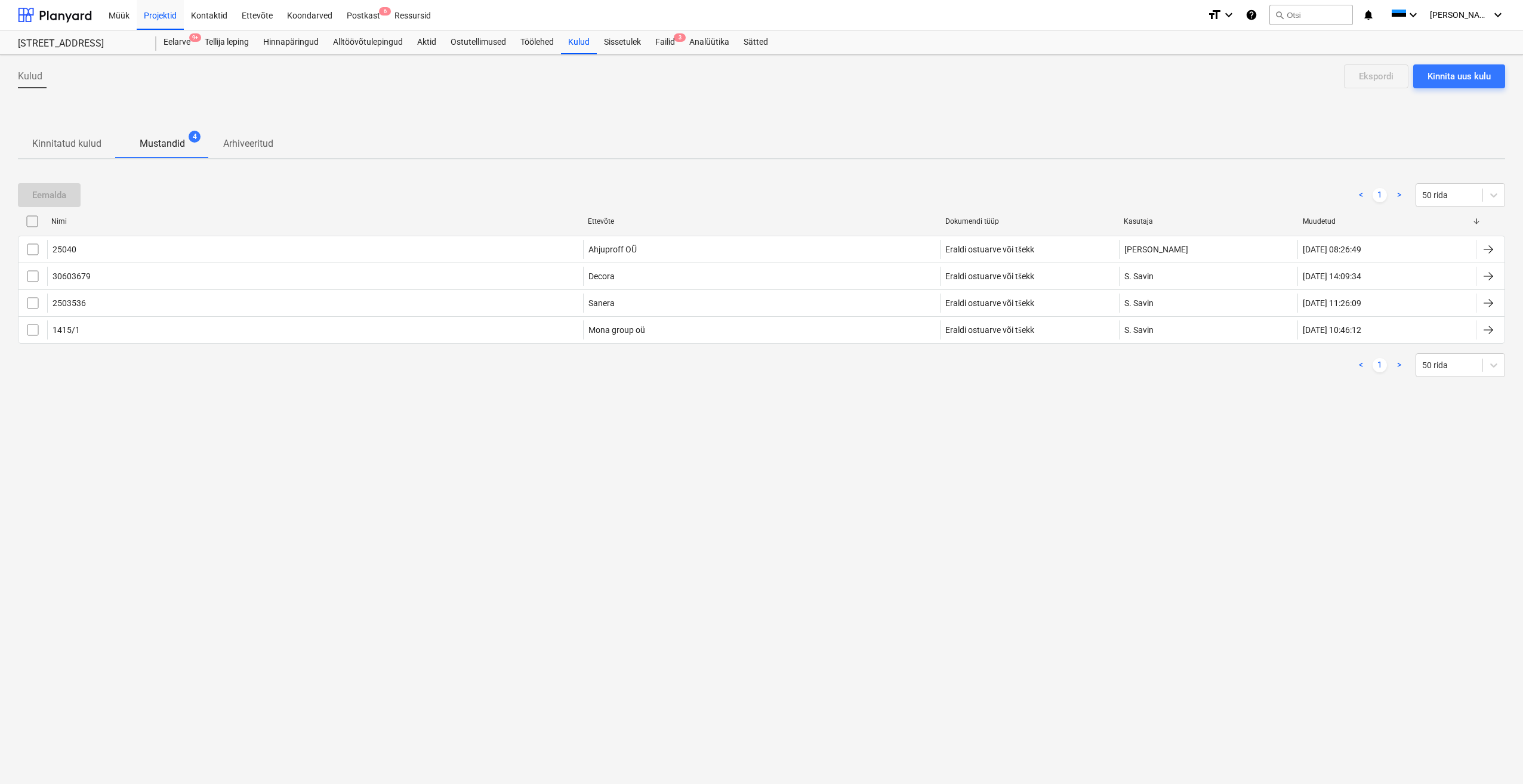
click at [73, 138] on p "Kinnitatud kulud" at bounding box center [67, 144] width 69 height 14
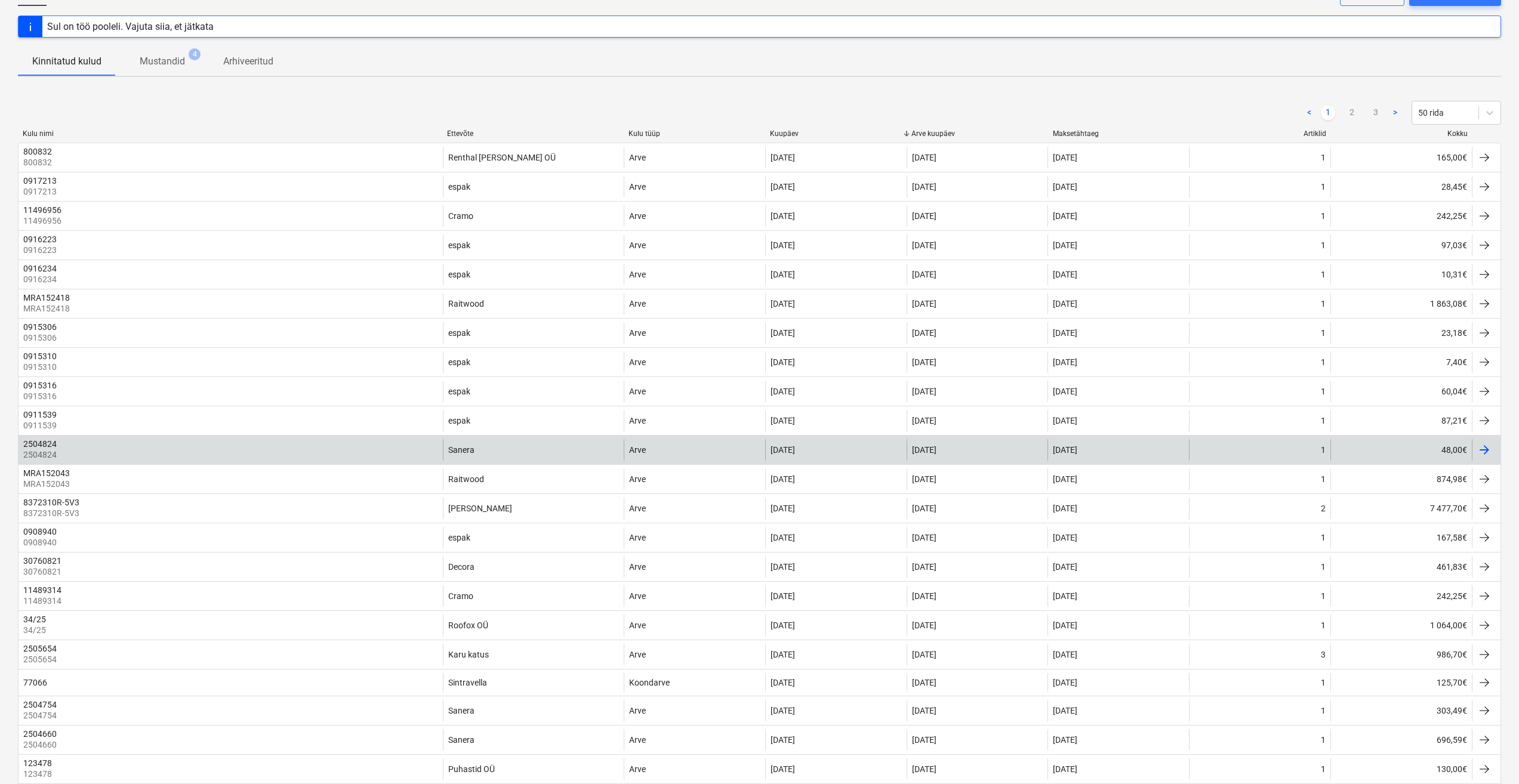
scroll to position [60, 0]
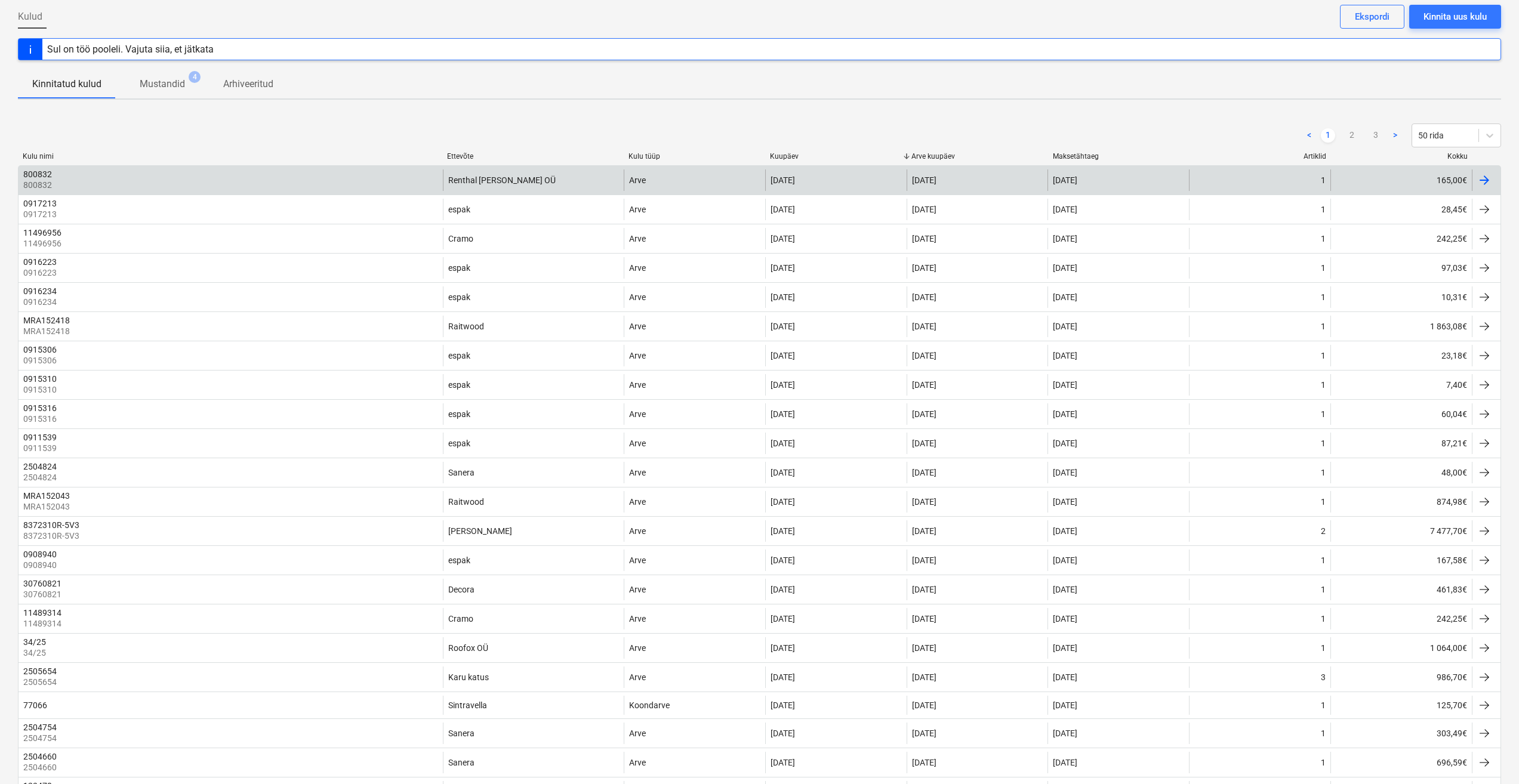
drag, startPoint x: 216, startPoint y: 198, endPoint x: 232, endPoint y: 183, distance: 21.9
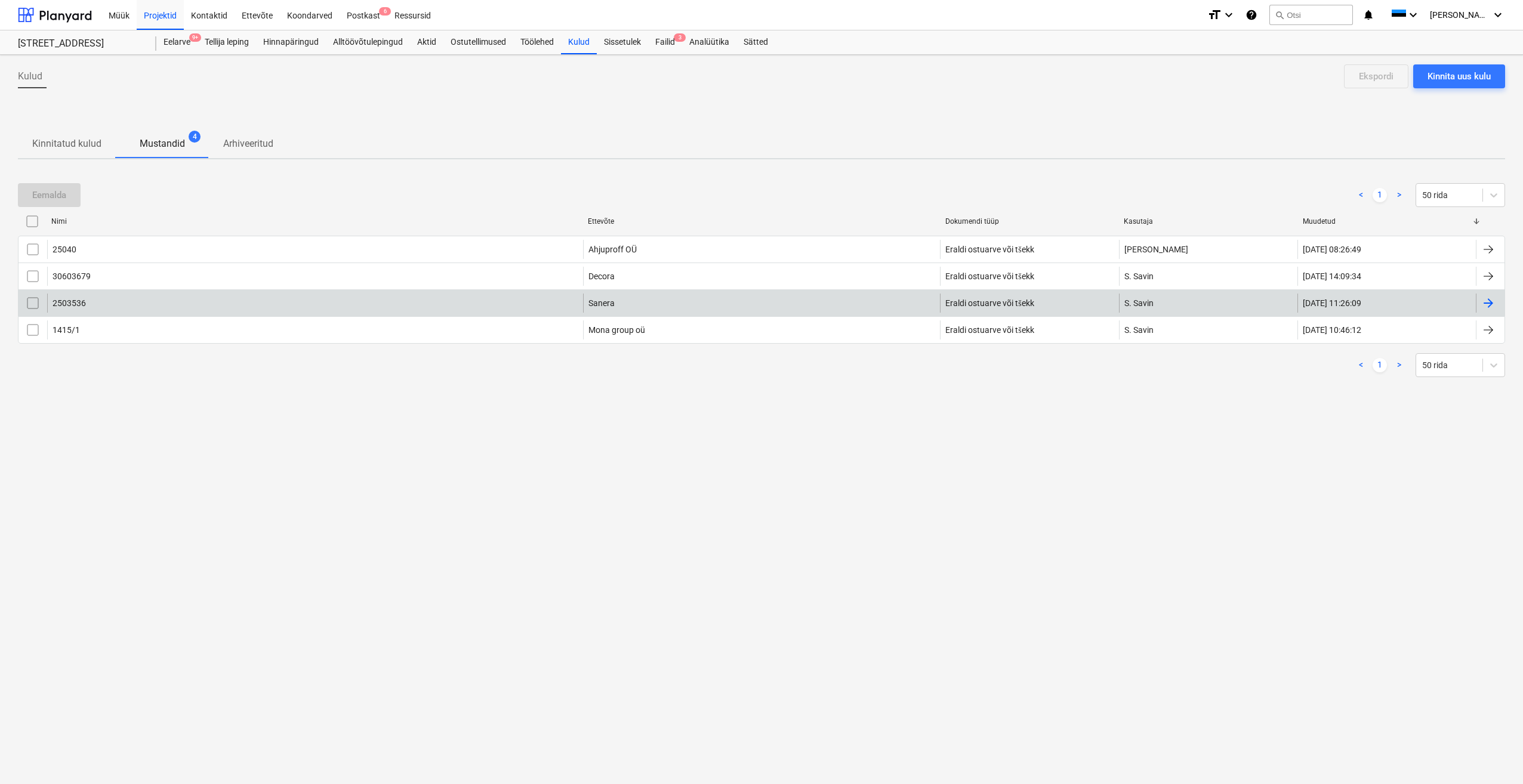
drag, startPoint x: 317, startPoint y: 342, endPoint x: 327, endPoint y: 304, distance: 39.3
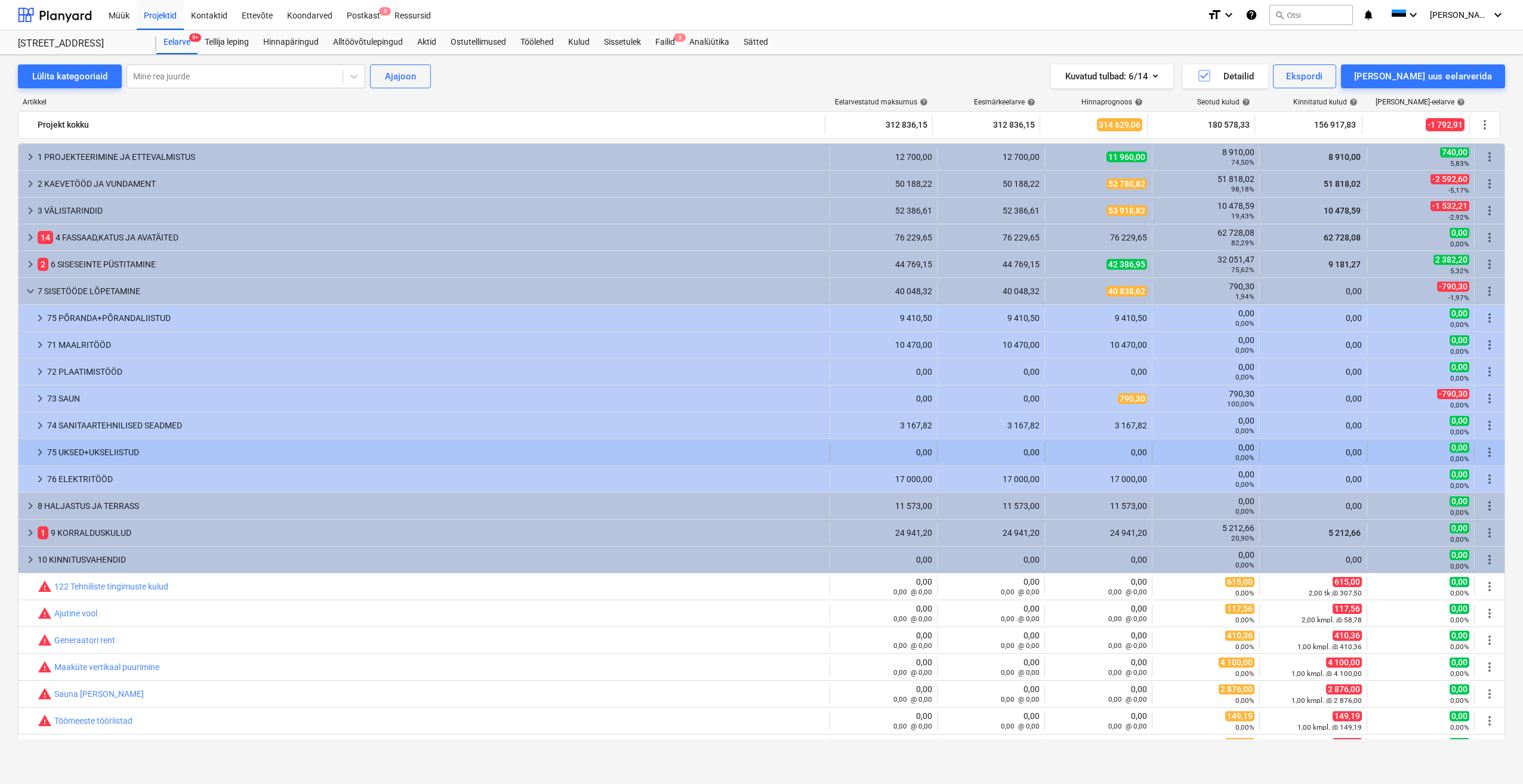
click at [40, 452] on span "keyboard_arrow_right" at bounding box center [40, 452] width 14 height 14
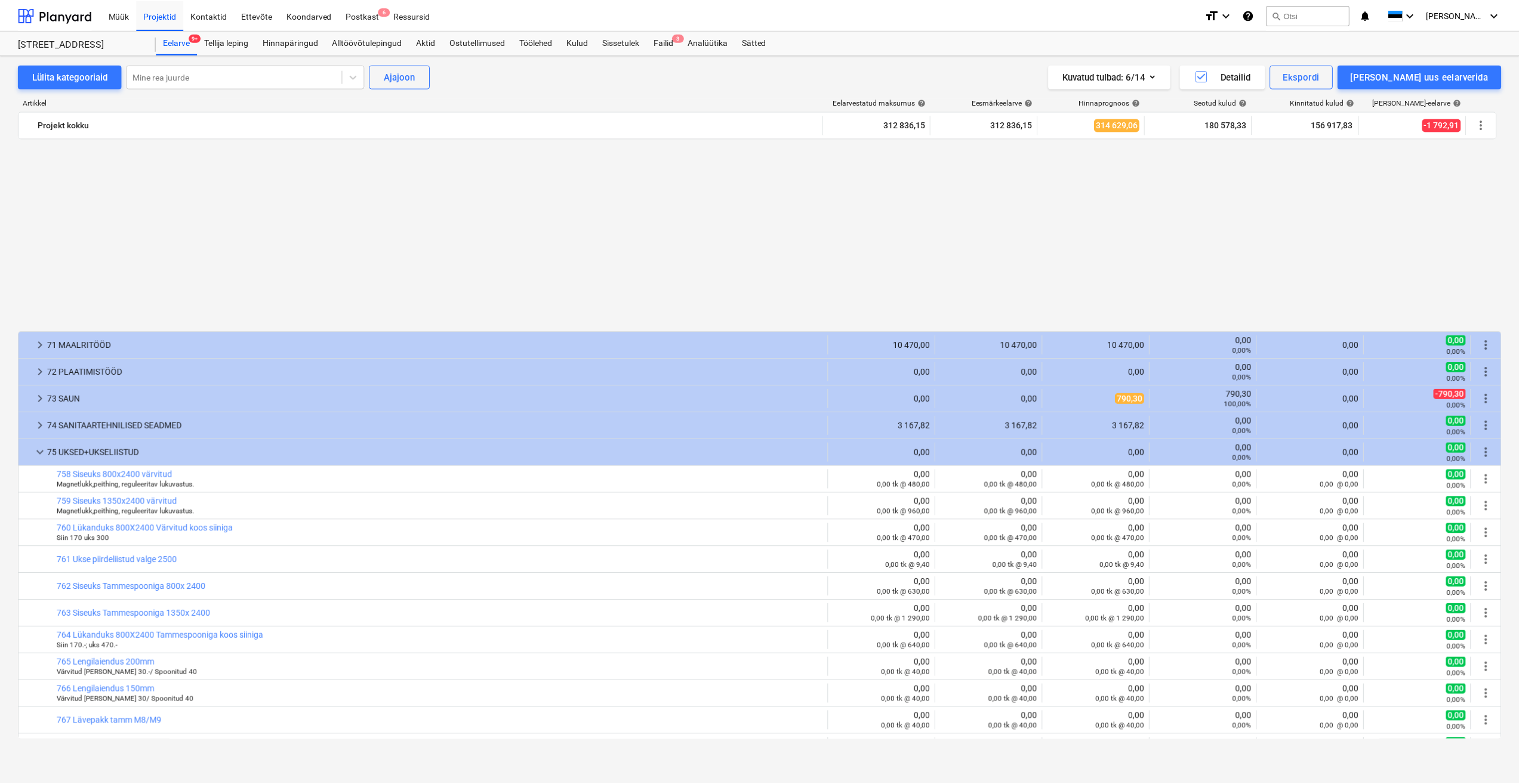
scroll to position [239, 0]
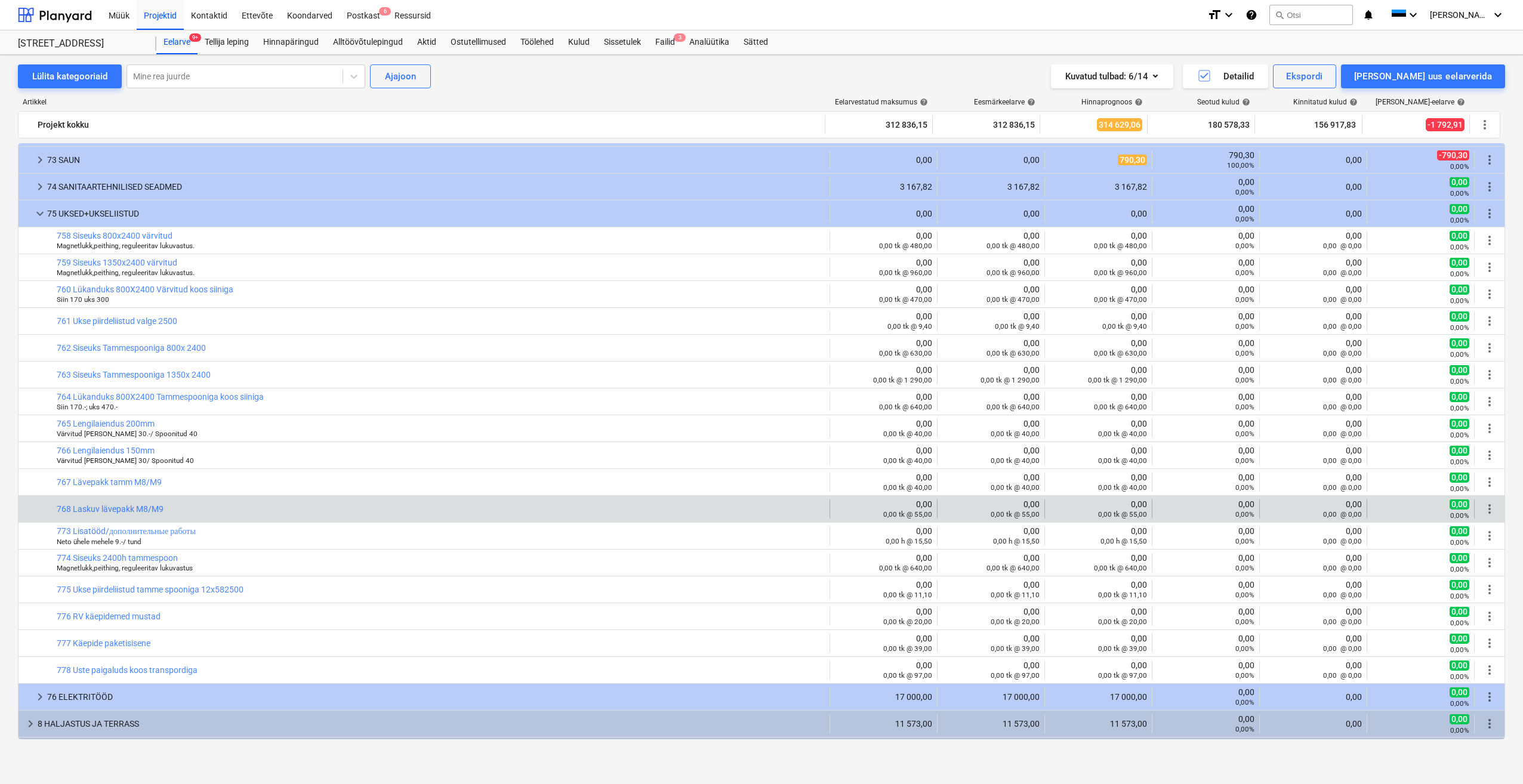
click at [1487, 514] on span "more_vert" at bounding box center [1490, 509] width 14 height 14
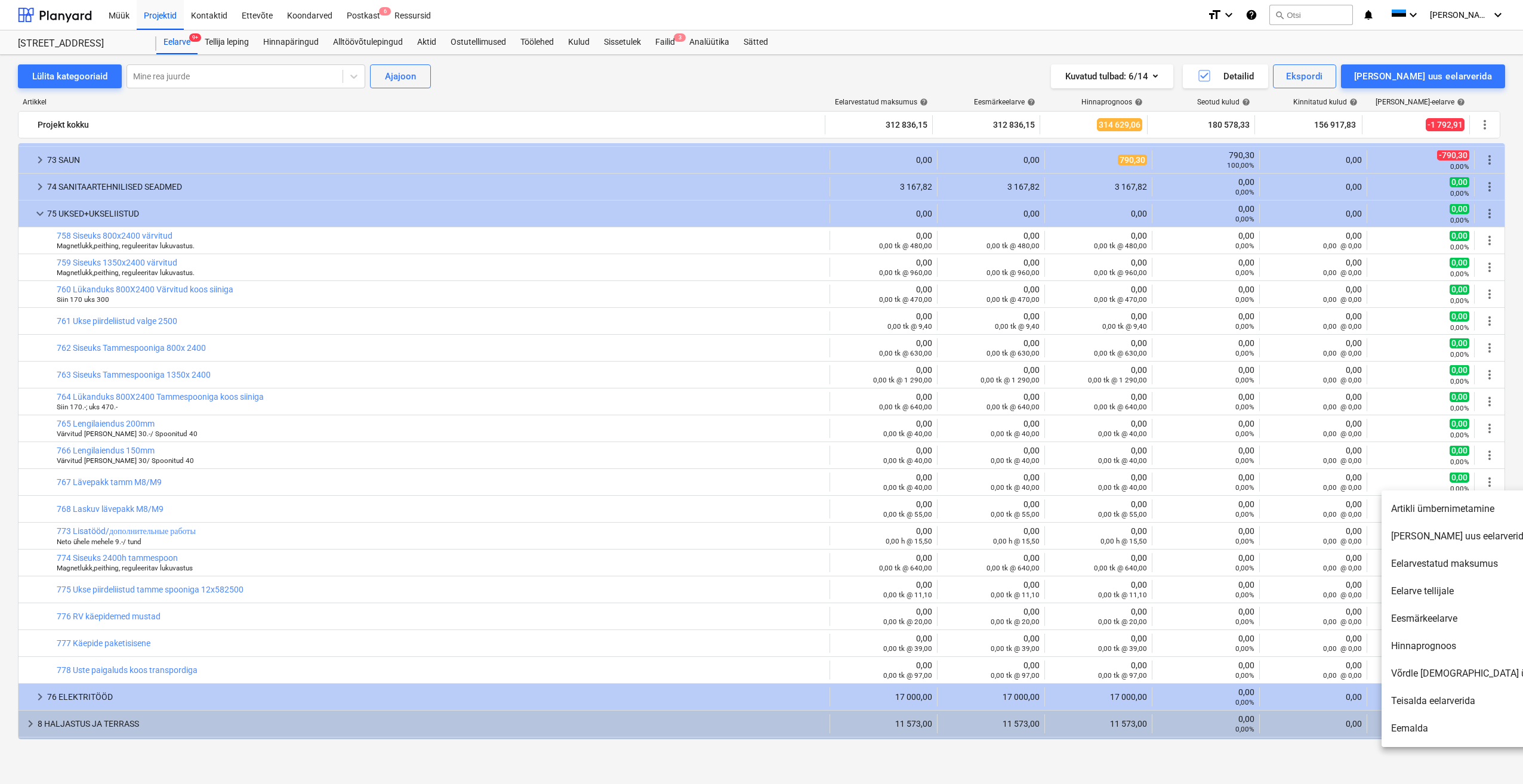
click at [1467, 678] on li "Võrdle [DEMOGRAPHIC_DATA] üle projektide" at bounding box center [1484, 674] width 205 height 28
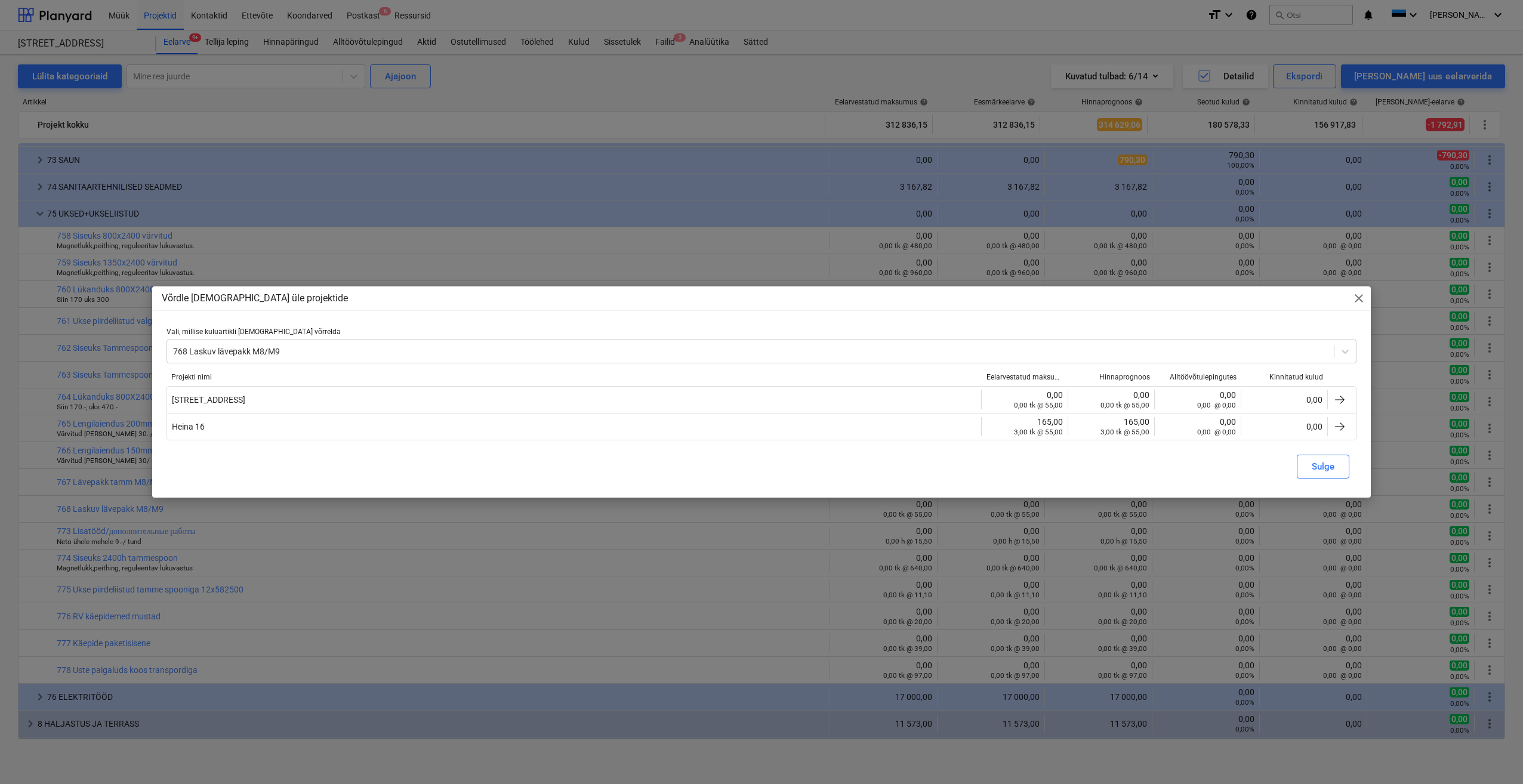
click at [192, 429] on span "Heina 16" at bounding box center [188, 427] width 33 height 9
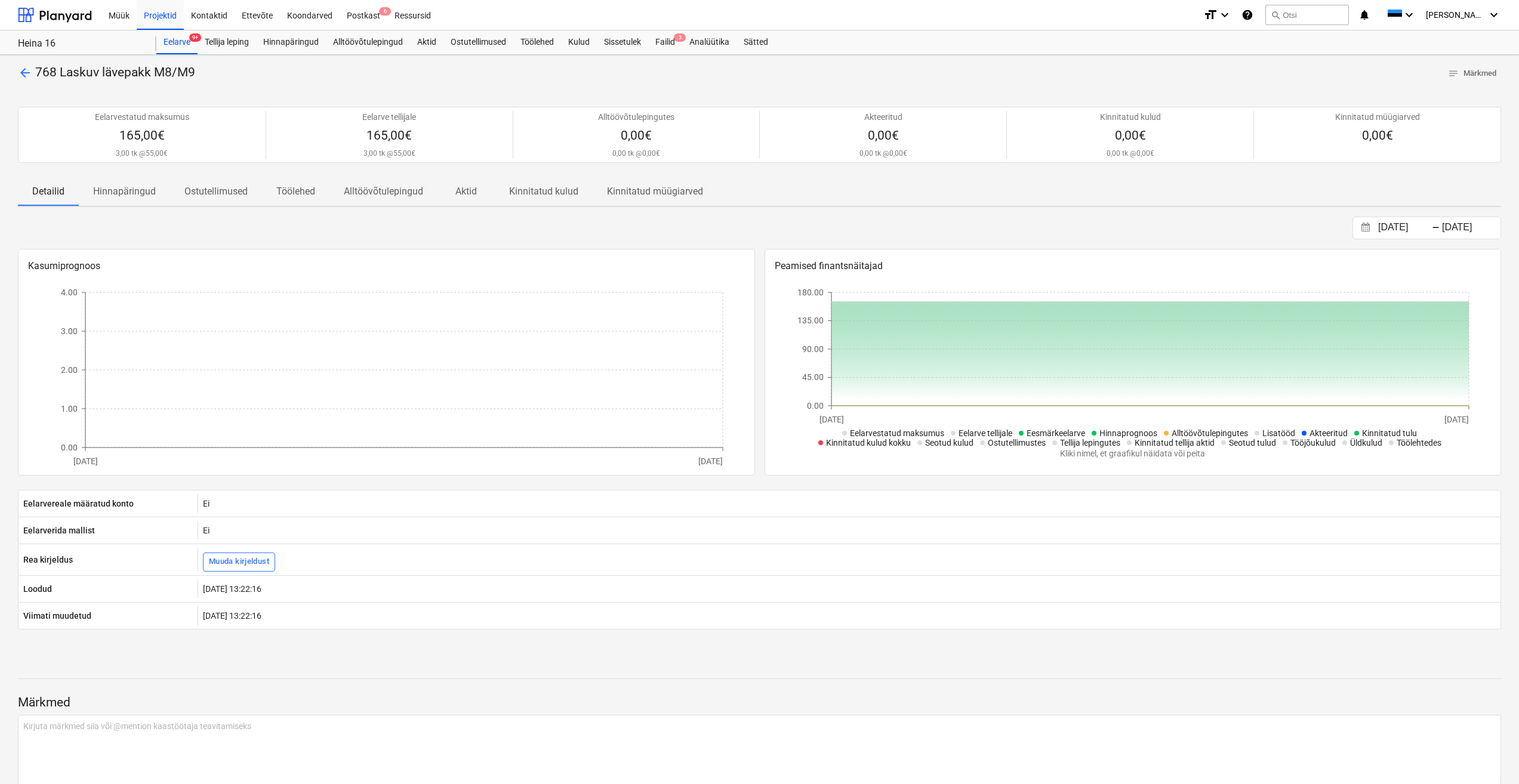
click at [222, 192] on p "Ostutellimused" at bounding box center [216, 192] width 63 height 14
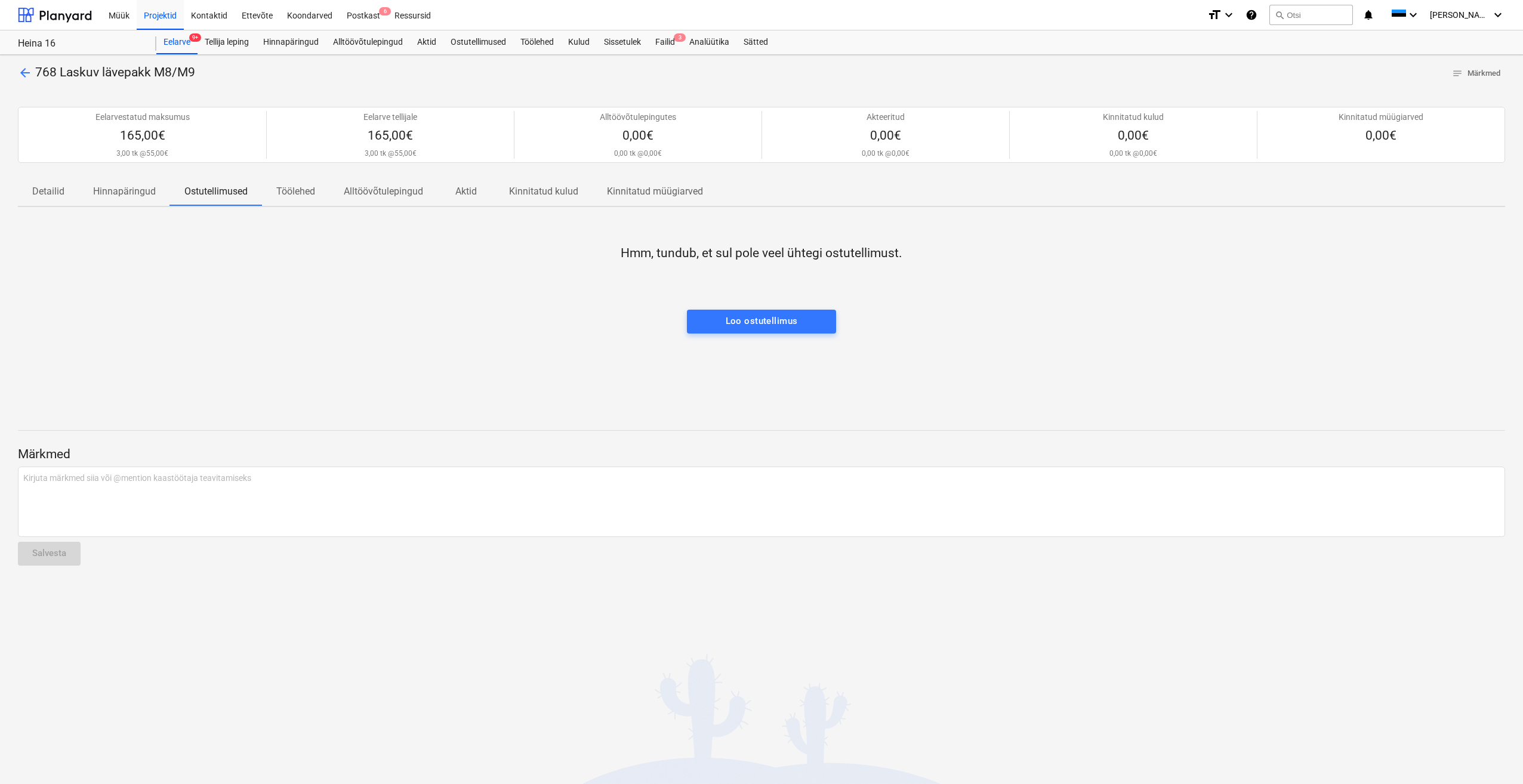
click at [293, 193] on p "Töölehed" at bounding box center [296, 192] width 39 height 14
click at [381, 195] on p "Alltöövõtulepingud" at bounding box center [383, 192] width 79 height 14
click at [492, 193] on span "Aktid" at bounding box center [466, 192] width 57 height 21
click at [550, 186] on p "Kinnitatud kulud" at bounding box center [543, 192] width 69 height 14
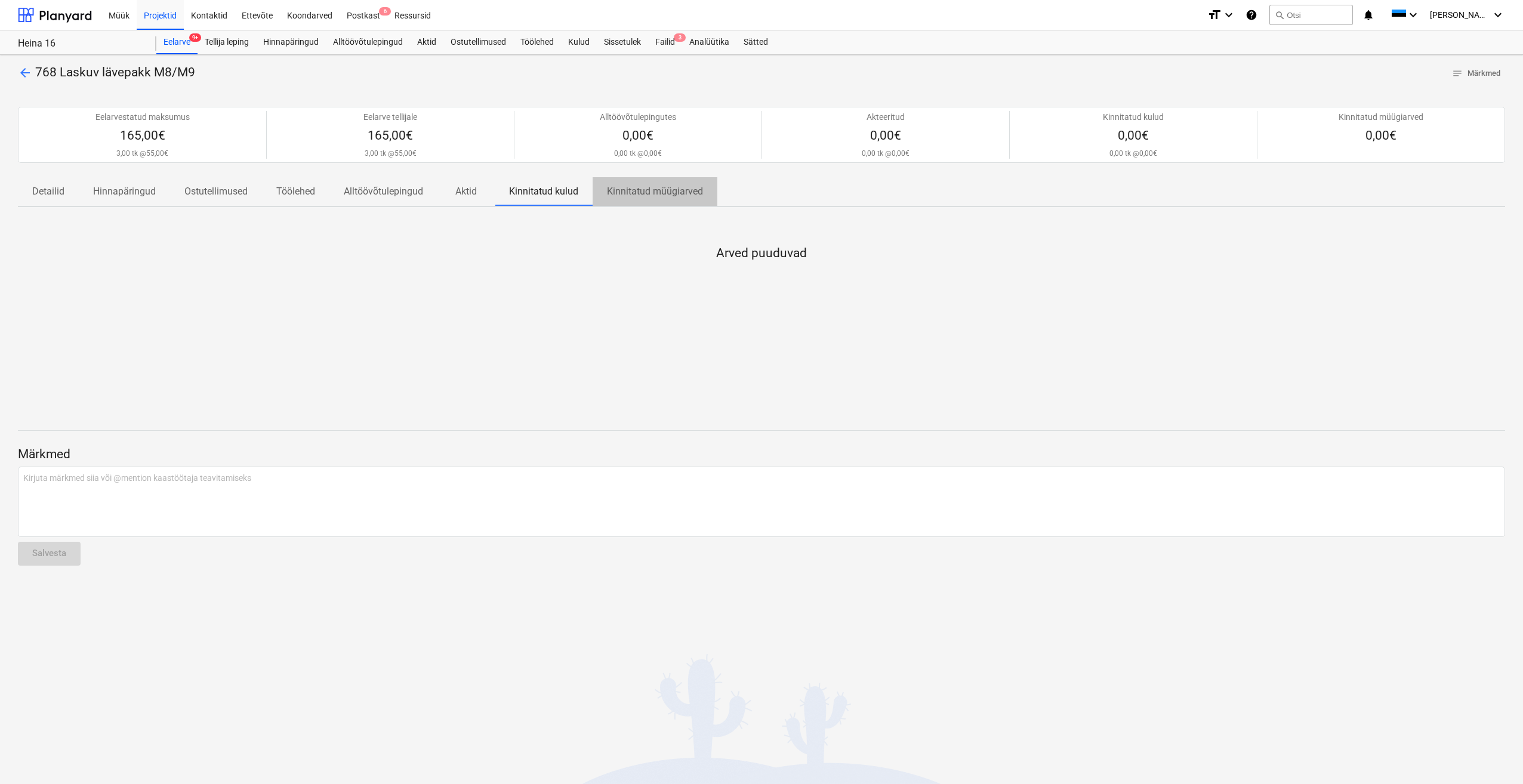
click at [665, 193] on p "Kinnitatud müügiarved" at bounding box center [655, 192] width 96 height 14
click at [578, 42] on div "Kulud" at bounding box center [579, 42] width 36 height 24
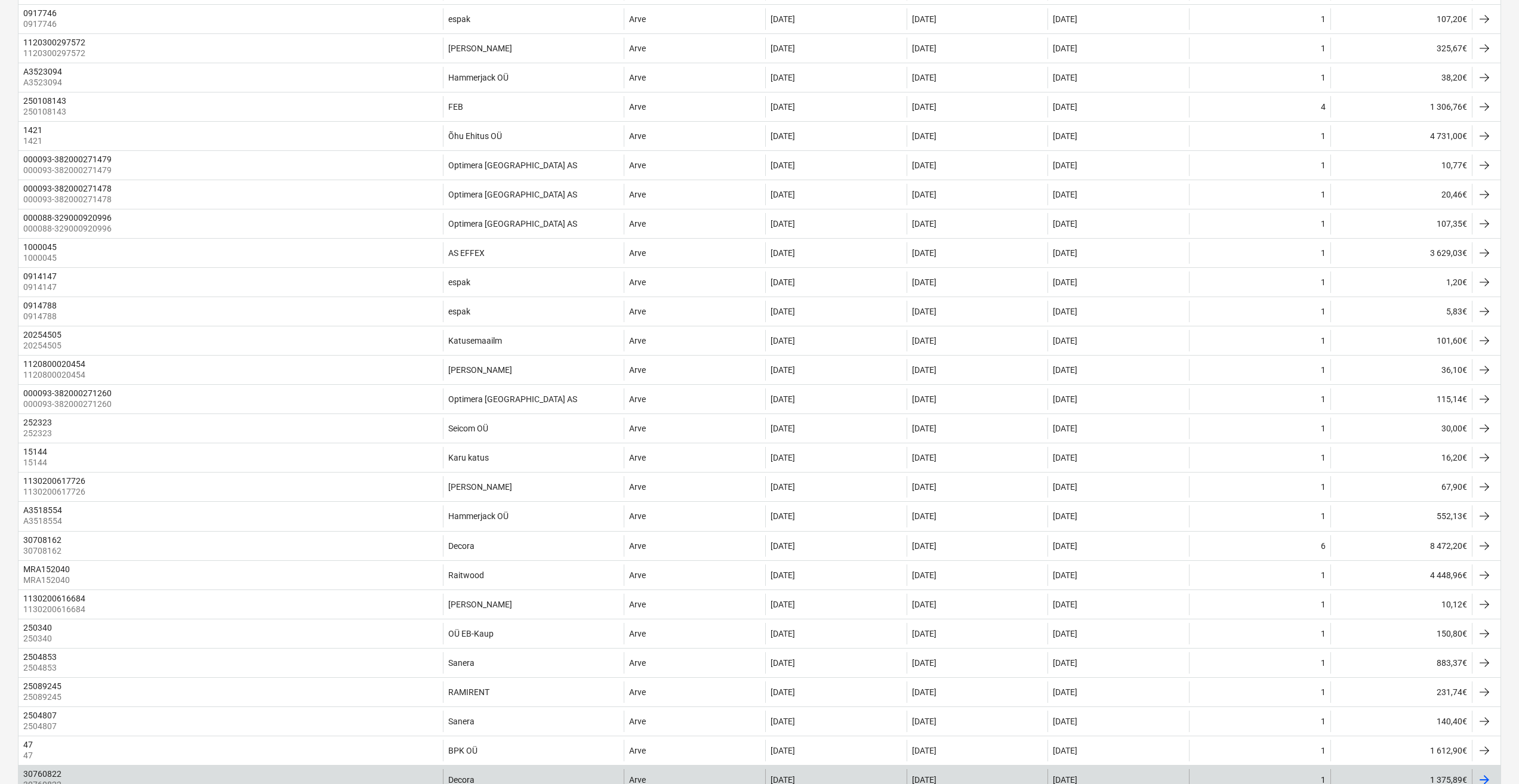
scroll to position [1001, 0]
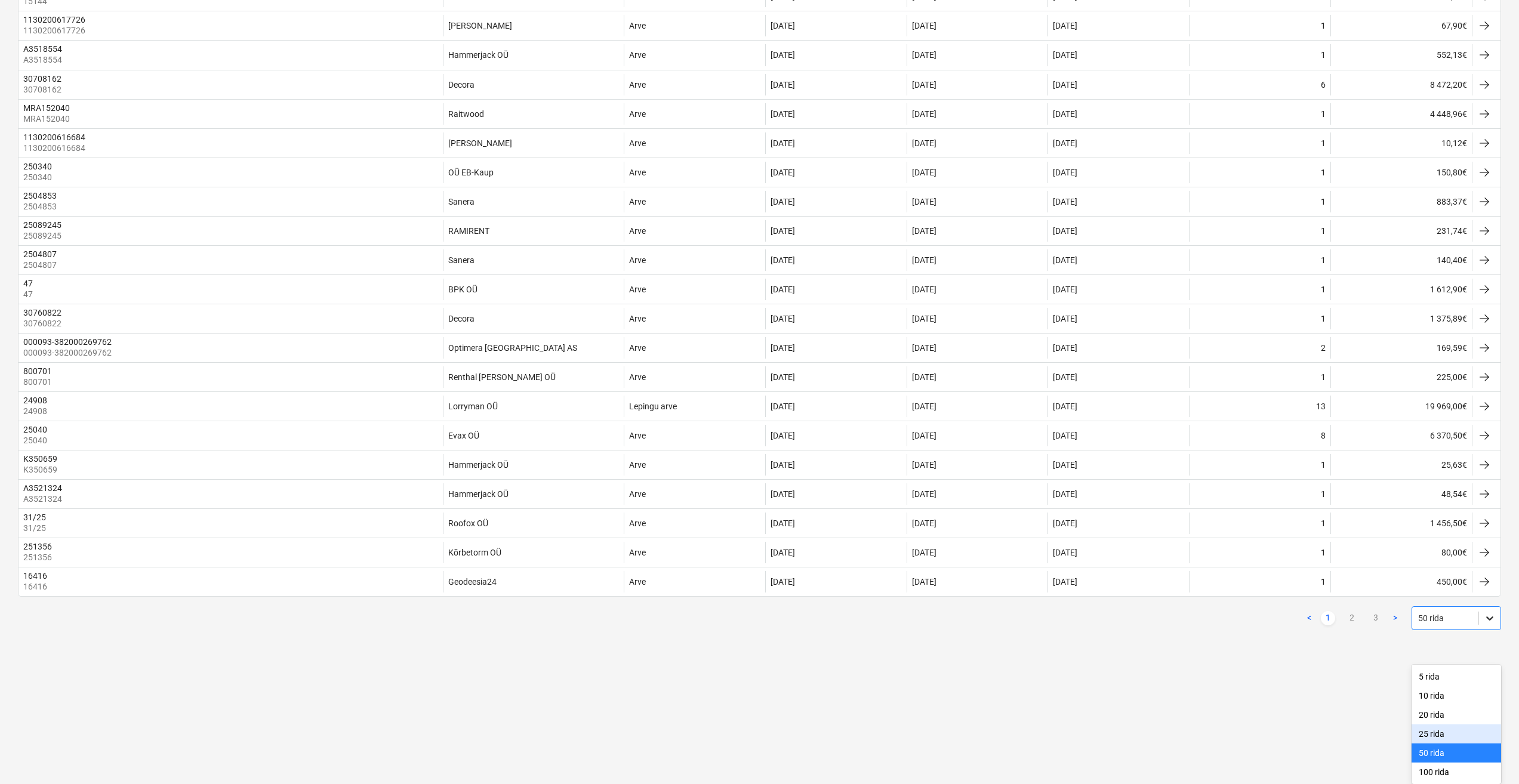
click at [1488, 741] on div "25 rida" at bounding box center [1456, 734] width 89 height 19
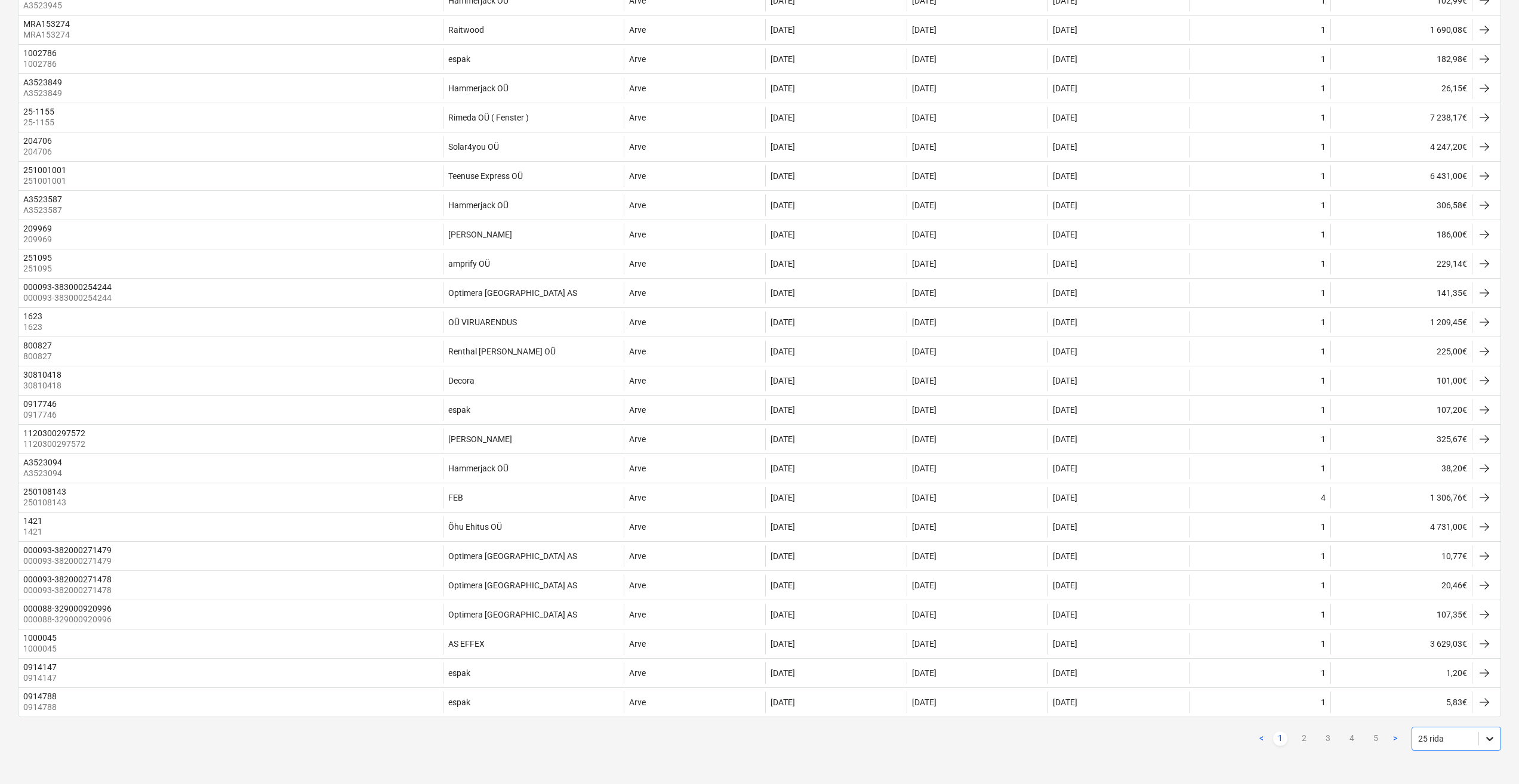
click at [1493, 545] on body "Müük Projektid Kontaktid Ettevõte Koondarved Postkast 6 Ressursid format_size k…" at bounding box center [760, 153] width 1519 height 784
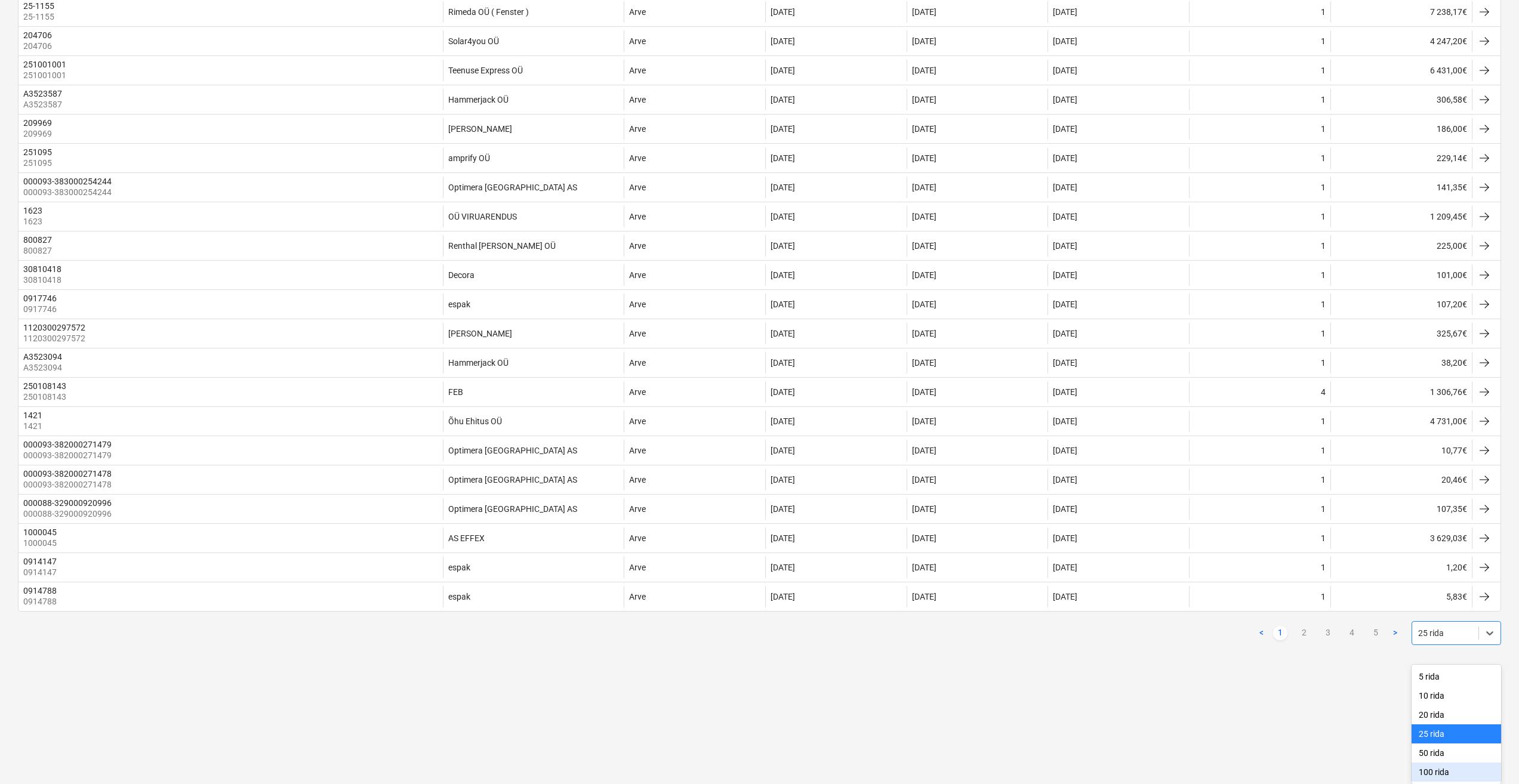
click at [1446, 773] on div "100 rida" at bounding box center [1456, 772] width 89 height 19
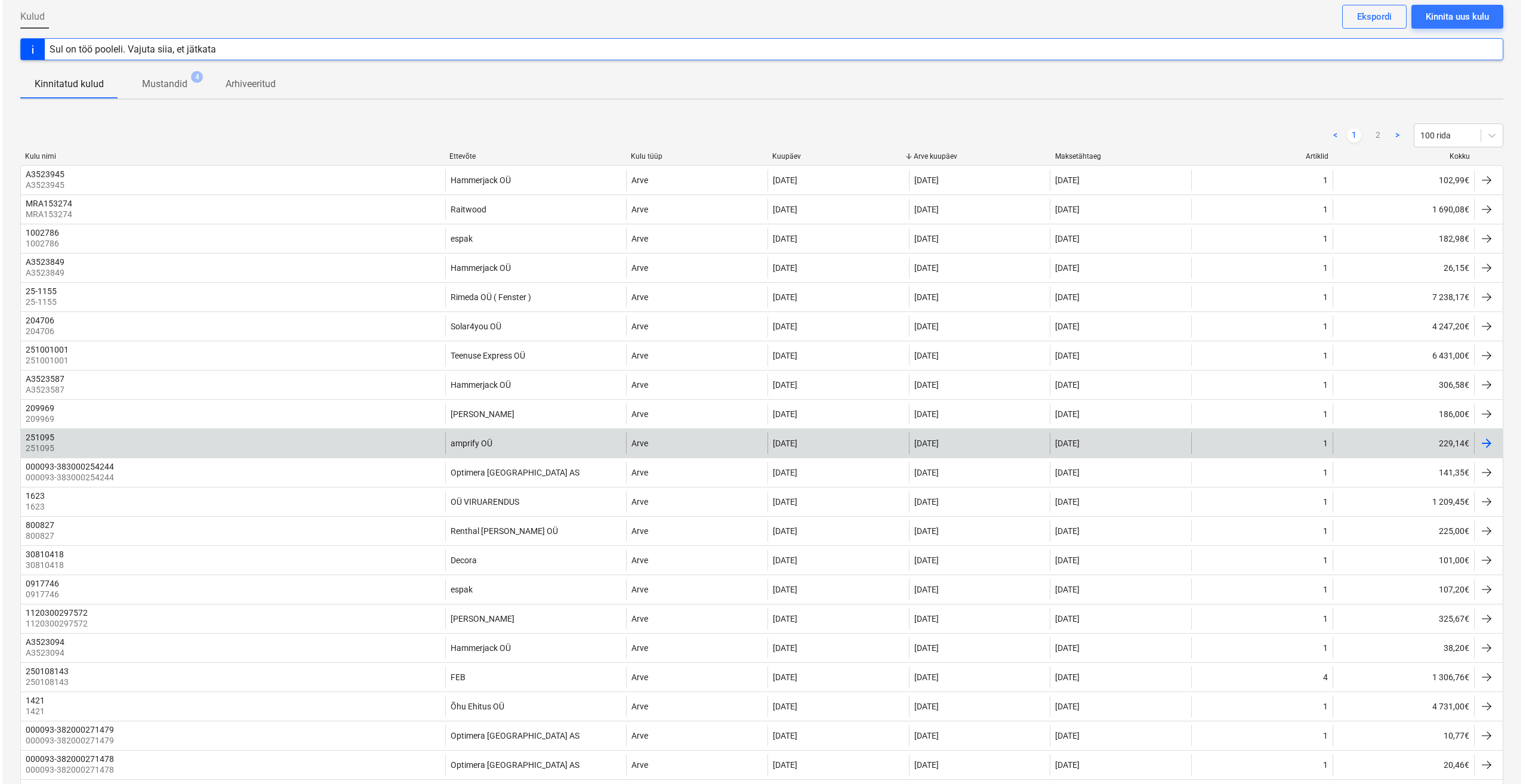
scroll to position [0, 0]
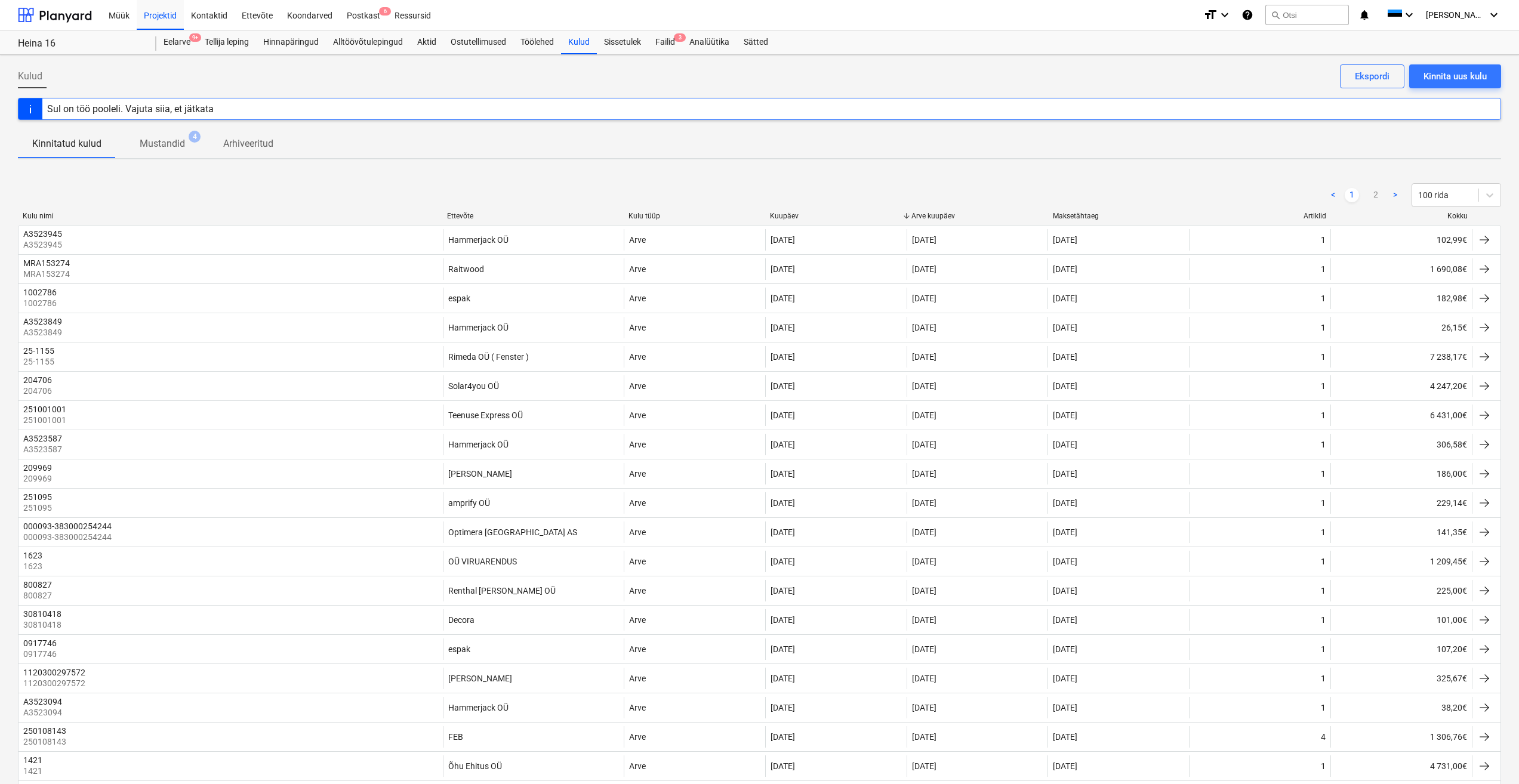
click at [161, 153] on span "Mustandid 4" at bounding box center [162, 144] width 93 height 22
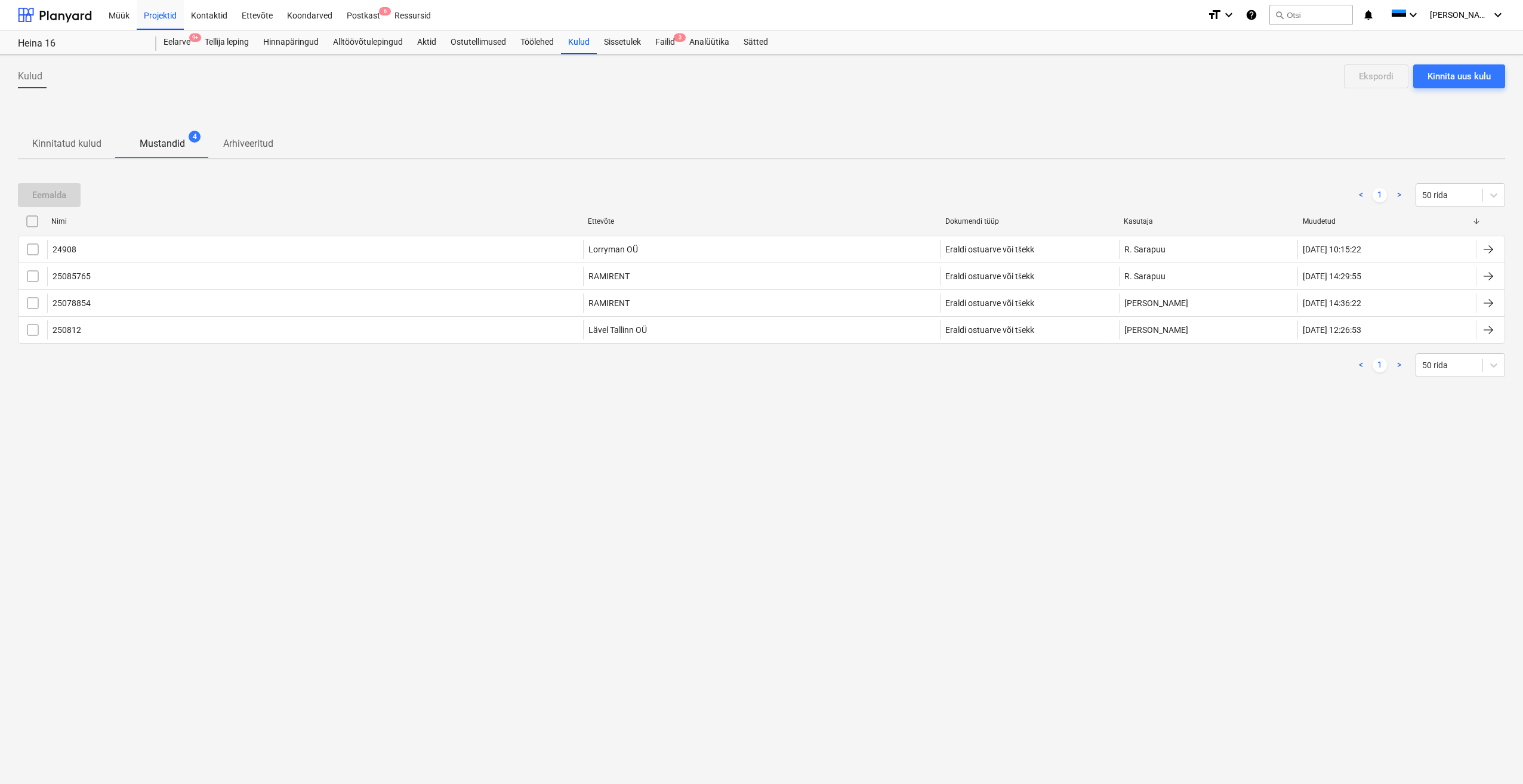
click at [258, 146] on p "Arhiveeritud" at bounding box center [248, 144] width 50 height 14
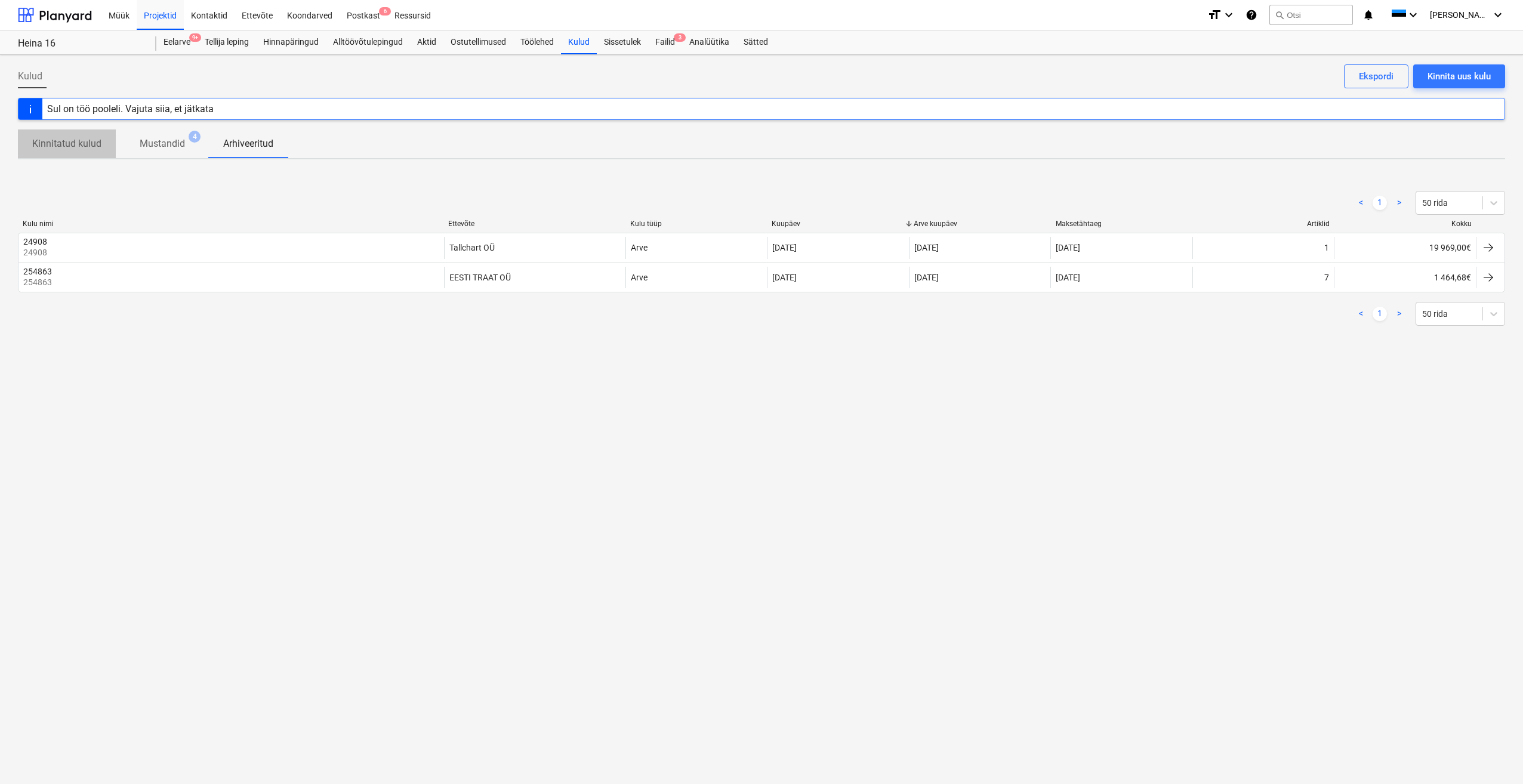
click at [81, 144] on p "Kinnitatud kulud" at bounding box center [67, 144] width 69 height 14
drag, startPoint x: 759, startPoint y: 213, endPoint x: 758, endPoint y: 206, distance: 7.1
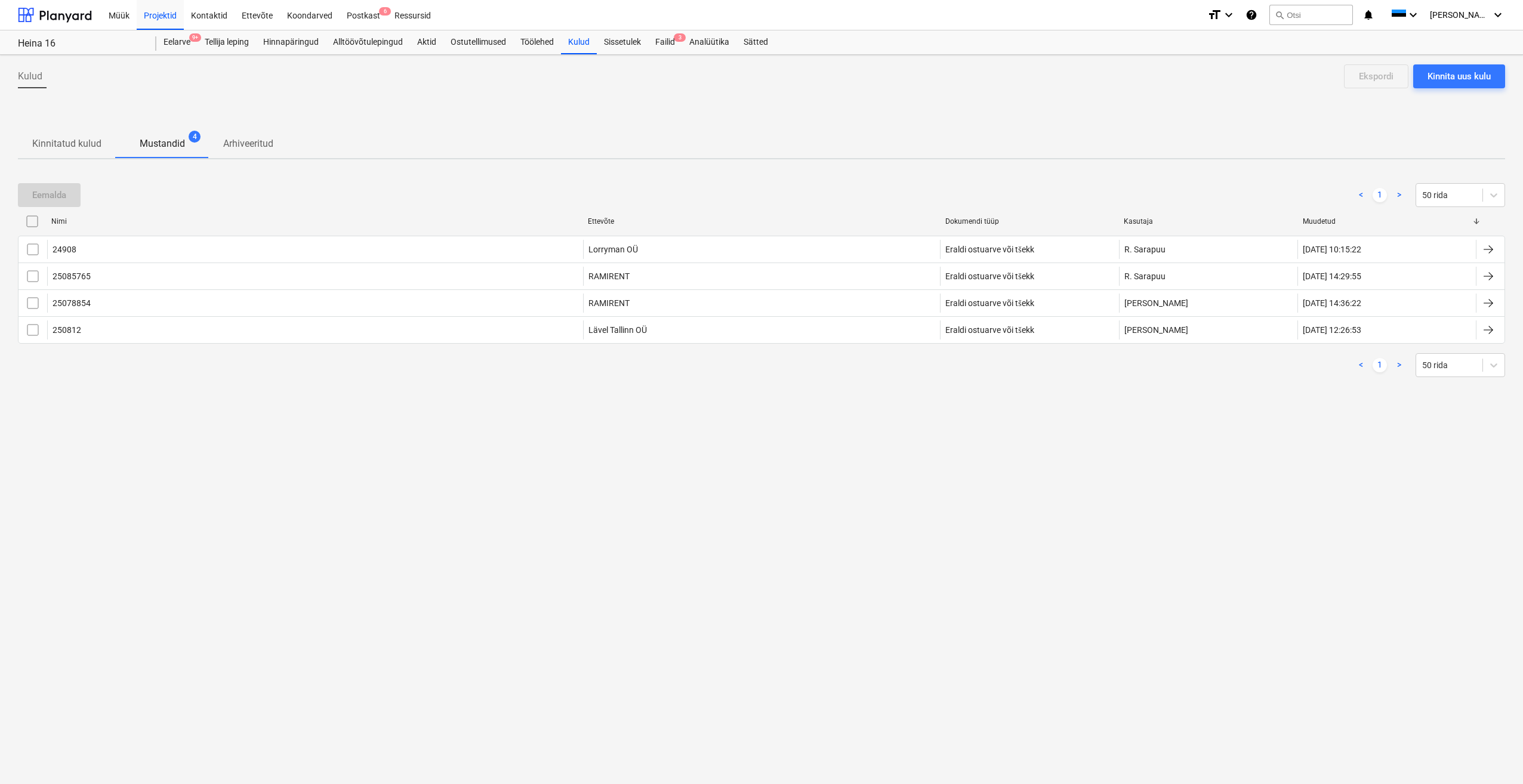
drag, startPoint x: 897, startPoint y: 154, endPoint x: 891, endPoint y: 167, distance: 14.3
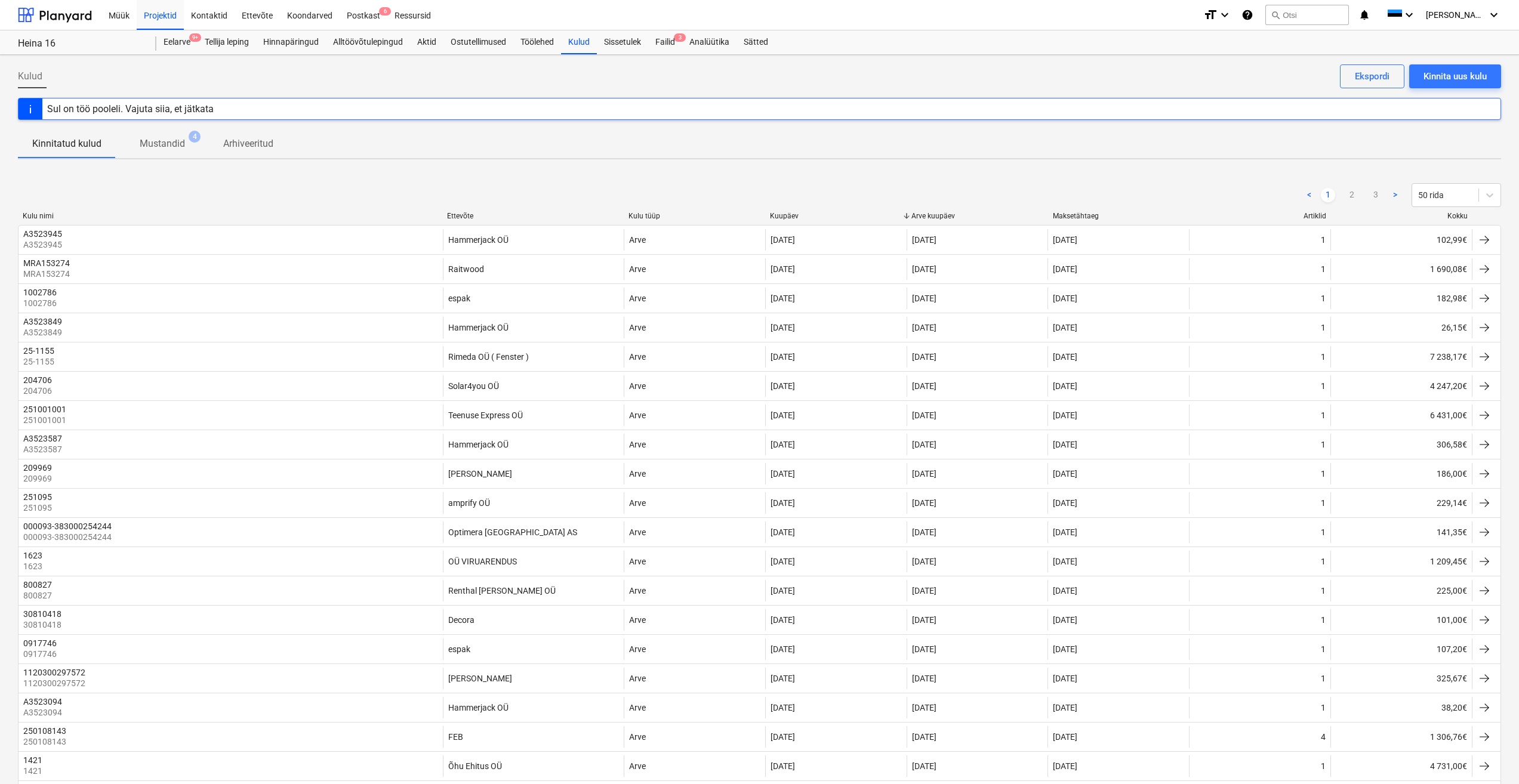
drag, startPoint x: 864, startPoint y: 169, endPoint x: 856, endPoint y: 164, distance: 9.4
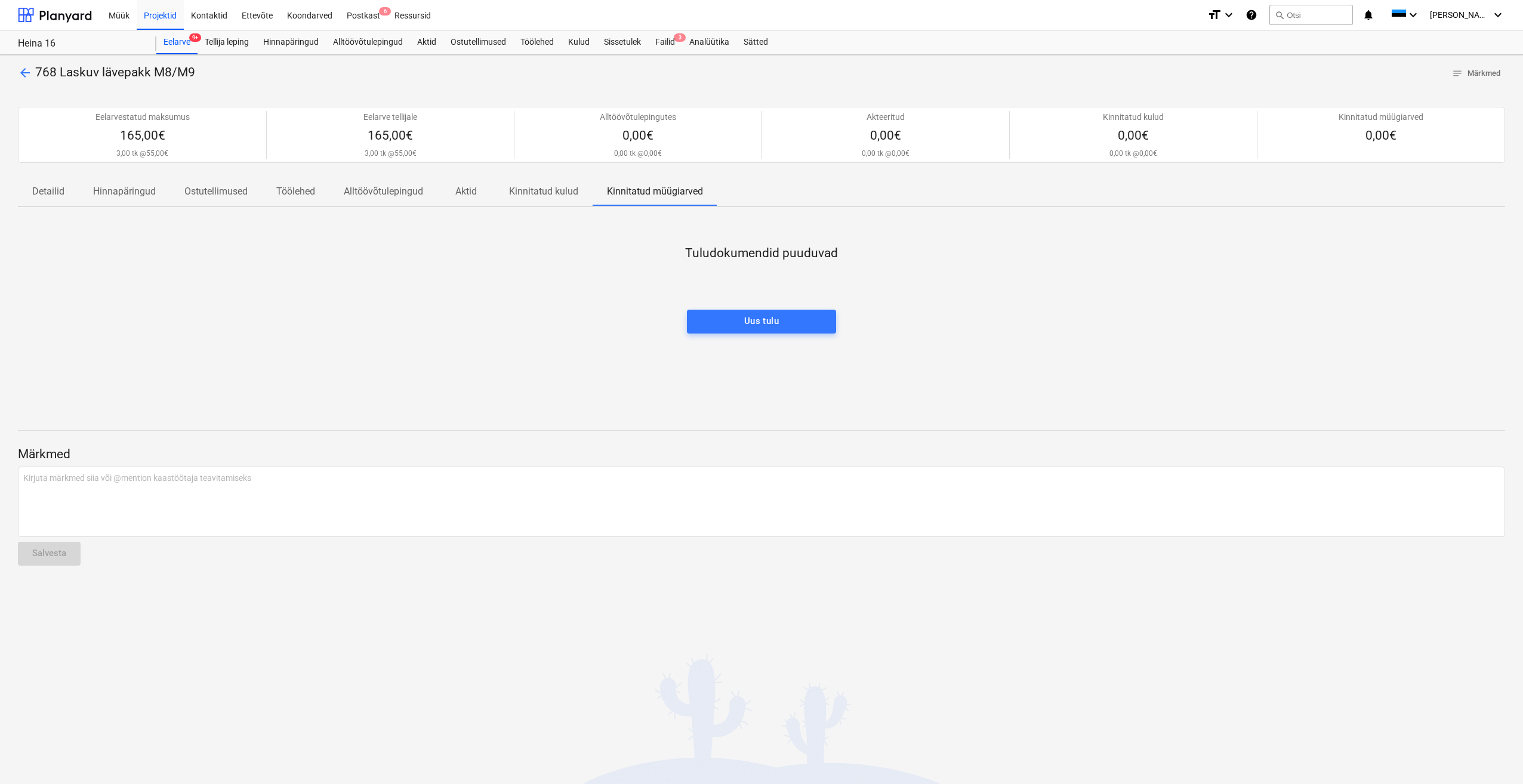
drag, startPoint x: 774, startPoint y: 268, endPoint x: 789, endPoint y: 250, distance: 23.4
drag, startPoint x: 586, startPoint y: 271, endPoint x: 625, endPoint y: 251, distance: 43.8
drag, startPoint x: 621, startPoint y: 278, endPoint x: 640, endPoint y: 261, distance: 25.5
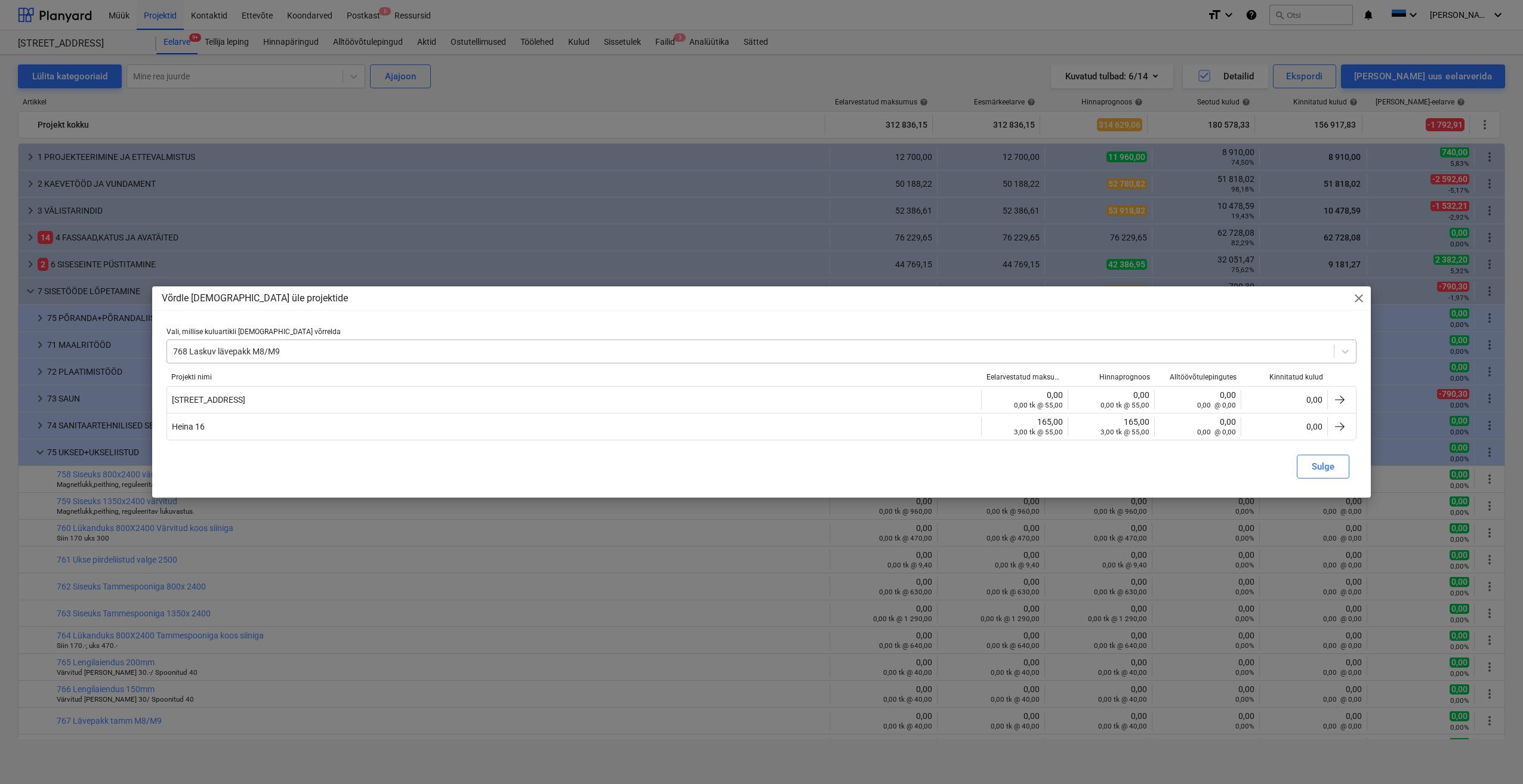
scroll to position [239, 0]
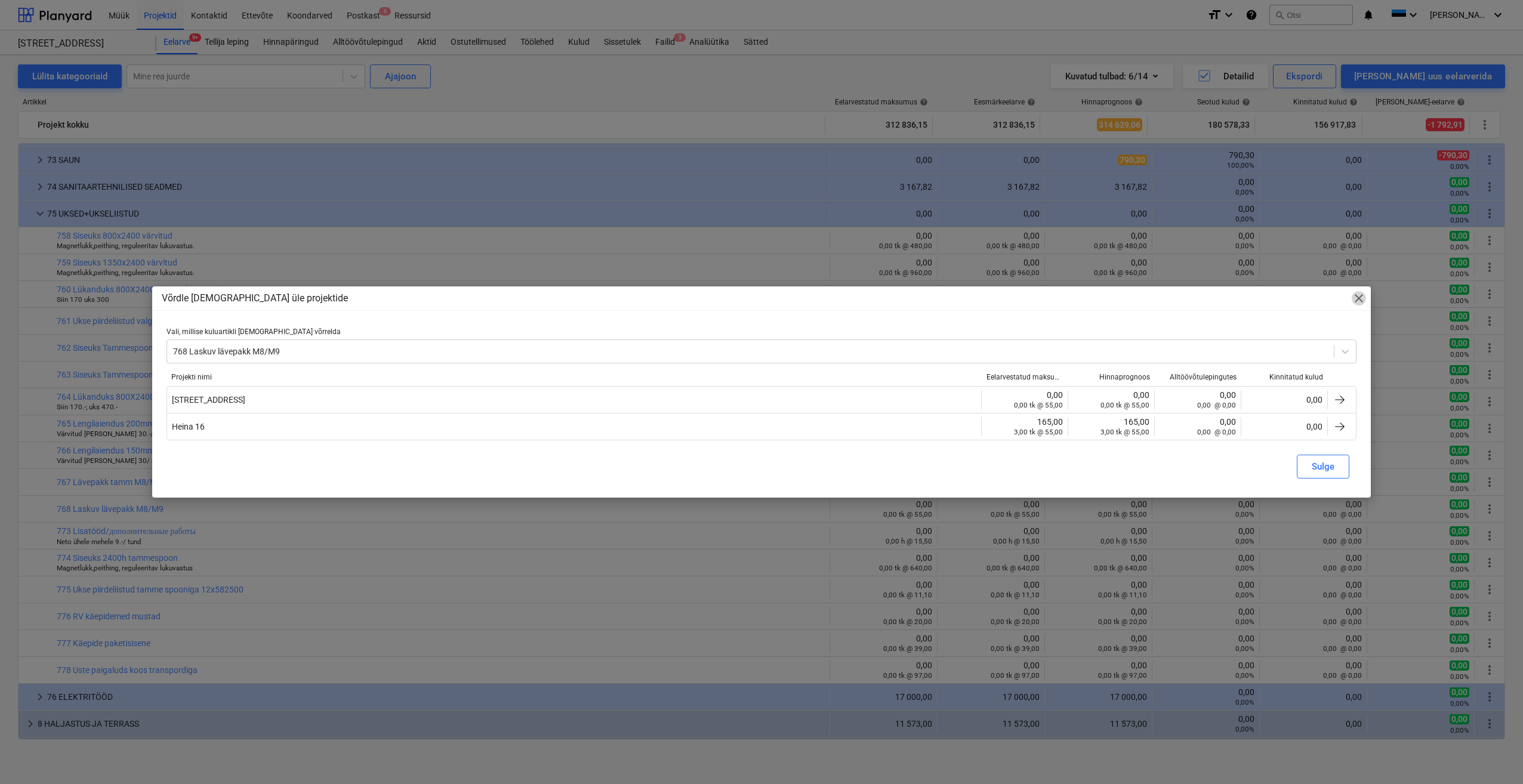
click at [1360, 297] on span "close" at bounding box center [1359, 298] width 14 height 14
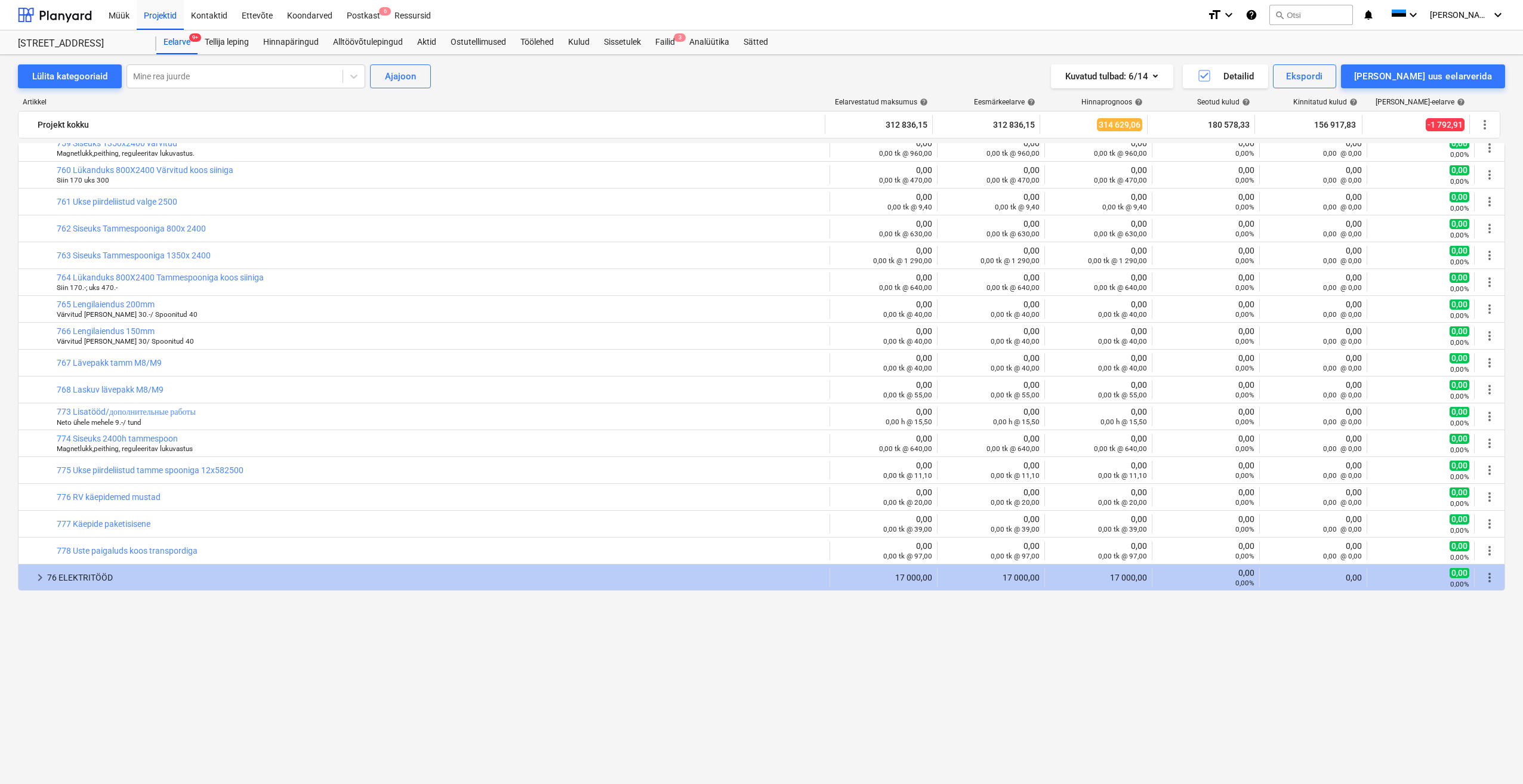
scroll to position [60, 0]
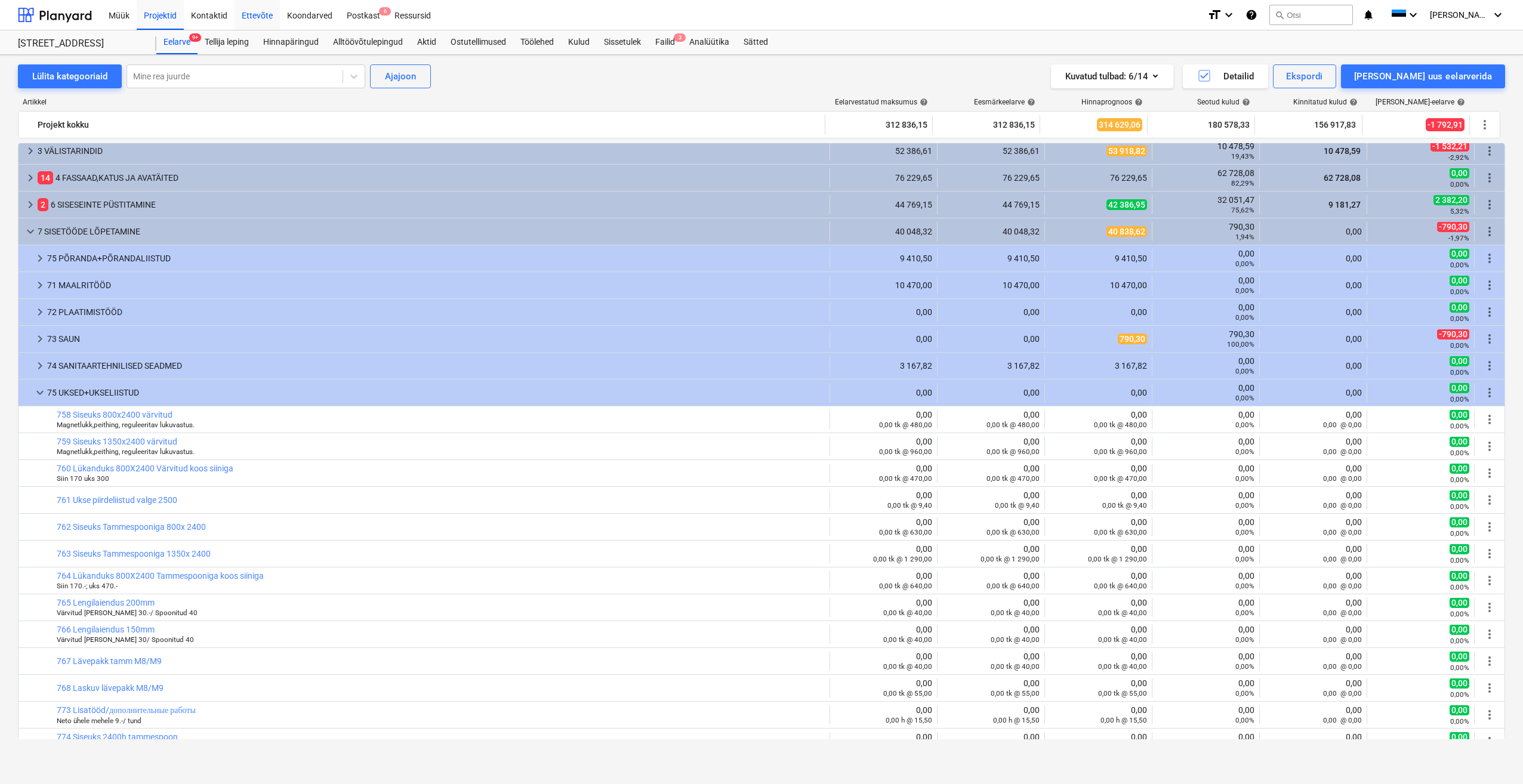
click at [259, 16] on div "Ettevõte" at bounding box center [257, 14] width 45 height 30
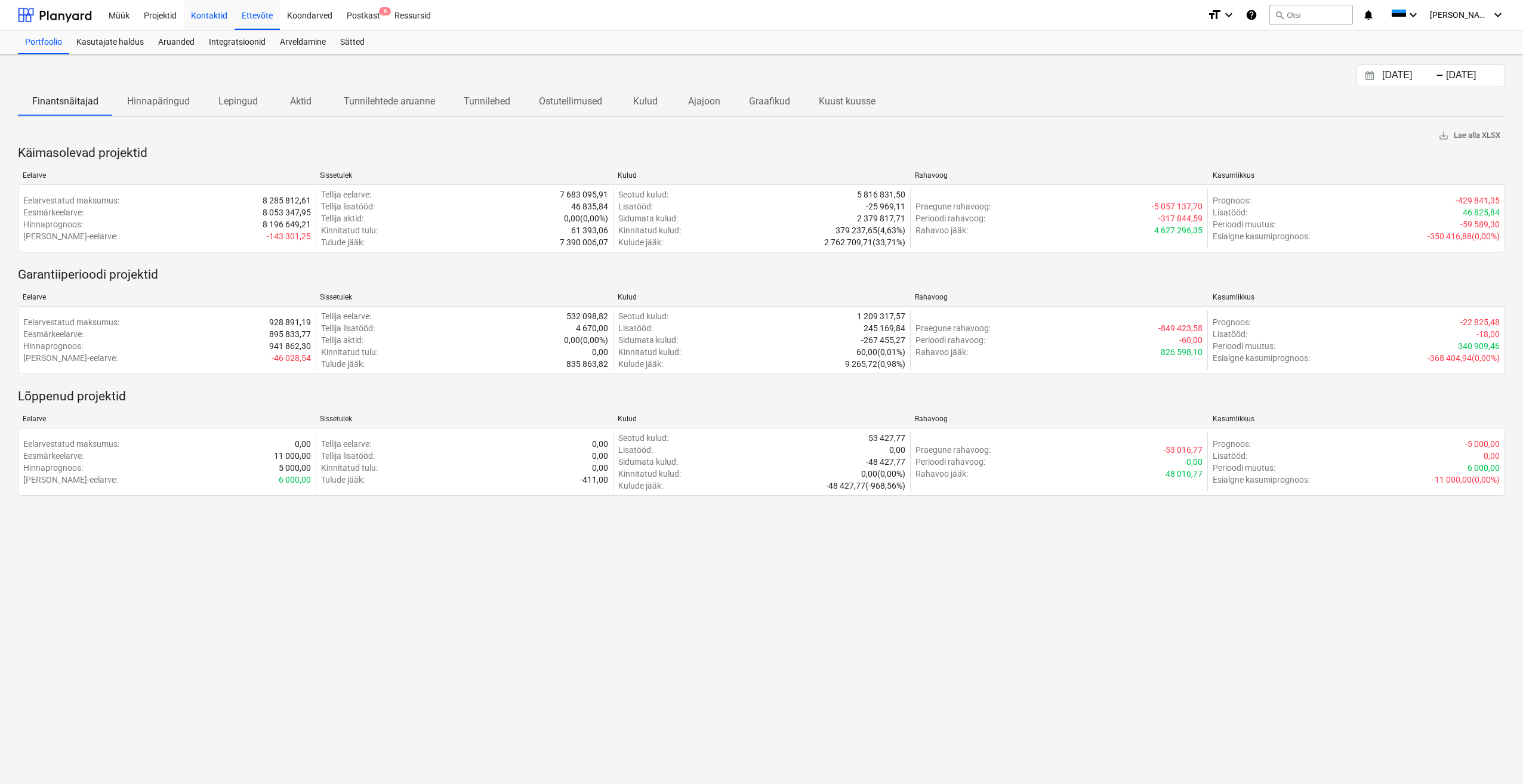
click at [205, 16] on div "Kontaktid" at bounding box center [209, 14] width 51 height 30
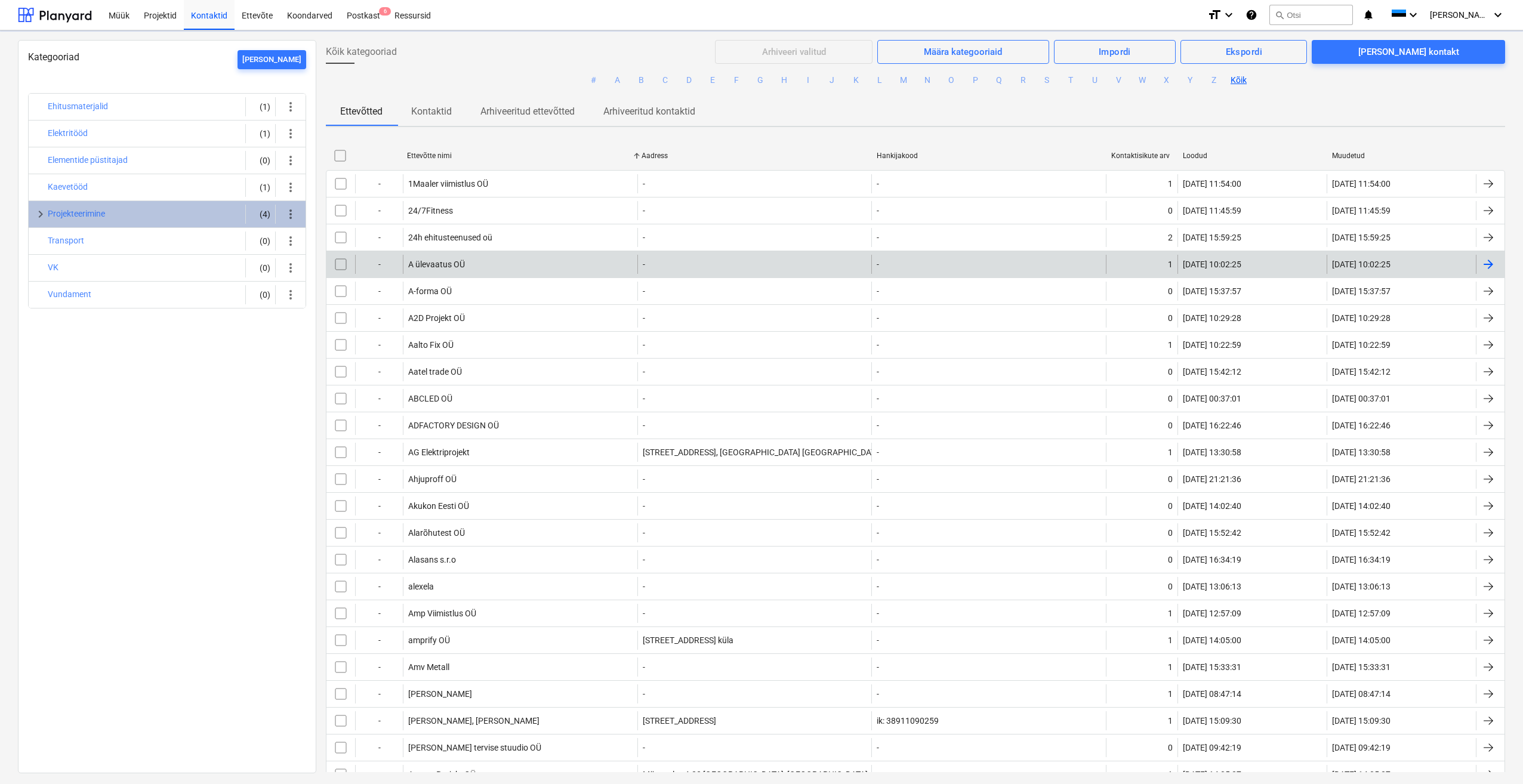
click at [638, 80] on button "B" at bounding box center [641, 80] width 14 height 14
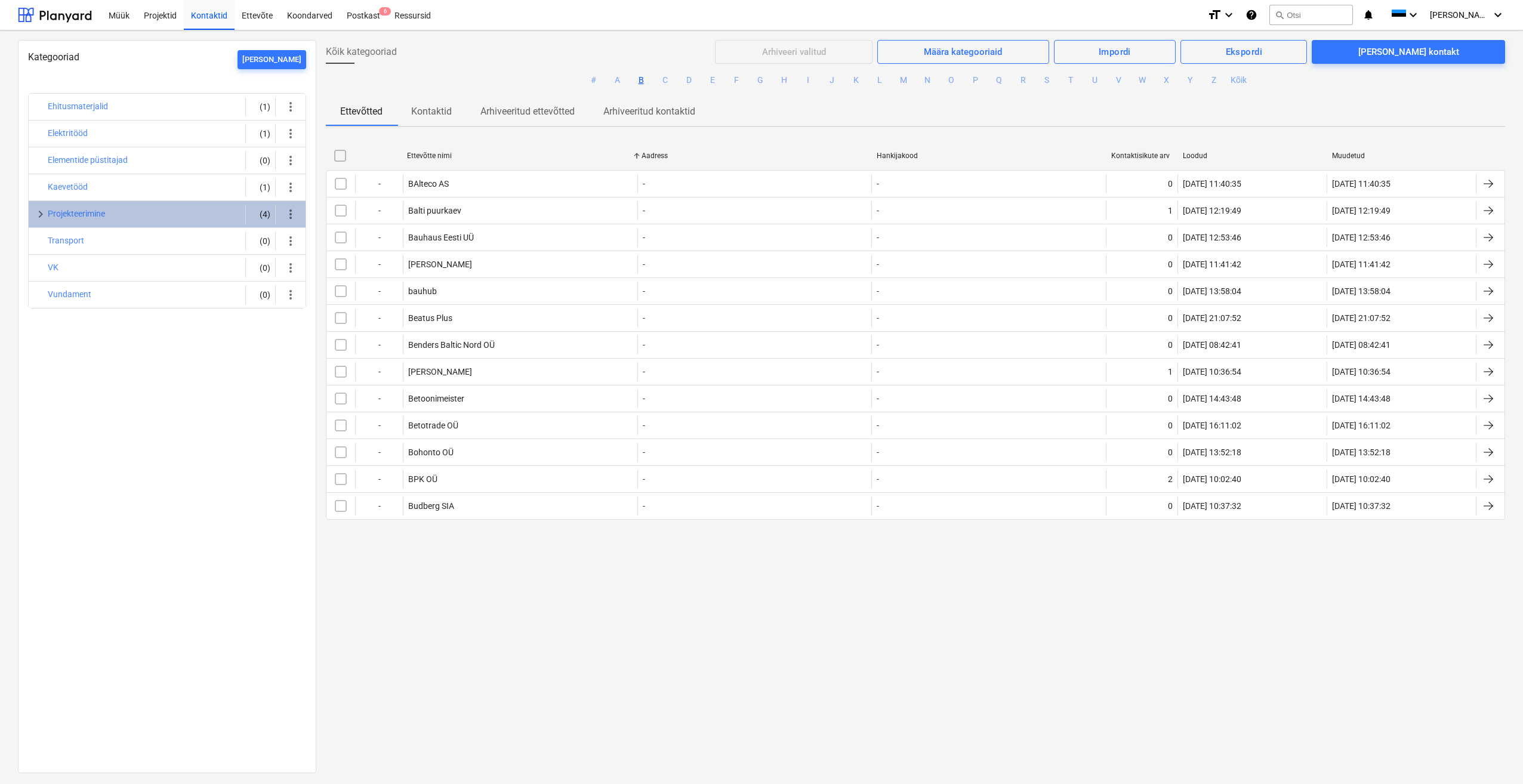
click at [121, 376] on div "Kategooriad [PERSON_NAME] Ehitusmaterjalid (1) more_vert Elektritööd (1) more_v…" at bounding box center [166, 406] width 298 height 733
click at [285, 62] on div "[PERSON_NAME]" at bounding box center [272, 60] width 59 height 14
click at [283, 60] on div "[PERSON_NAME]" at bounding box center [272, 60] width 59 height 14
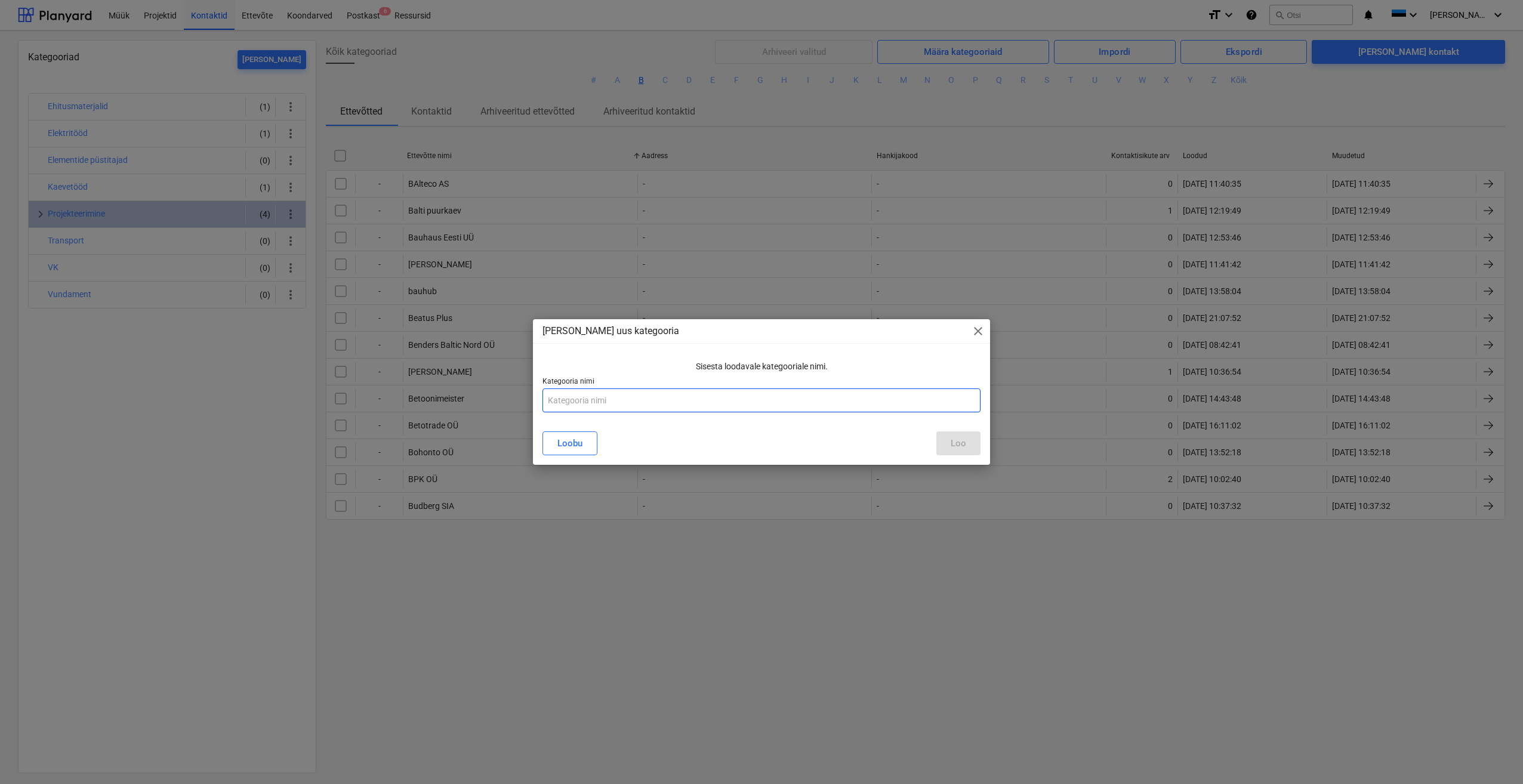
click at [630, 400] on input "text" at bounding box center [761, 400] width 438 height 24
type input "U"
click at [673, 403] on input "text" at bounding box center [761, 400] width 438 height 24
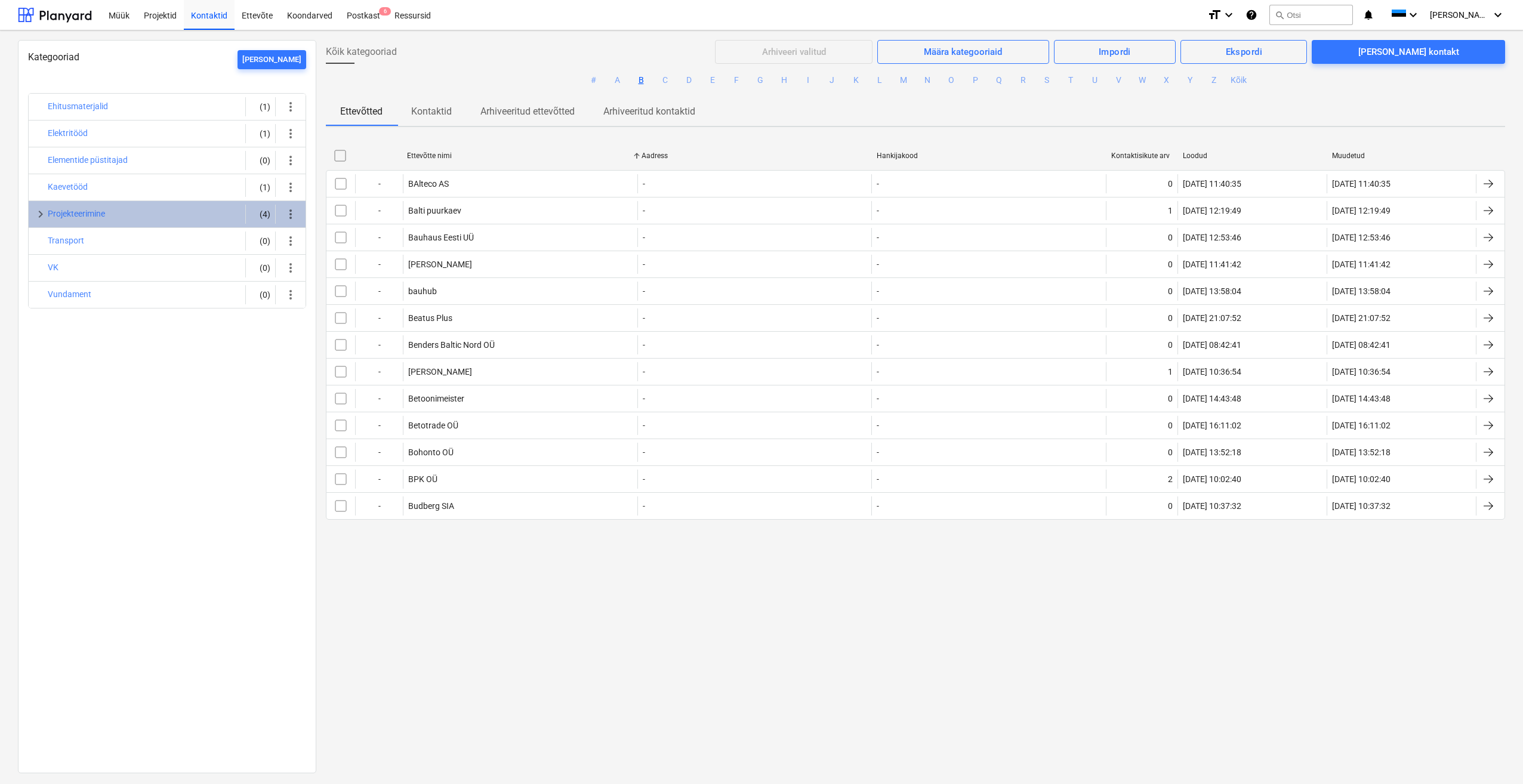
click at [163, 412] on div "Kategooriad [PERSON_NAME] Ehitusmaterjalid (1) more_vert Elektritööd (1) more_v…" at bounding box center [166, 406] width 298 height 733
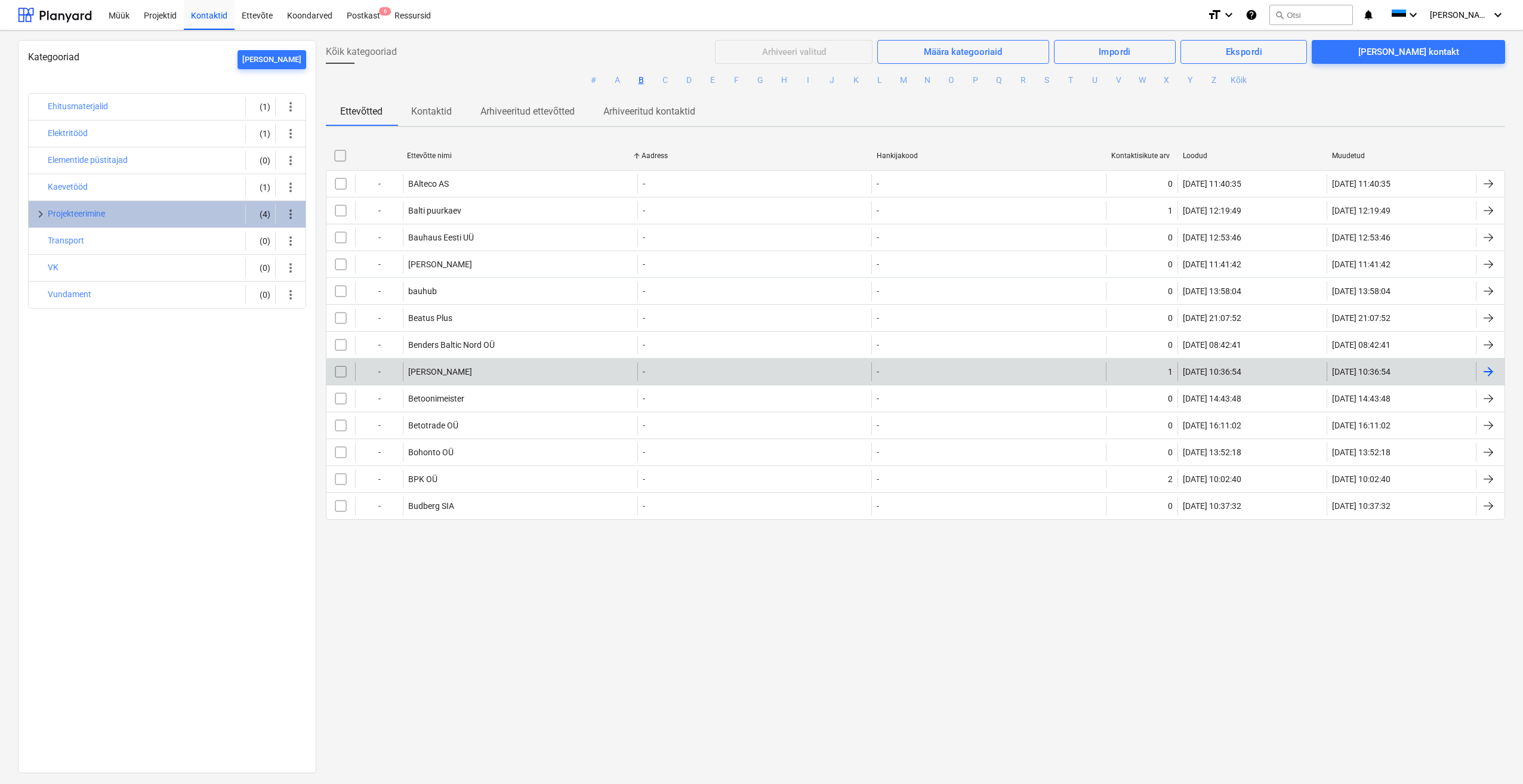
click at [476, 376] on div "[PERSON_NAME]" at bounding box center [520, 372] width 234 height 19
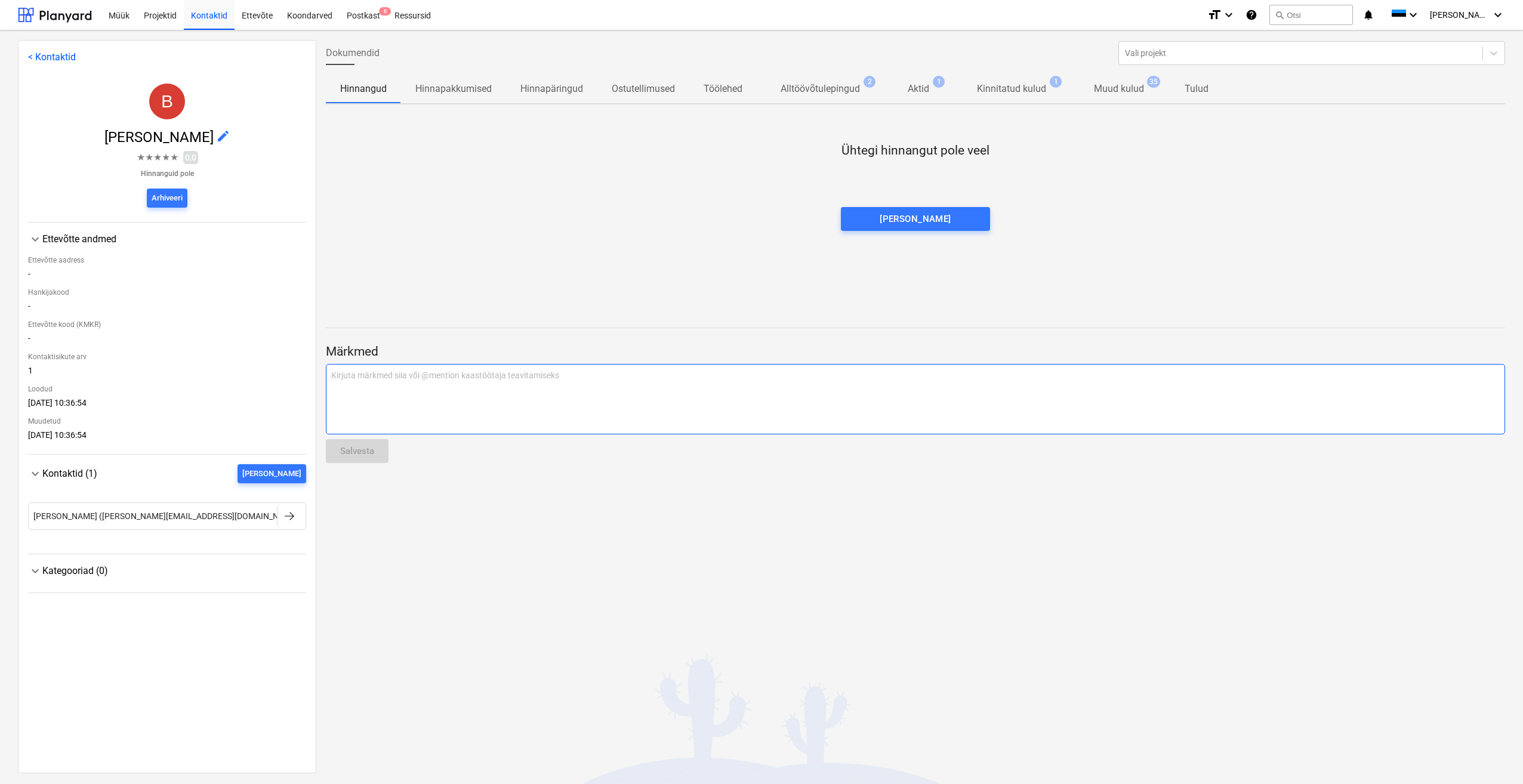
click at [469, 378] on p "Kirjuta märkmed siia või @mention kaastöötaja teavitamiseks ﻿" at bounding box center [915, 375] width 1169 height 12
click at [464, 378] on p "Kirjuta märkmed siia või @mention kaastöötaja teavitamiseks ﻿" at bounding box center [915, 375] width 1169 height 12
click at [459, 393] on div "Kirjuta märkmed siia või @mention kaastöötaja teavitamiseks ﻿" at bounding box center [915, 399] width 1179 height 70
click at [614, 526] on div "Dokumendid Vali projekt Hinnangud Hinnapakkumised Hinnapäringud Ostutellimused …" at bounding box center [915, 406] width 1198 height 732
drag, startPoint x: 379, startPoint y: 379, endPoint x: 304, endPoint y: 373, distance: 75.2
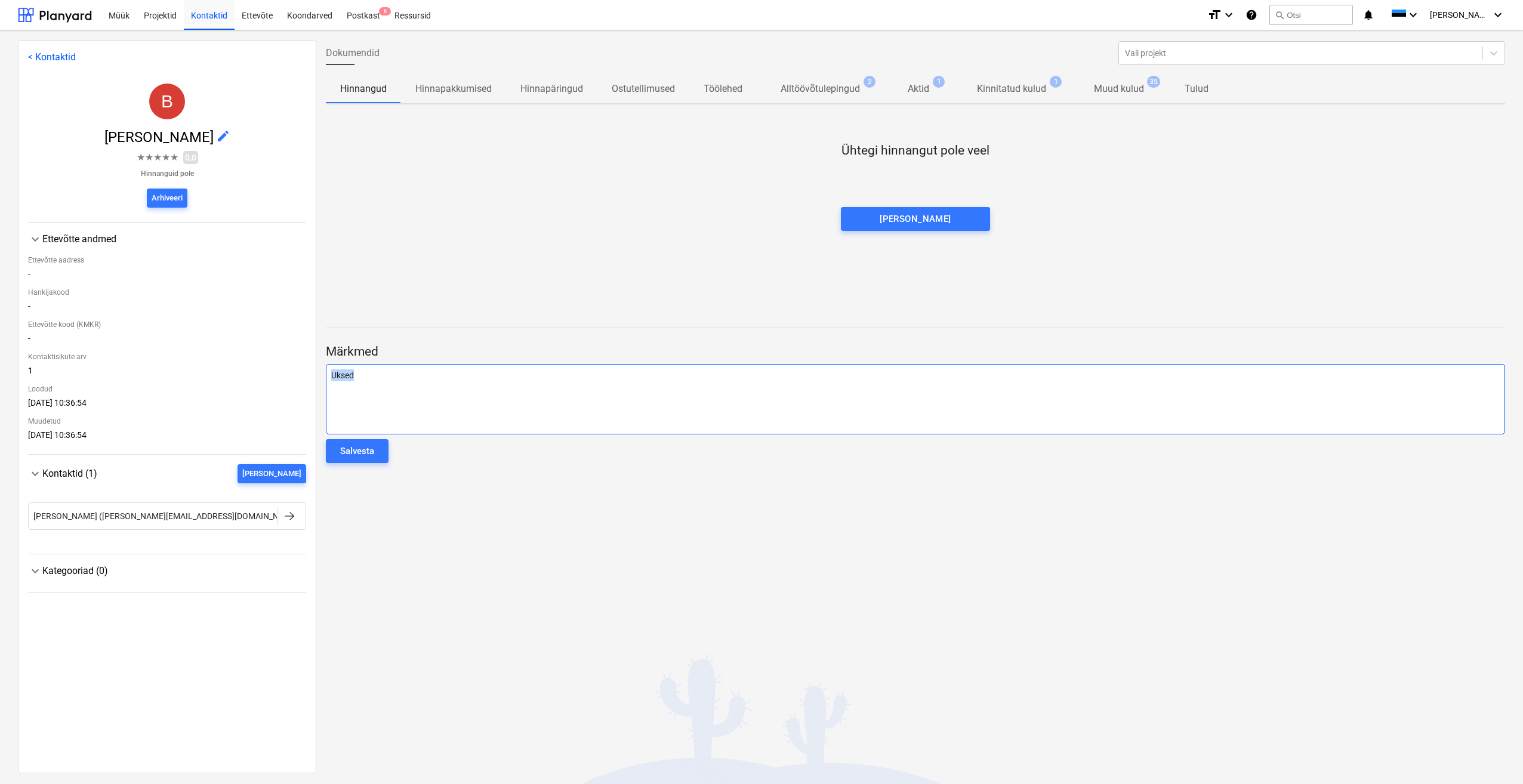
click at [312, 370] on div "< Kontaktid B [PERSON_NAME] edit ★ ★ ★ ★ ★ 0,0 Hinnanguid pole Arhiveeri keyboa…" at bounding box center [761, 406] width 1487 height 732
drag, startPoint x: 347, startPoint y: 445, endPoint x: 354, endPoint y: 464, distance: 20.2
click at [349, 445] on div "Salvesta" at bounding box center [357, 451] width 34 height 16
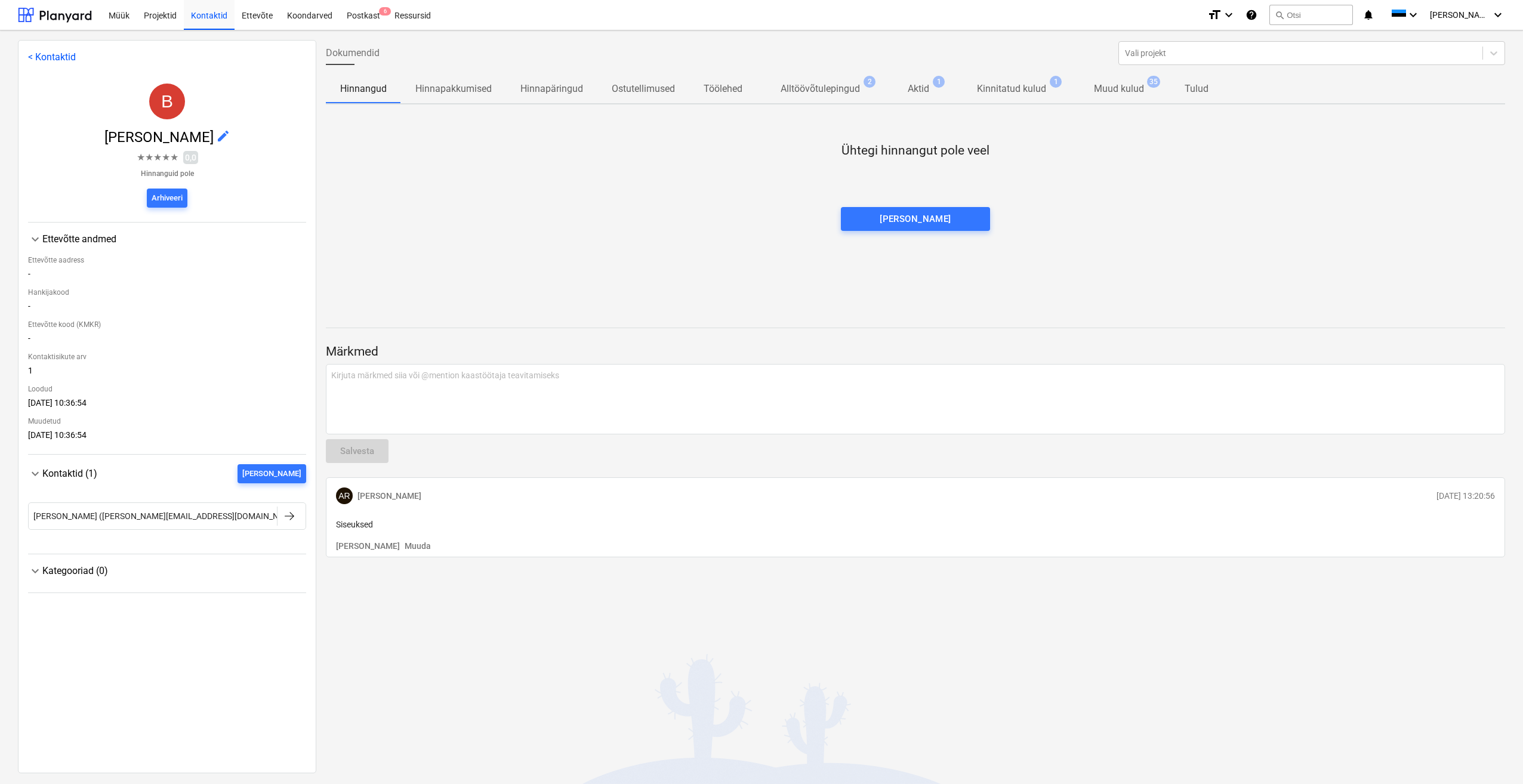
click at [663, 653] on div "Dokumendid Vali projekt Hinnangud Hinnapakkumised Hinnapäringud Ostutellimused …" at bounding box center [915, 406] width 1198 height 732
click at [292, 520] on div at bounding box center [289, 516] width 14 height 14
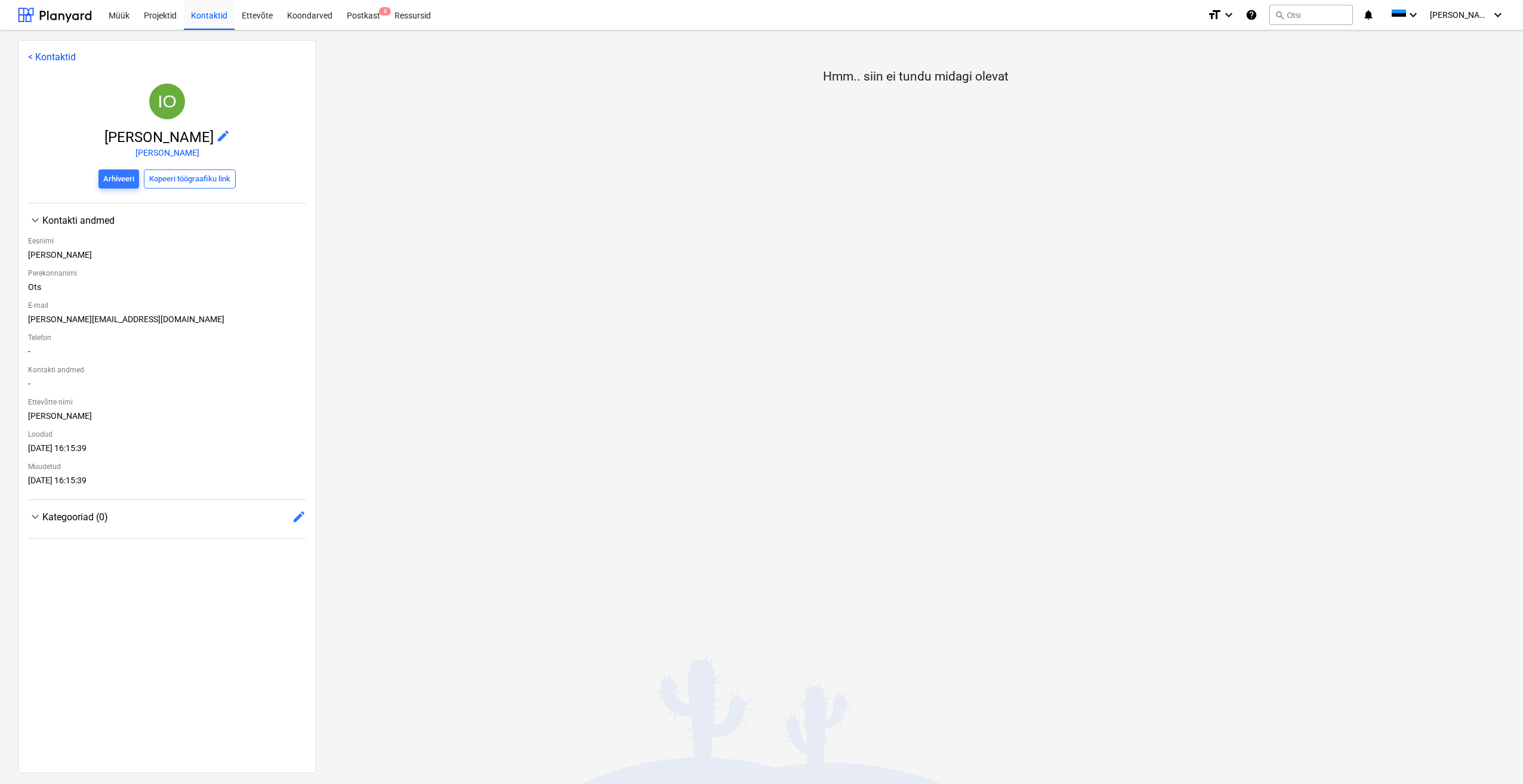
click at [216, 134] on span "edit" at bounding box center [223, 136] width 14 height 14
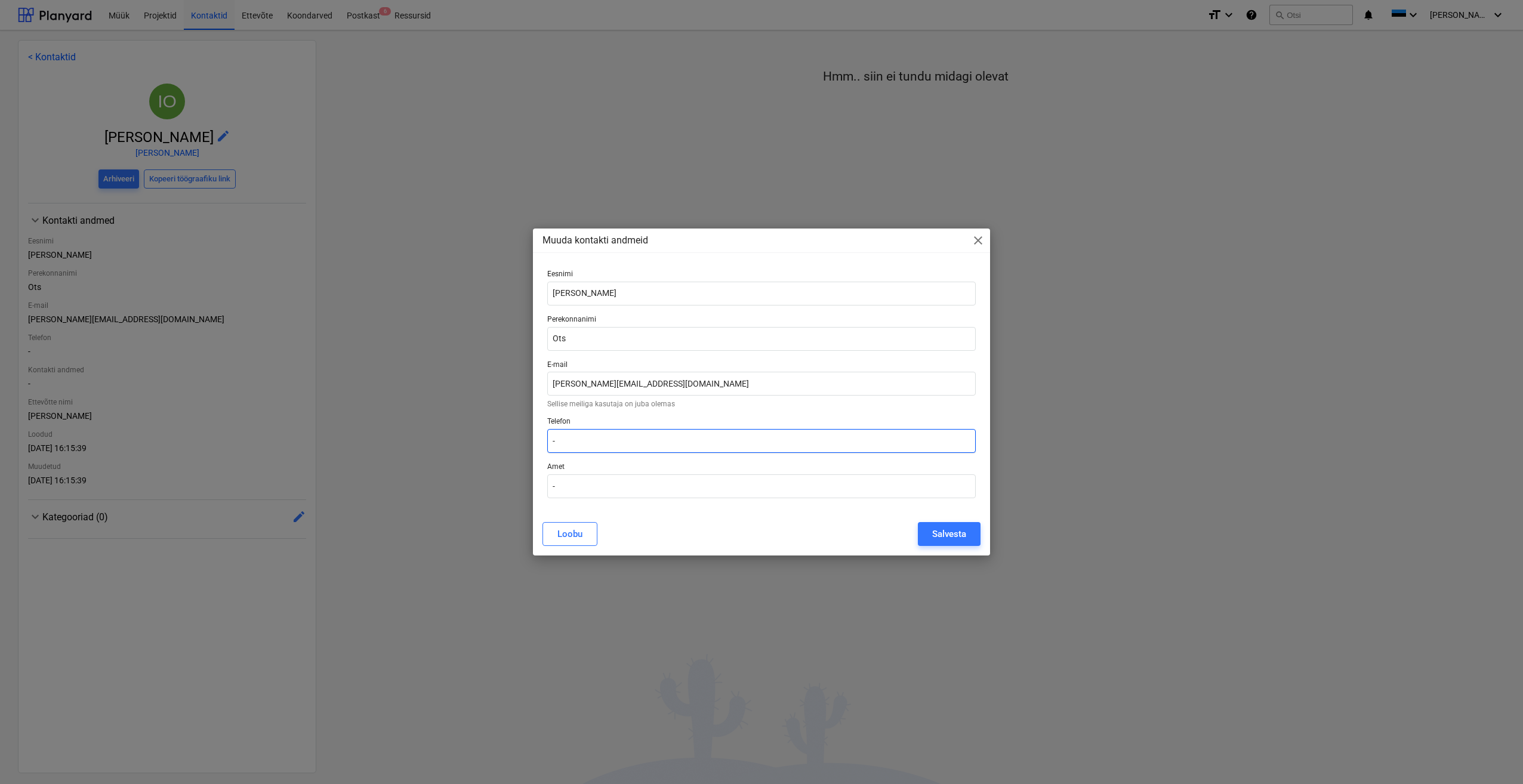
click at [614, 438] on input "-" at bounding box center [762, 441] width 429 height 24
paste input "502 2268"
click at [570, 439] on input "502 2268" at bounding box center [762, 441] width 429 height 24
click at [962, 539] on div "Salvesta" at bounding box center [949, 534] width 34 height 16
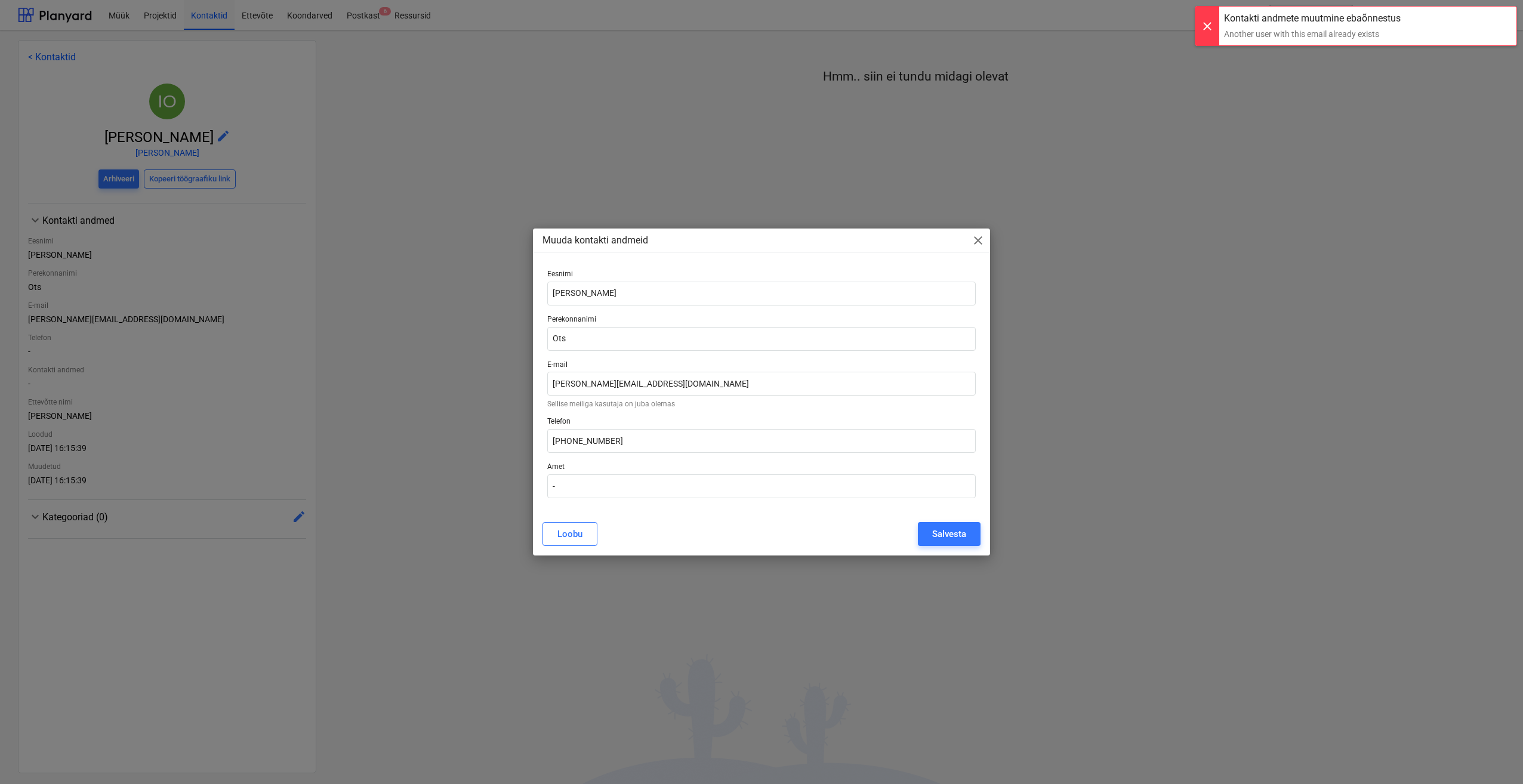
click at [606, 465] on p "Amet" at bounding box center [762, 468] width 429 height 12
drag, startPoint x: 572, startPoint y: 440, endPoint x: 522, endPoint y: 444, distance: 50.2
click at [523, 444] on div "Muuda kontakti andmeid close [PERSON_NAME] Perekonnanimi Ots E-mail [PERSON_NAM…" at bounding box center [762, 392] width 1523 height 784
type input "5022268"
click at [956, 533] on div "Salvesta" at bounding box center [949, 534] width 34 height 16
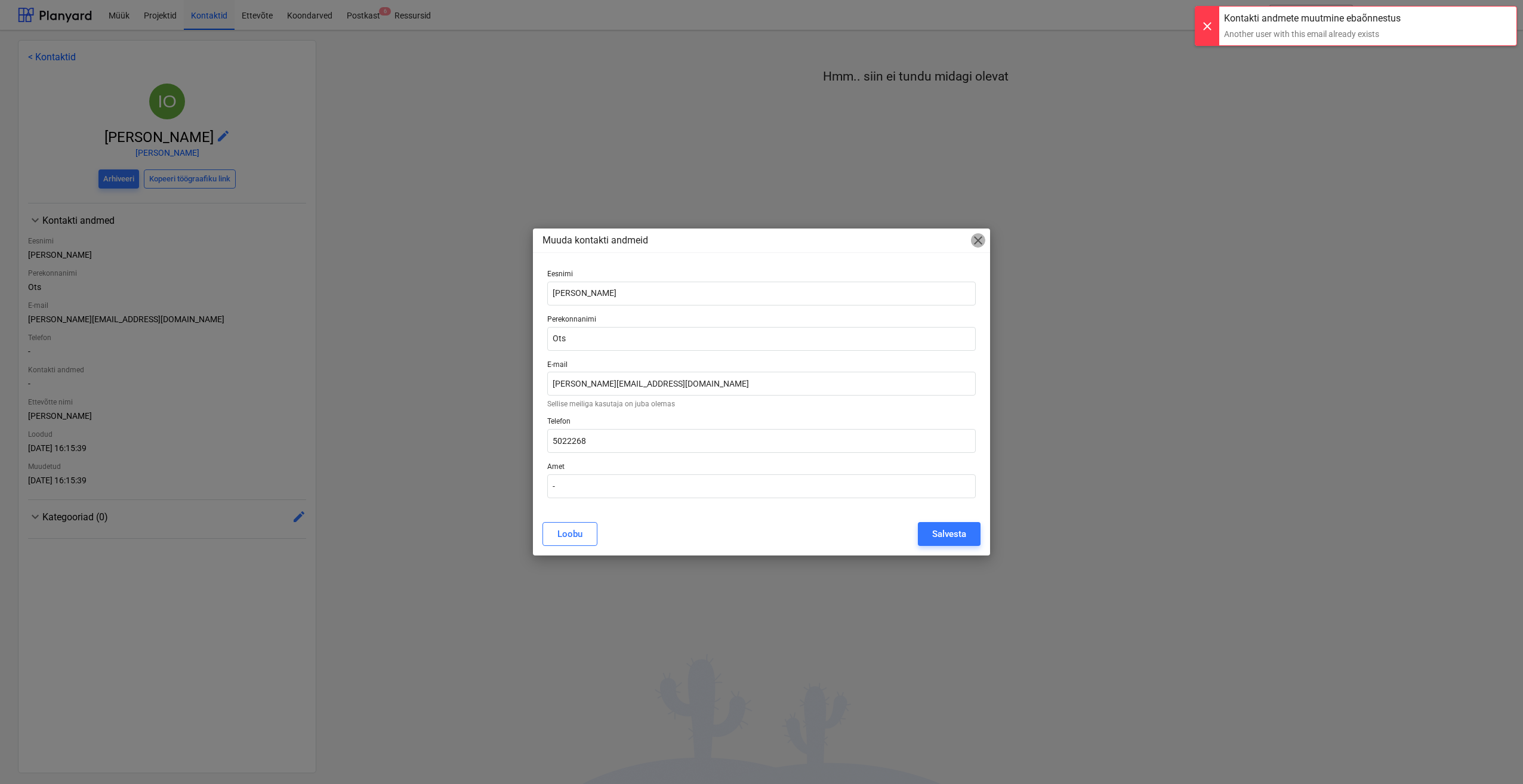
click at [983, 233] on span "close" at bounding box center [978, 240] width 14 height 14
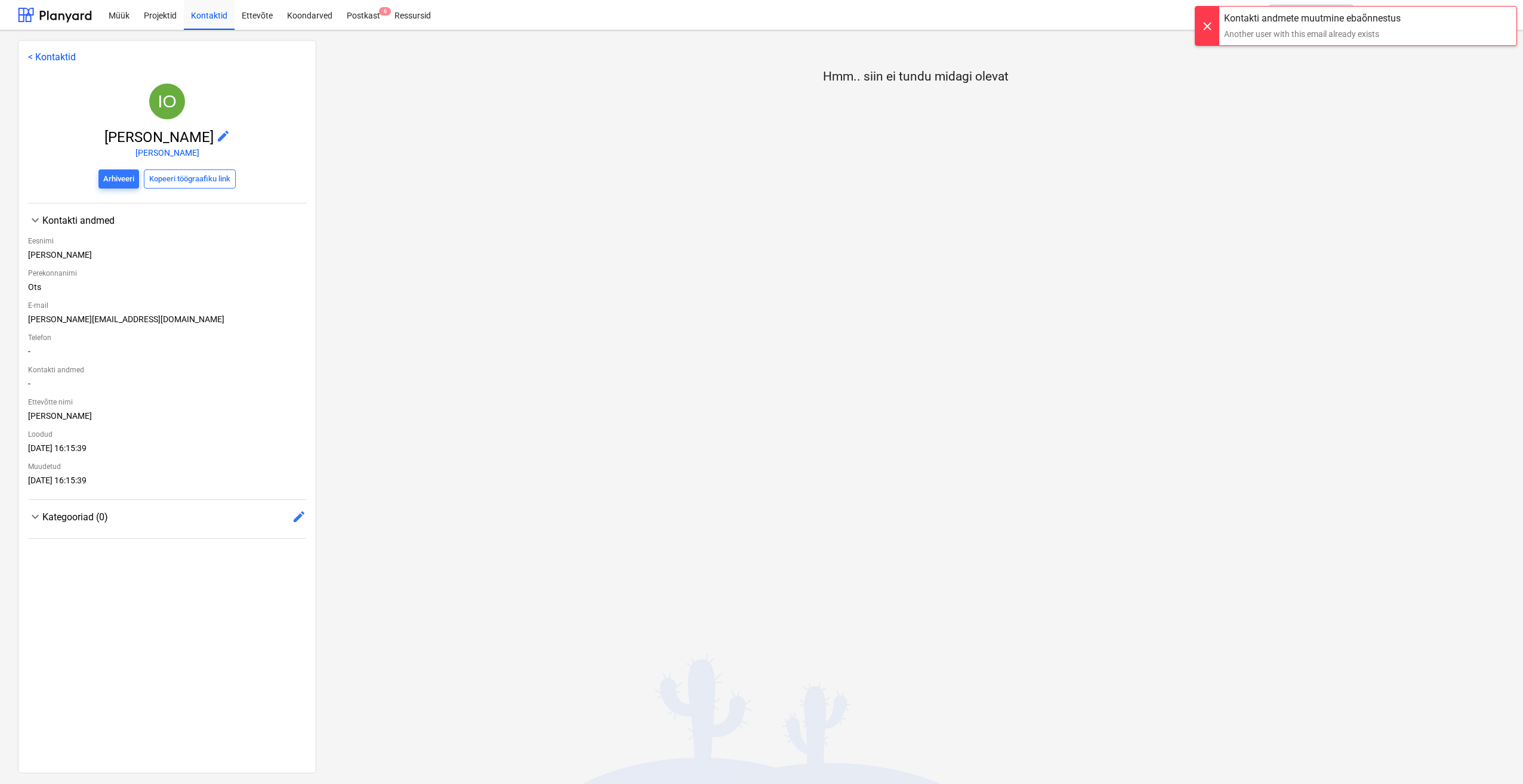
click at [531, 334] on div "Hmm.. siin ei tundu midagi olevat" at bounding box center [915, 406] width 1198 height 732
click at [82, 344] on div "Telefon" at bounding box center [167, 337] width 278 height 18
drag, startPoint x: 68, startPoint y: 372, endPoint x: 0, endPoint y: 358, distance: 69.4
click at [68, 372] on div "Kontakti andmed" at bounding box center [167, 370] width 278 height 18
click at [62, 369] on div "Kontakti andmed" at bounding box center [167, 370] width 278 height 18
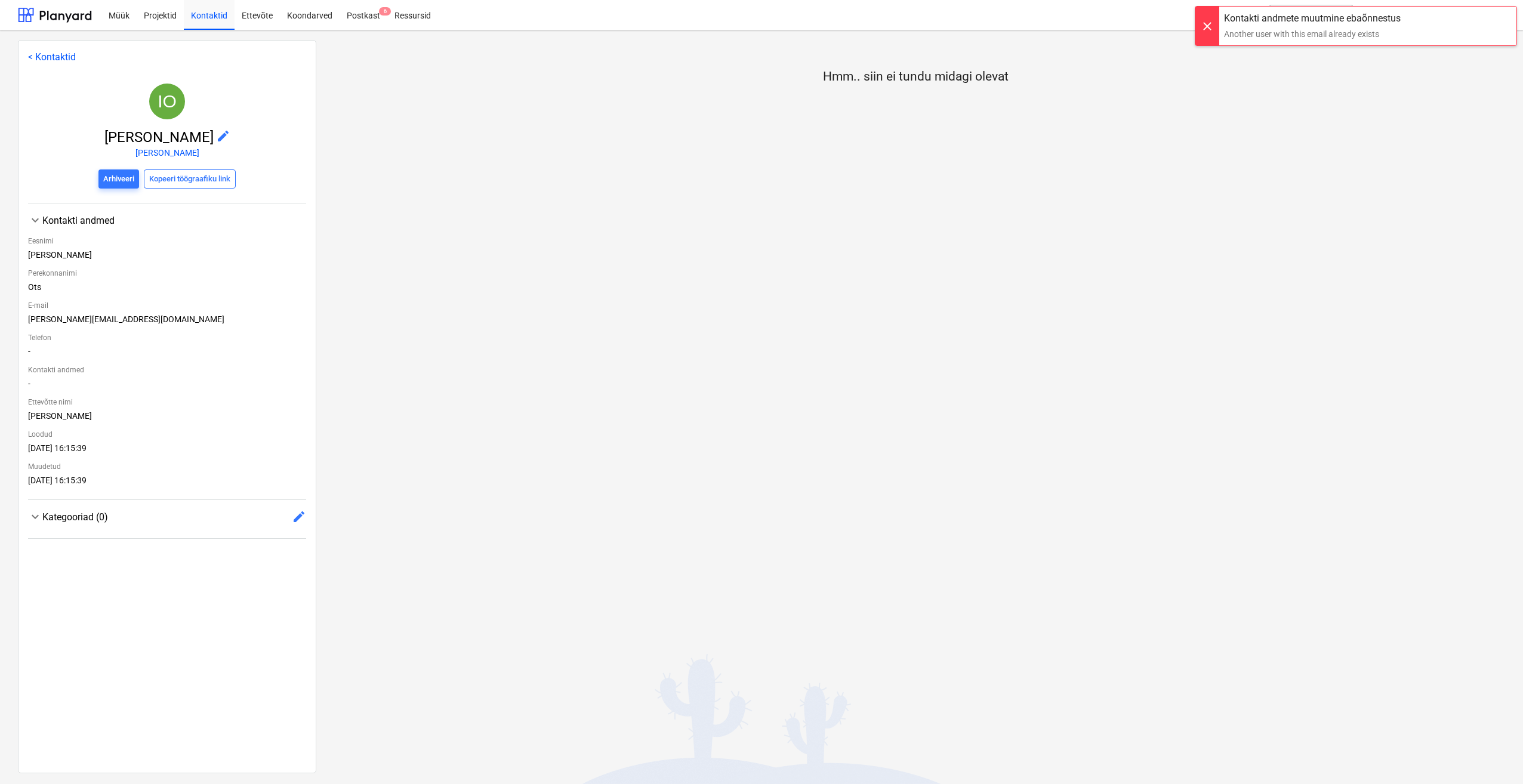
click at [58, 393] on div "-" at bounding box center [167, 386] width 278 height 14
click at [216, 139] on span "edit" at bounding box center [223, 136] width 14 height 14
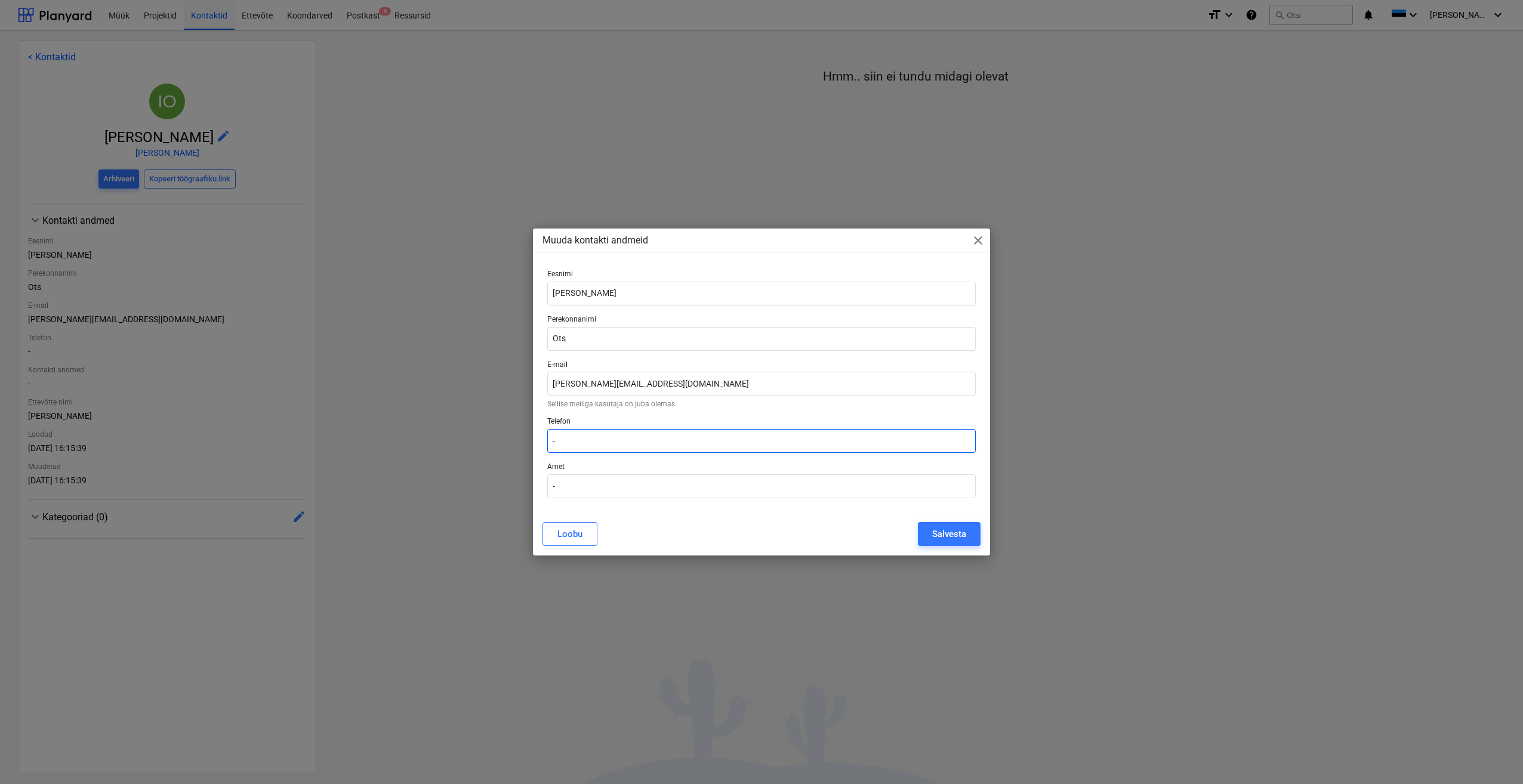
click at [607, 435] on input "-" at bounding box center [762, 441] width 429 height 24
click at [474, 445] on div "Muuda kontakti andmeid close [PERSON_NAME] Perekonnanimi Ots E-mail [PERSON_NAM…" at bounding box center [762, 392] width 1523 height 784
paste input "502 2268"
type input "502 2268"
click at [948, 536] on div "Salvesta" at bounding box center [949, 534] width 34 height 16
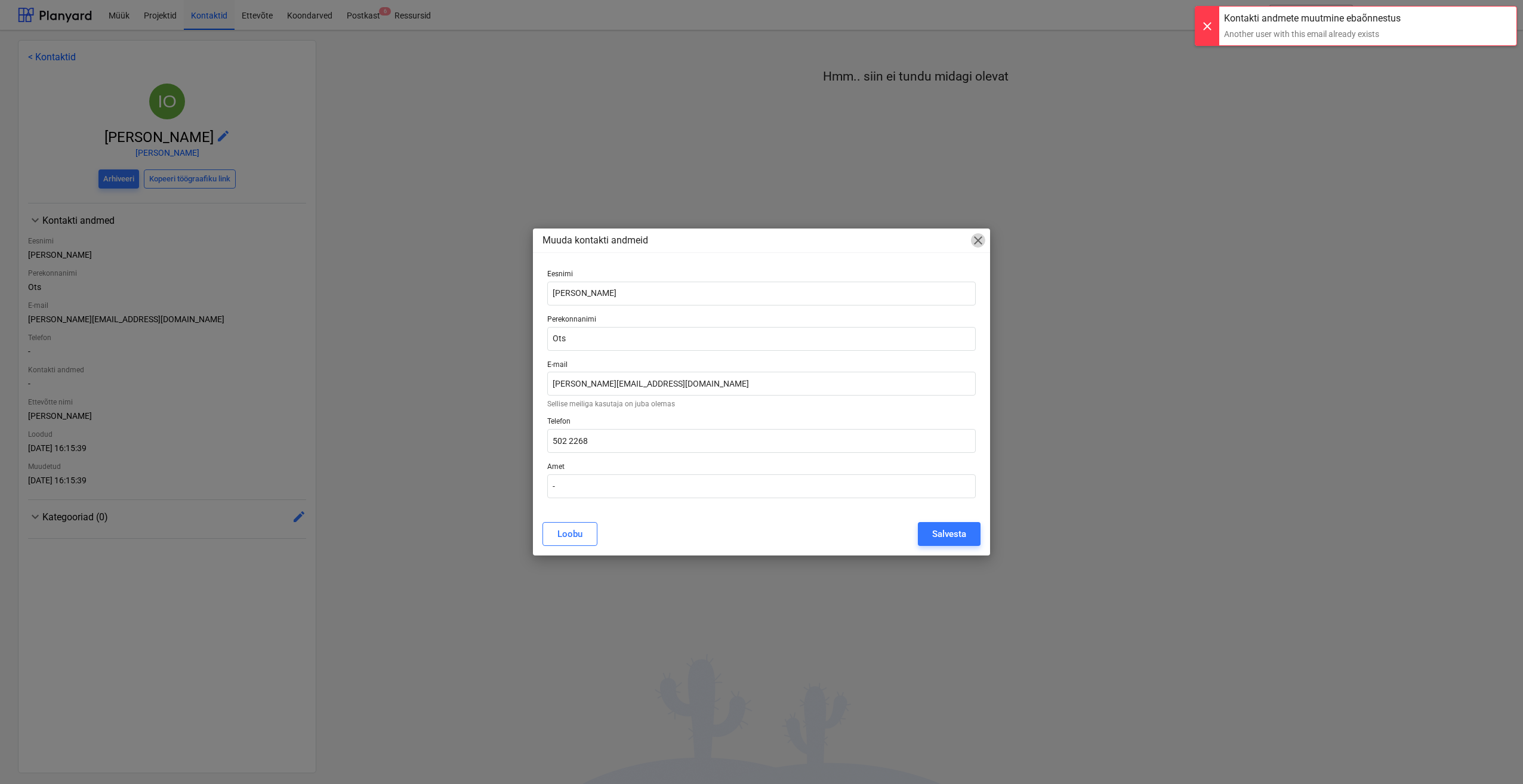
click at [976, 241] on span "close" at bounding box center [978, 240] width 14 height 14
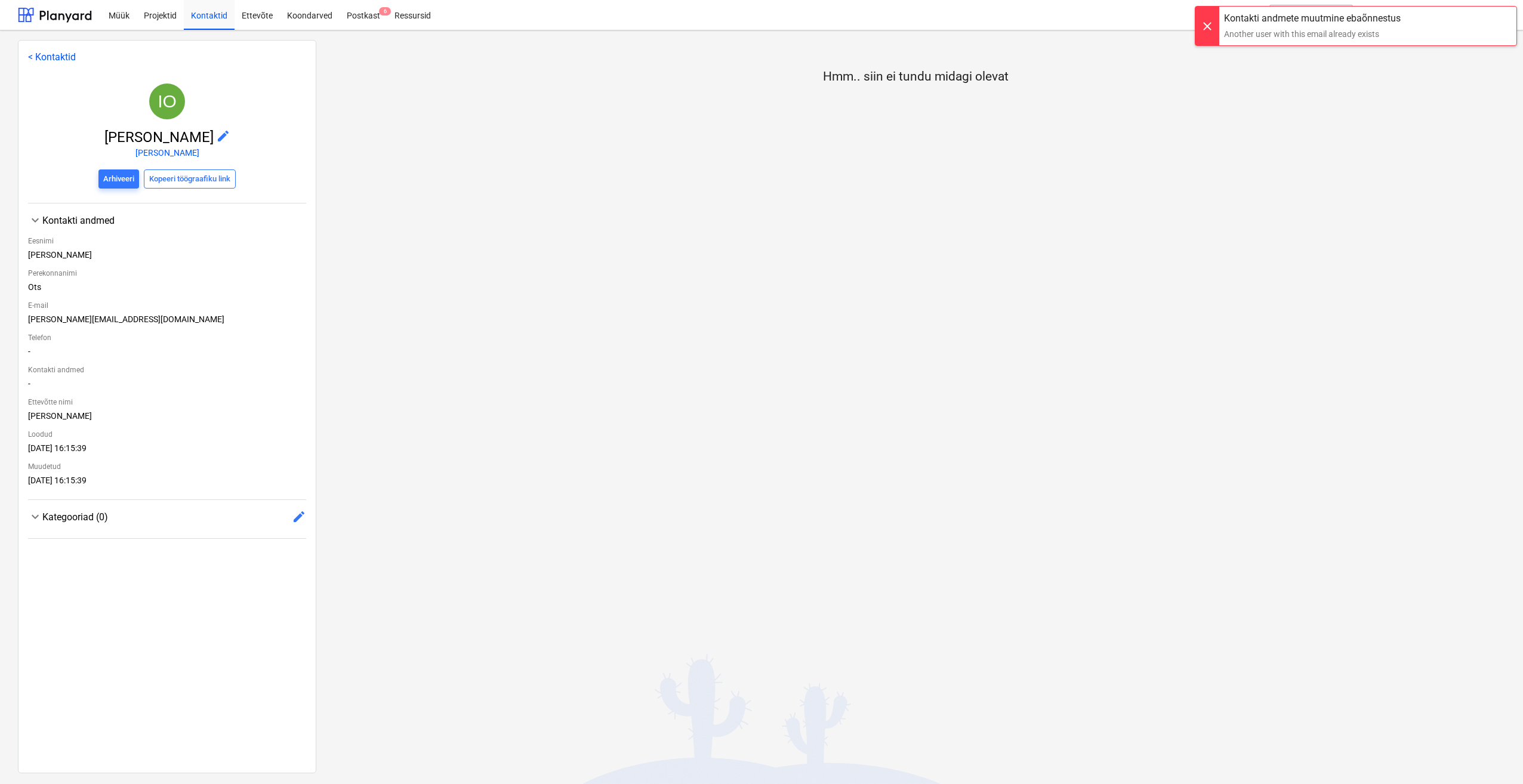
click at [667, 199] on div "Hmm.. siin ei tundu midagi olevat" at bounding box center [915, 406] width 1198 height 732
